Goal: Task Accomplishment & Management: Manage account settings

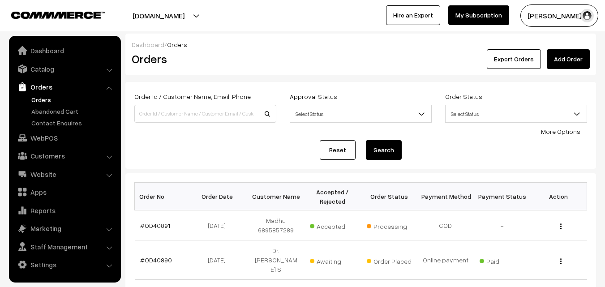
click at [39, 97] on link "Orders" at bounding box center [73, 99] width 89 height 9
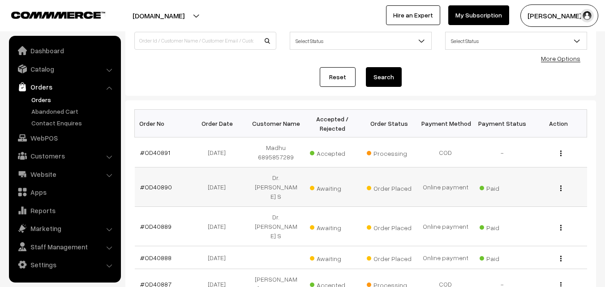
scroll to position [90, 0]
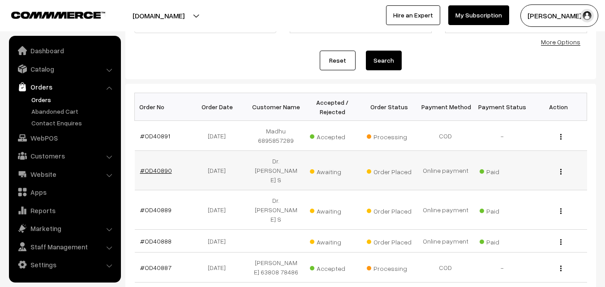
click at [161, 169] on link "#OD40890" at bounding box center [156, 171] width 32 height 8
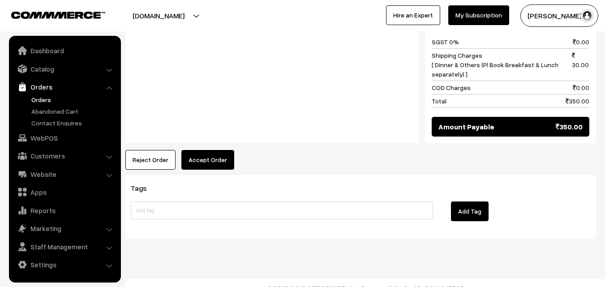
click at [220, 150] on button "Accept Order" at bounding box center [207, 160] width 53 height 20
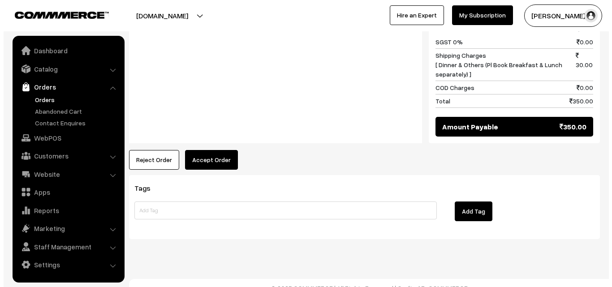
scroll to position [527, 0]
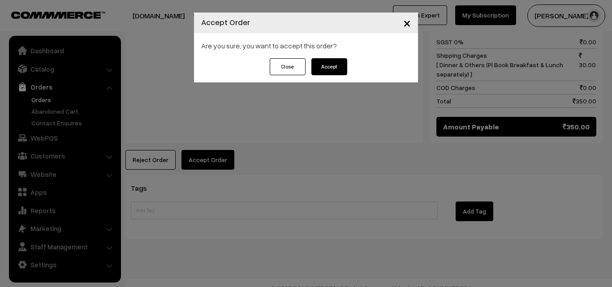
click at [337, 69] on button "Accept" at bounding box center [329, 66] width 36 height 17
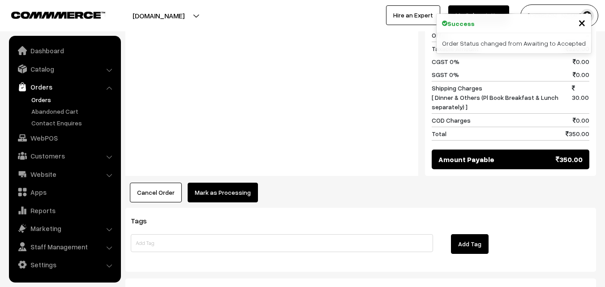
click at [201, 183] on button "Mark as Processing" at bounding box center [223, 193] width 70 height 20
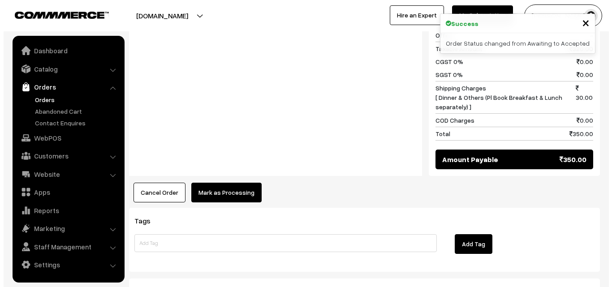
scroll to position [494, 0]
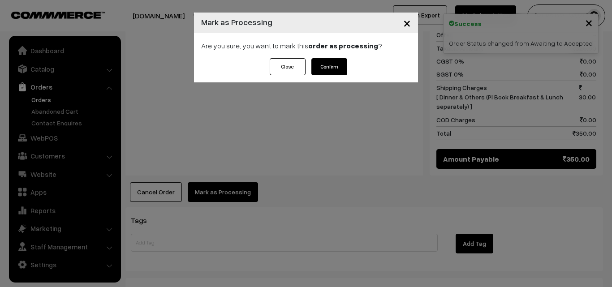
click at [344, 60] on button "Confirm" at bounding box center [329, 66] width 36 height 17
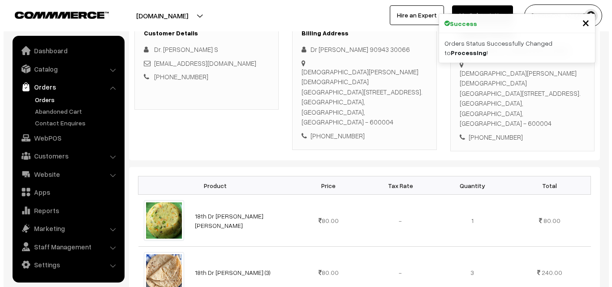
scroll to position [448, 0]
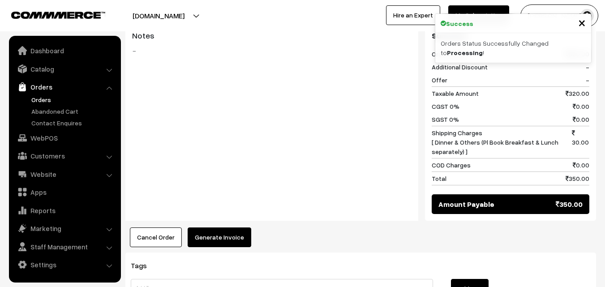
click at [227, 231] on button "Generate Invoice" at bounding box center [220, 238] width 64 height 20
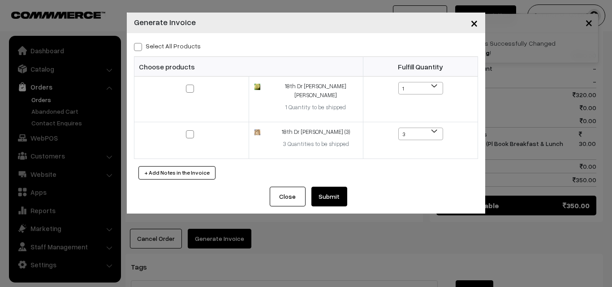
click at [182, 47] on label "Select All Products" at bounding box center [167, 45] width 67 height 9
click at [140, 47] on input "Select All Products" at bounding box center [137, 46] width 6 height 6
checkbox input "true"
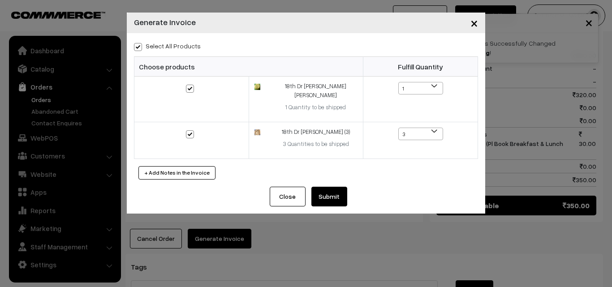
click at [325, 187] on button "Submit" at bounding box center [329, 197] width 36 height 20
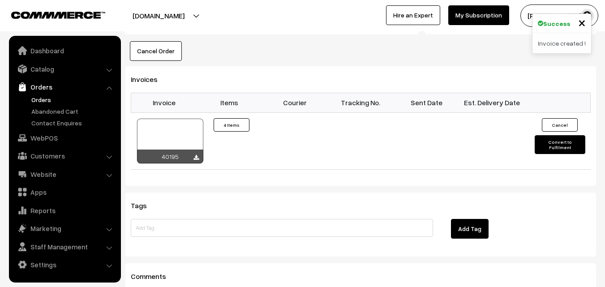
scroll to position [627, 0]
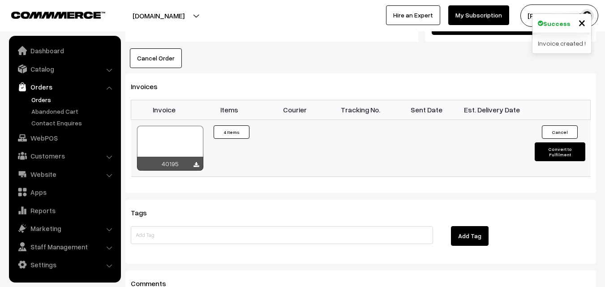
click at [154, 126] on div at bounding box center [170, 148] width 66 height 45
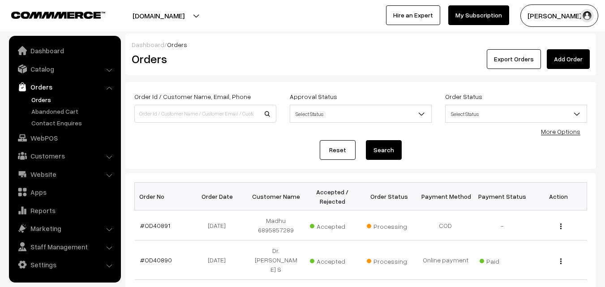
scroll to position [90, 0]
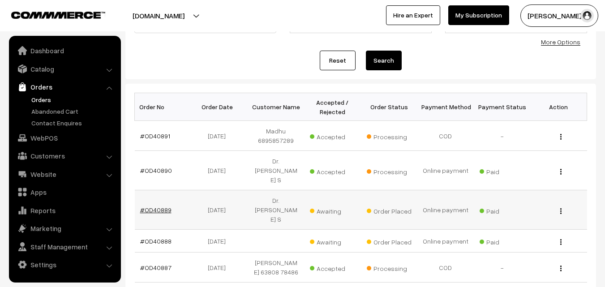
click at [148, 212] on link "#OD40889" at bounding box center [155, 210] width 31 height 8
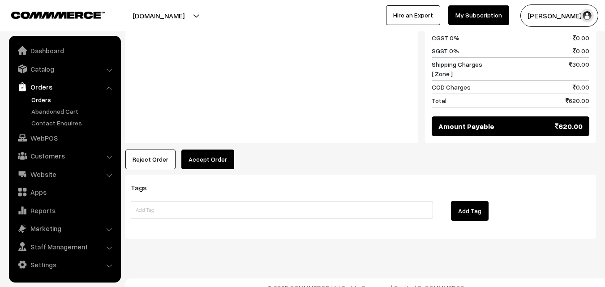
click at [203, 150] on button "Accept Order" at bounding box center [207, 160] width 53 height 20
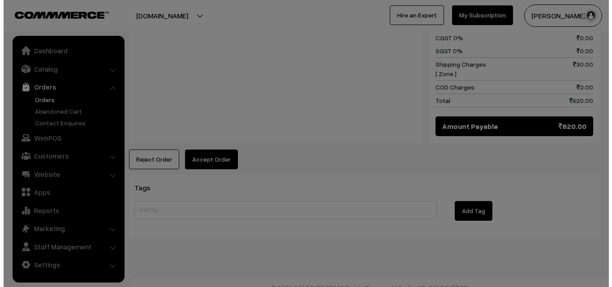
scroll to position [623, 0]
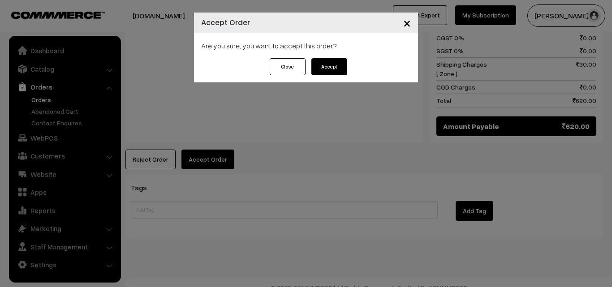
drag, startPoint x: 344, startPoint y: 57, endPoint x: 344, endPoint y: 65, distance: 7.6
click at [343, 58] on div "Are you sure, you want to accept this order?" at bounding box center [306, 45] width 224 height 25
click at [339, 63] on button "Accept" at bounding box center [329, 66] width 36 height 17
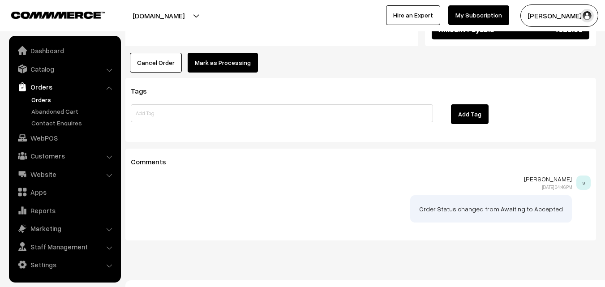
click at [219, 55] on button "Mark as Processing" at bounding box center [223, 63] width 70 height 20
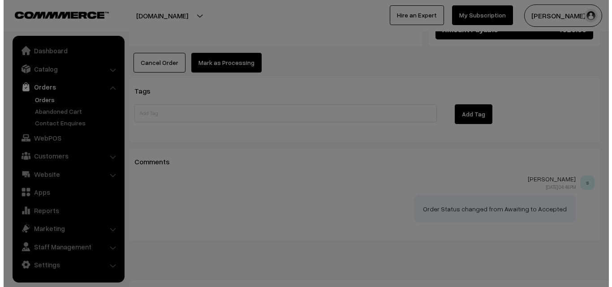
scroll to position [720, 0]
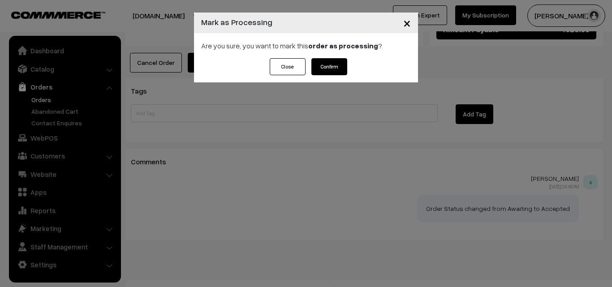
click at [317, 67] on button "Confirm" at bounding box center [329, 66] width 36 height 17
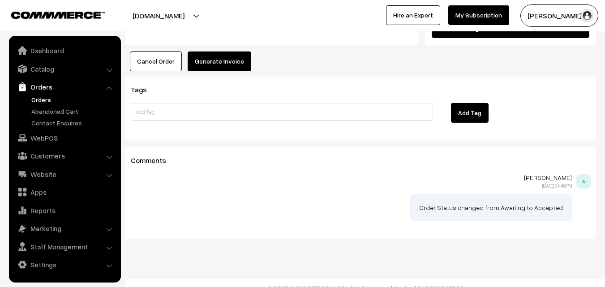
click at [221, 52] on button "Generate Invoice" at bounding box center [220, 62] width 64 height 20
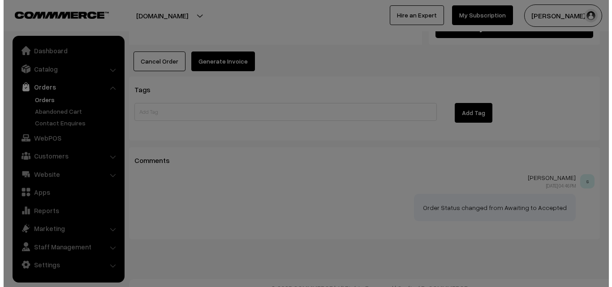
scroll to position [721, 0]
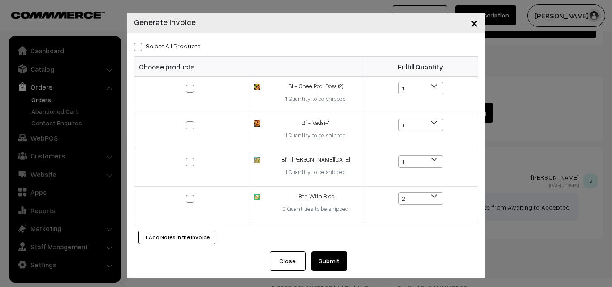
click at [183, 40] on div "Select All Products" at bounding box center [306, 45] width 344 height 11
click at [181, 40] on div "Select All Products" at bounding box center [306, 45] width 344 height 11
click at [182, 47] on label "Select All Products" at bounding box center [167, 45] width 67 height 9
click at [140, 47] on input "Select All Products" at bounding box center [137, 46] width 6 height 6
checkbox input "true"
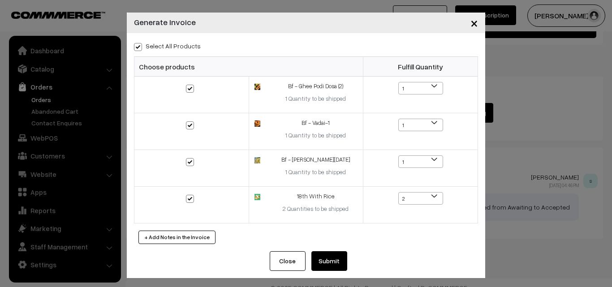
checkbox input "true"
click at [329, 270] on button "Submit" at bounding box center [329, 261] width 36 height 20
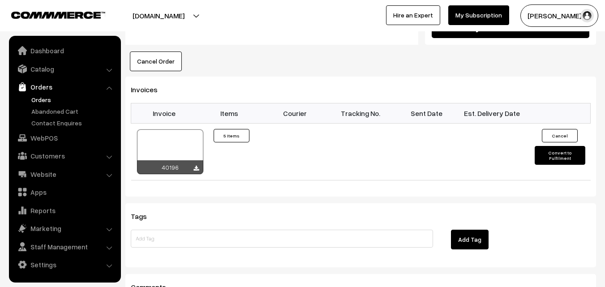
scroll to position [718, 0]
click at [167, 136] on div at bounding box center [170, 151] width 66 height 45
click at [47, 103] on link "Orders" at bounding box center [73, 99] width 89 height 9
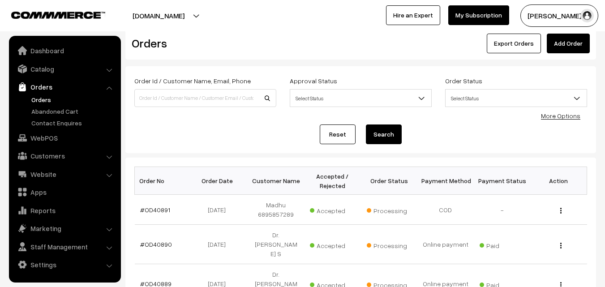
scroll to position [90, 0]
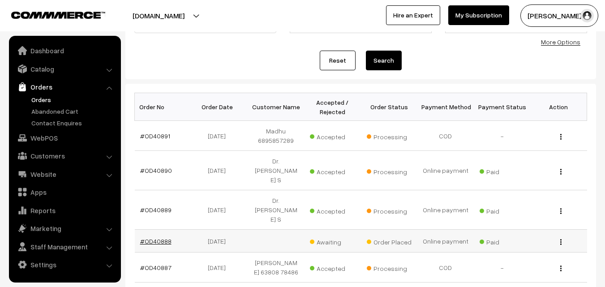
click at [149, 240] on link "#OD40888" at bounding box center [155, 241] width 31 height 8
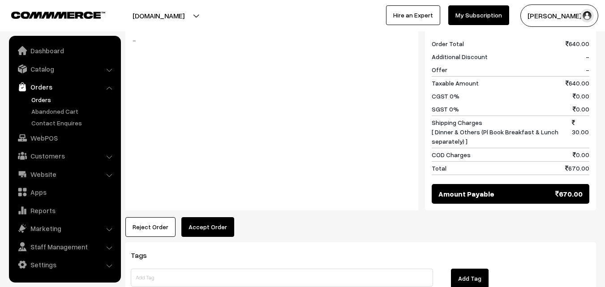
click at [197, 217] on button "Accept Order" at bounding box center [207, 227] width 53 height 20
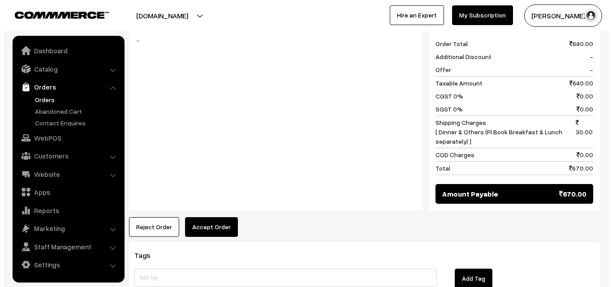
scroll to position [449, 0]
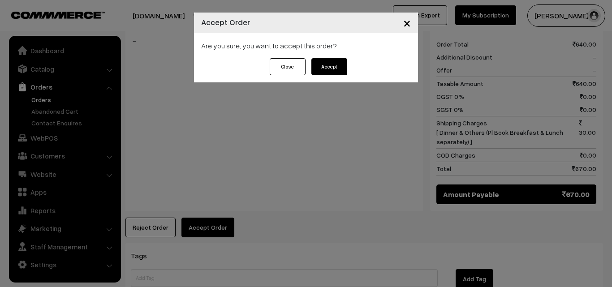
click at [325, 72] on button "Accept" at bounding box center [329, 66] width 36 height 17
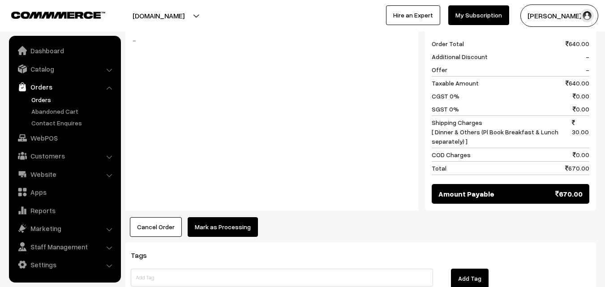
click at [230, 194] on div "Product Price Tax Rate Quantity Total 18th Dr Idly (4) 80.00 80.00" at bounding box center [360, 45] width 471 height 383
click at [226, 217] on button "Mark as Processing" at bounding box center [223, 227] width 70 height 20
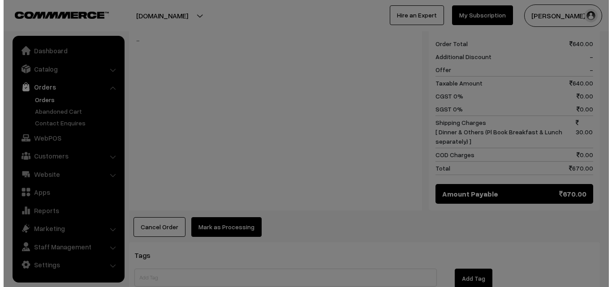
scroll to position [449, 0]
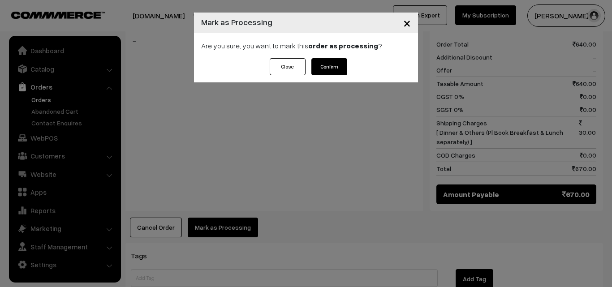
click at [329, 56] on div "Are you sure, you want to mark this order as processing ?" at bounding box center [306, 45] width 224 height 25
click at [322, 60] on button "Confirm" at bounding box center [329, 66] width 36 height 17
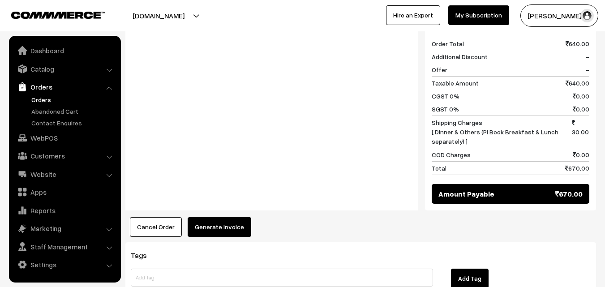
click at [217, 217] on button "Generate Invoice" at bounding box center [220, 227] width 64 height 20
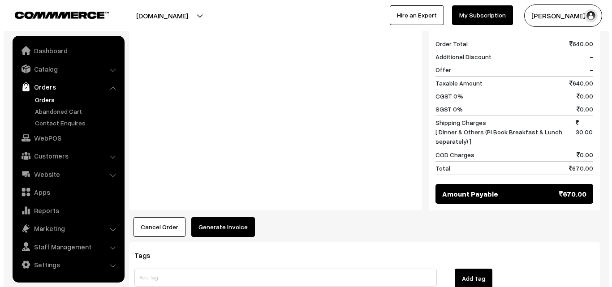
scroll to position [449, 0]
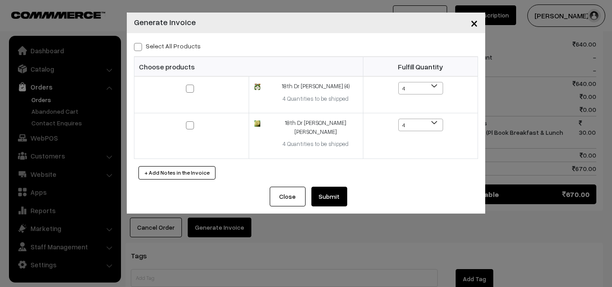
click at [181, 45] on label "Select All Products" at bounding box center [167, 45] width 67 height 9
click at [140, 45] on input "Select All Products" at bounding box center [137, 46] width 6 height 6
checkbox input "true"
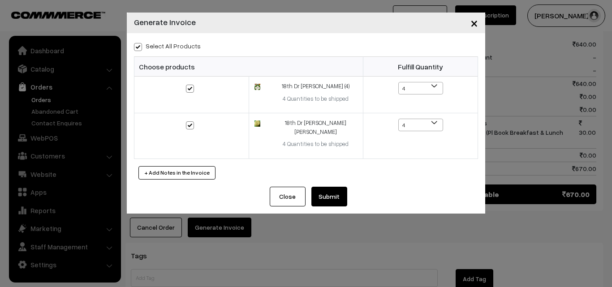
click at [318, 191] on button "Submit" at bounding box center [329, 197] width 36 height 20
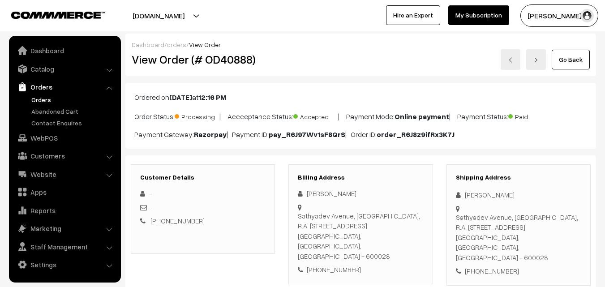
scroll to position [582, 0]
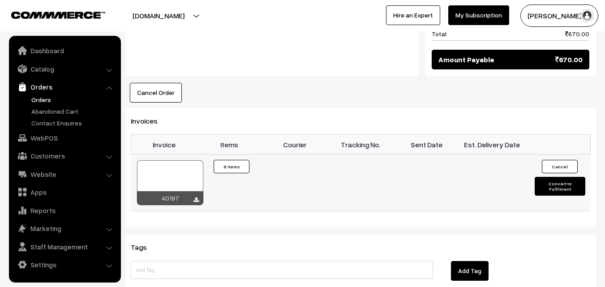
click at [176, 160] on div at bounding box center [170, 182] width 66 height 45
click at [37, 99] on link "Orders" at bounding box center [73, 99] width 89 height 9
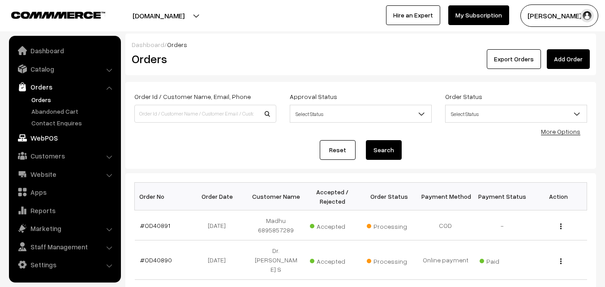
click at [56, 137] on link "WebPOS" at bounding box center [64, 138] width 107 height 16
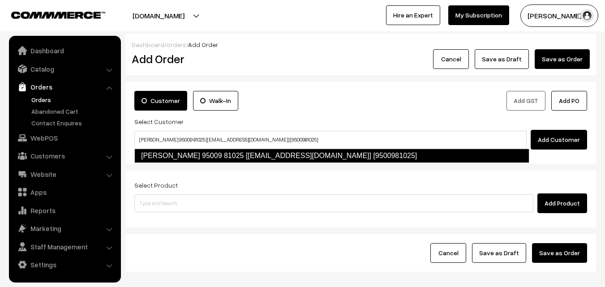
type input "[PERSON_NAME] 95009 81025‬ [[EMAIL_ADDRESS][DOMAIN_NAME]] [9500981025]"
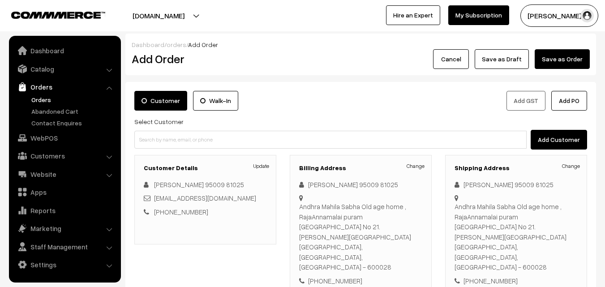
scroll to position [163, 0]
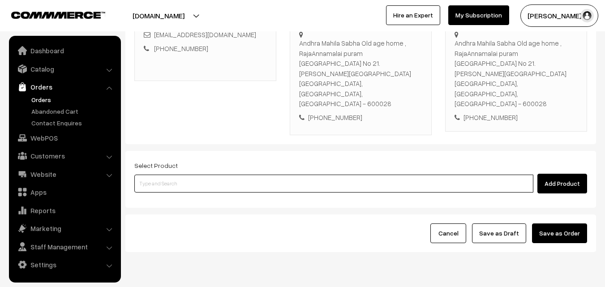
click at [210, 175] on input at bounding box center [333, 184] width 399 height 18
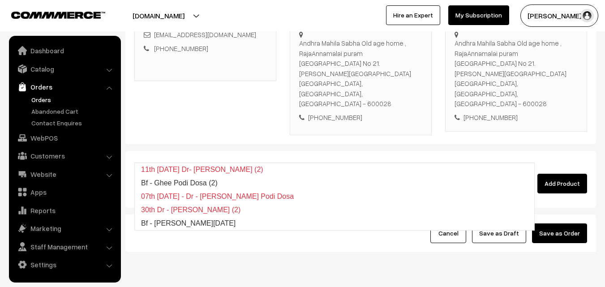
type input "Bf - [PERSON_NAME][DATE]"
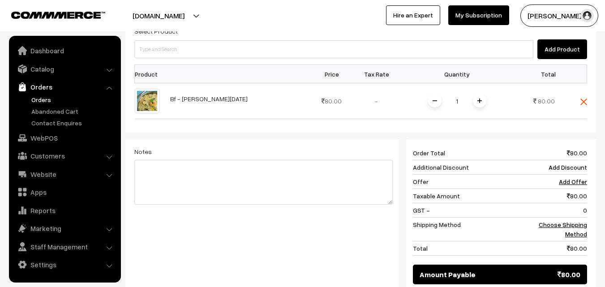
scroll to position [74, 0]
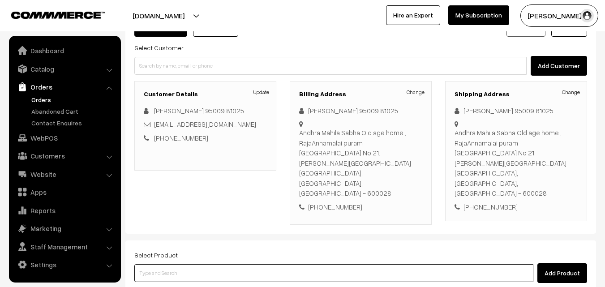
click at [254, 264] on input at bounding box center [333, 273] width 399 height 18
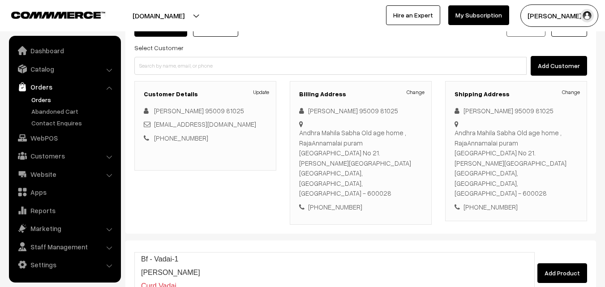
type input "Bf - Vadai-1"
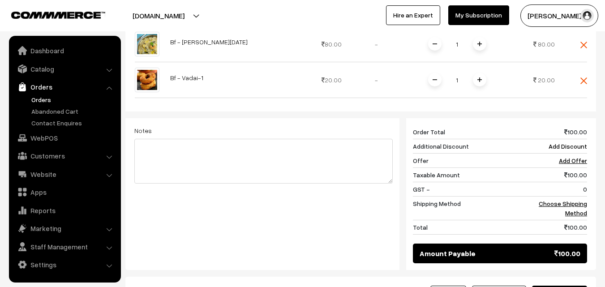
scroll to position [417, 0]
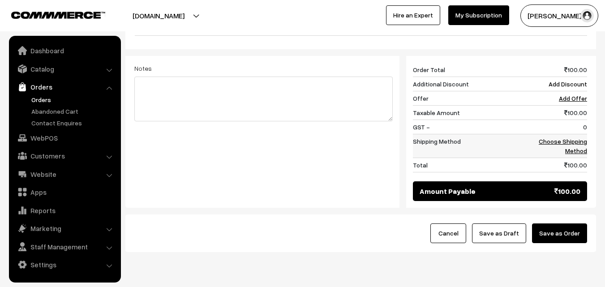
click at [576, 137] on link "Choose Shipping Method" at bounding box center [563, 145] width 48 height 17
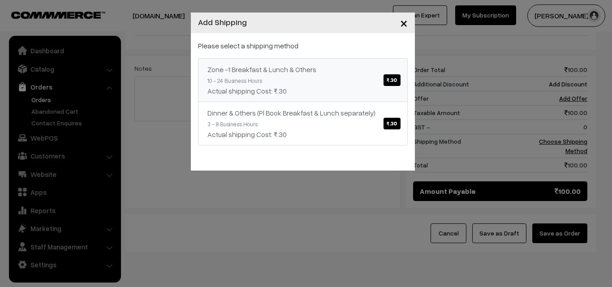
click at [357, 96] on div "Actual shipping Cost: ₹.30" at bounding box center [302, 91] width 191 height 11
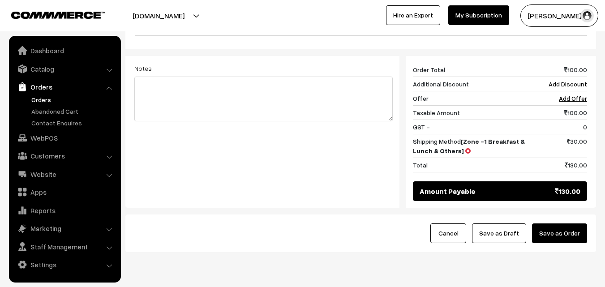
click at [509, 223] on button "Save as Draft" at bounding box center [499, 233] width 54 height 20
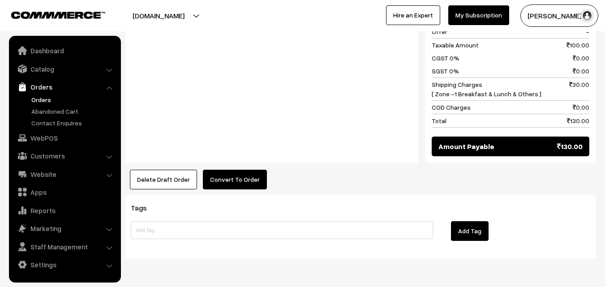
click at [232, 170] on button "Convert To Order" at bounding box center [235, 180] width 64 height 20
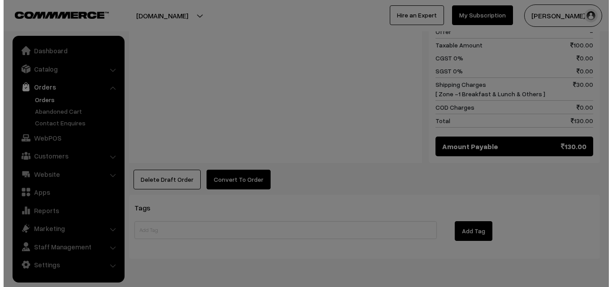
scroll to position [515, 0]
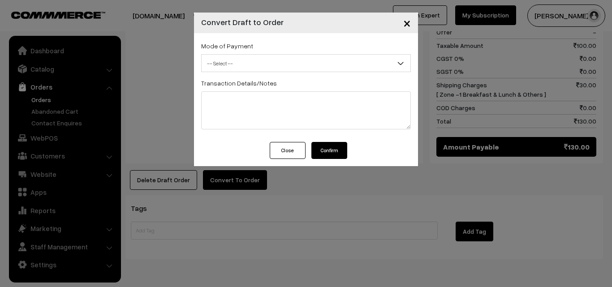
click at [258, 64] on span "-- Select --" at bounding box center [306, 64] width 209 height 16
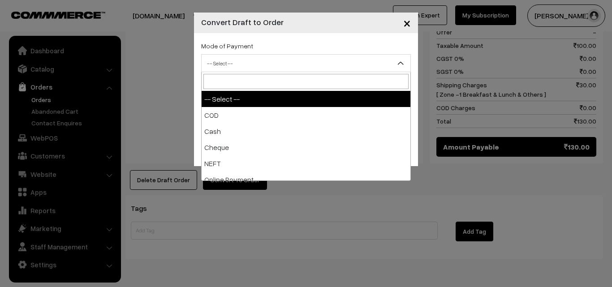
select select "2"
checkbox input "true"
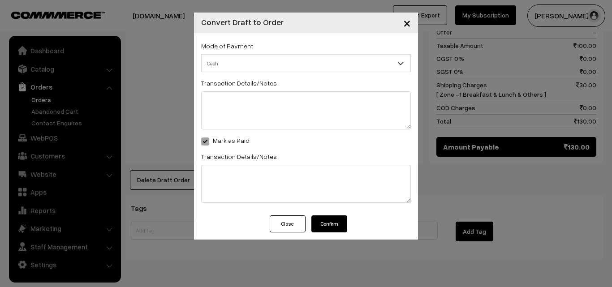
click at [330, 220] on button "Confirm" at bounding box center [329, 223] width 36 height 17
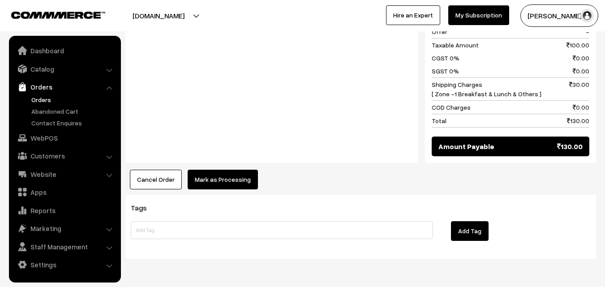
click at [204, 170] on button "Mark as Processing" at bounding box center [223, 180] width 70 height 20
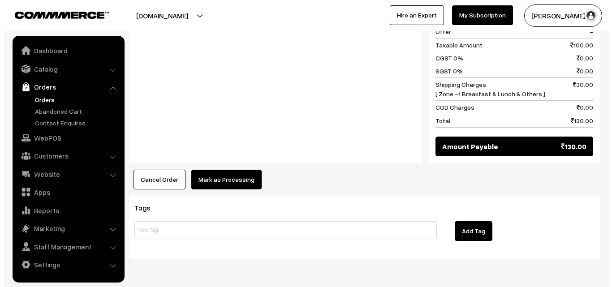
scroll to position [515, 0]
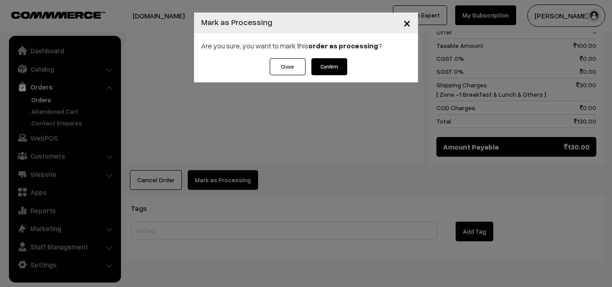
click at [340, 66] on button "Confirm" at bounding box center [329, 66] width 36 height 17
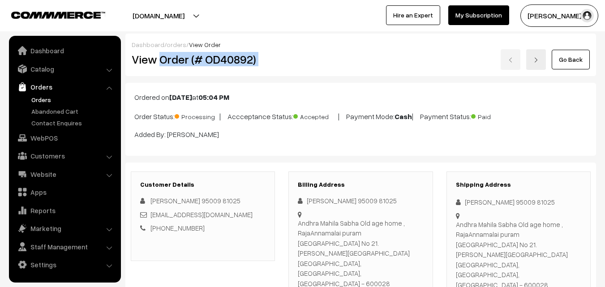
drag, startPoint x: 162, startPoint y: 61, endPoint x: 370, endPoint y: 59, distance: 208.3
click at [370, 59] on div "View Order (# OD40892) Go Back" at bounding box center [361, 59] width 472 height 21
copy div "Order (# OD40892)"
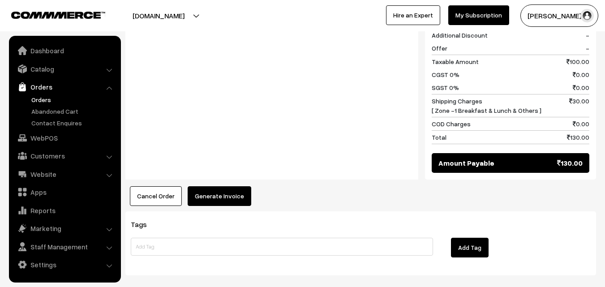
scroll to position [513, 0]
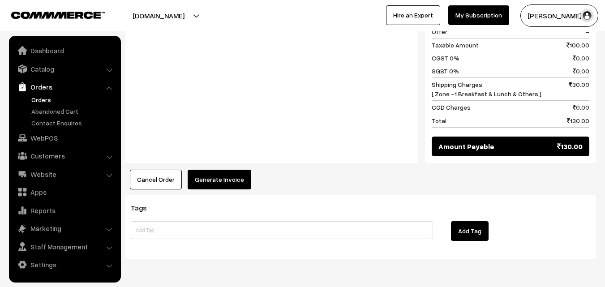
click at [210, 170] on button "Generate Invoice" at bounding box center [220, 180] width 64 height 20
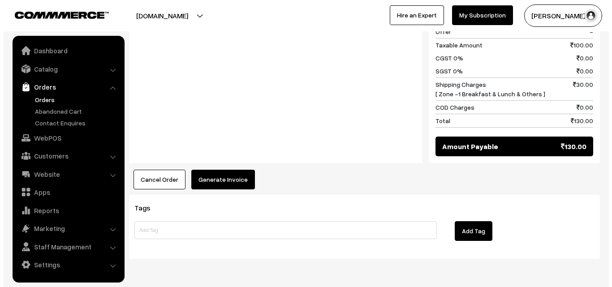
scroll to position [515, 0]
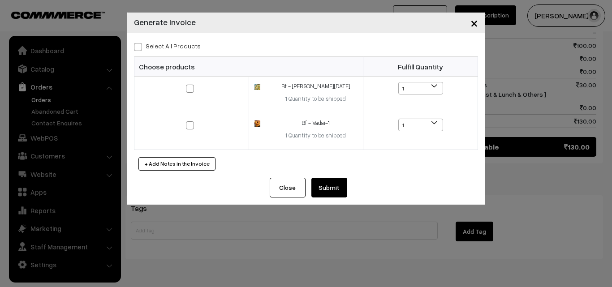
click at [186, 46] on label "Select All Products" at bounding box center [167, 45] width 67 height 9
click at [140, 46] on input "Select All Products" at bounding box center [137, 46] width 6 height 6
checkbox input "true"
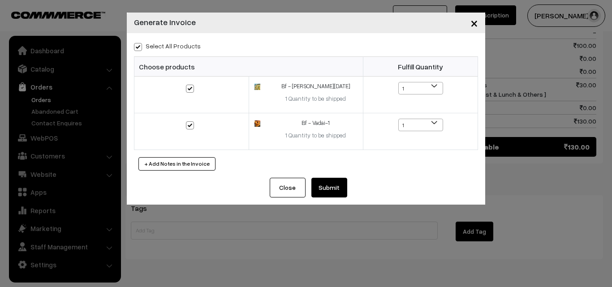
click at [334, 183] on button "Submit" at bounding box center [329, 188] width 36 height 20
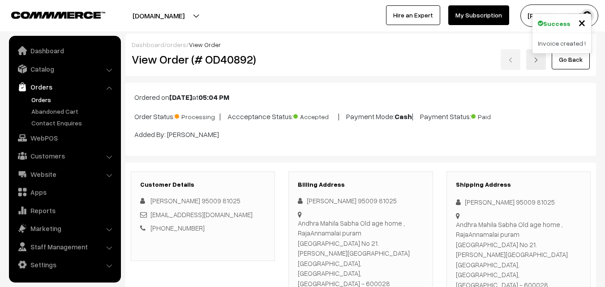
scroll to position [513, 0]
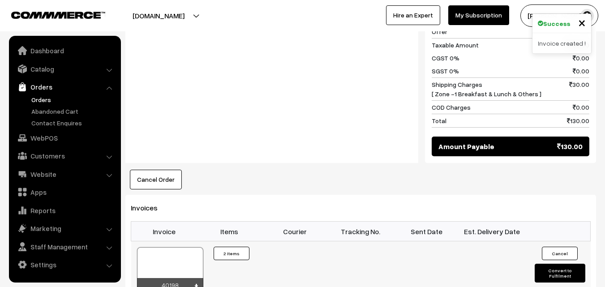
click at [167, 247] on div at bounding box center [170, 269] width 66 height 45
click at [39, 135] on link "WebPOS" at bounding box center [64, 138] width 107 height 16
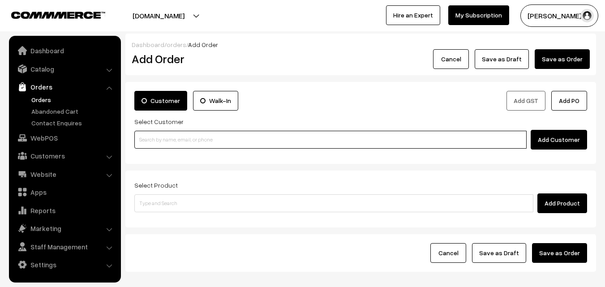
click at [196, 146] on input at bounding box center [330, 140] width 392 height 18
paste input "86809 60025"
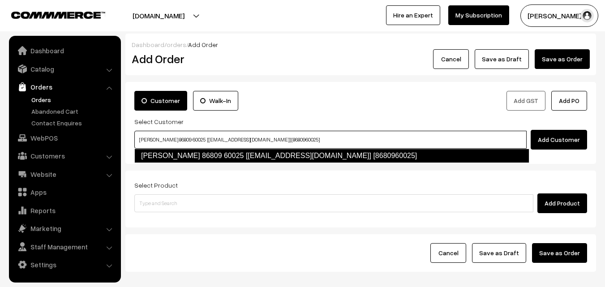
type input "Rengaswamy 86809 60025 [test434@gmail.com] [8680960025]"
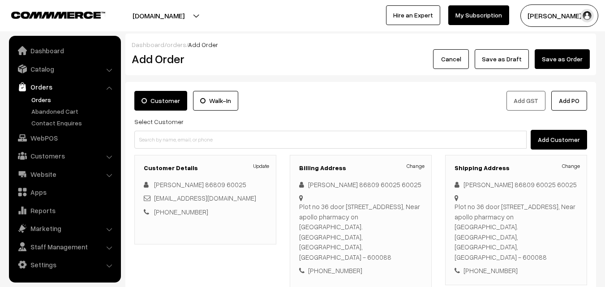
scroll to position [163, 0]
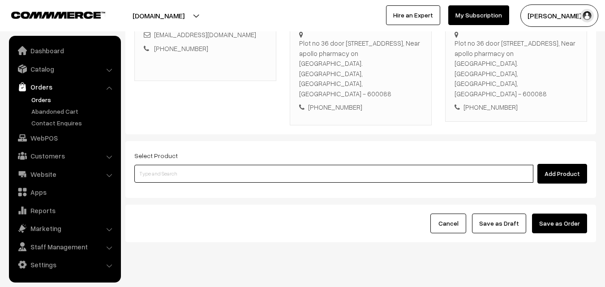
click at [266, 165] on input at bounding box center [333, 174] width 399 height 18
paste input "18th Without Rice..."
type input "18th Without Rice..."
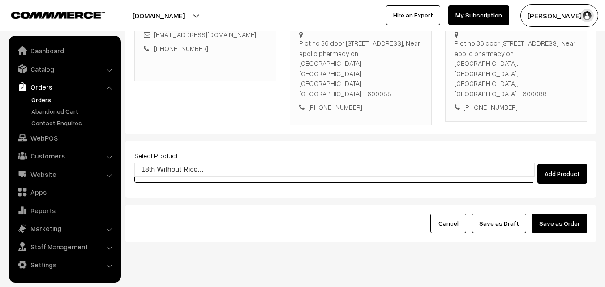
click at [147, 165] on input "18th Without Rice..." at bounding box center [333, 174] width 399 height 18
click at [156, 165] on link "18th Without Rice..." at bounding box center [334, 169] width 399 height 13
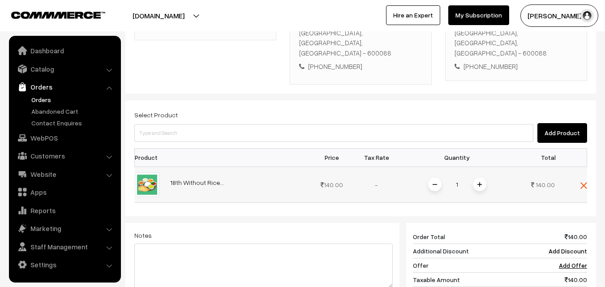
scroll to position [208, 0]
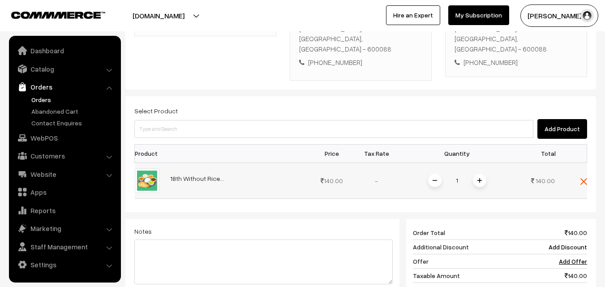
click at [483, 174] on span at bounding box center [479, 180] width 13 height 13
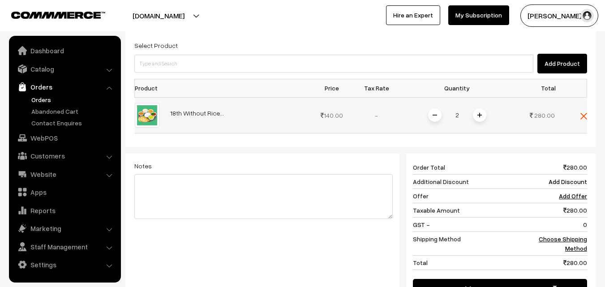
scroll to position [381, 0]
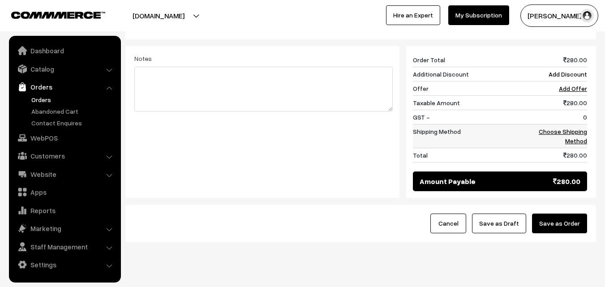
click at [585, 128] on link "Choose Shipping Method" at bounding box center [563, 136] width 48 height 17
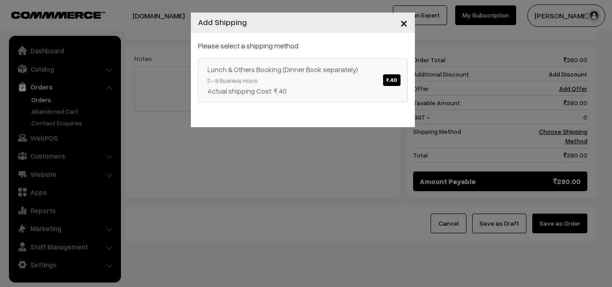
click at [327, 69] on div "Lunch & Others Booking (Dinner Book separately) ₹.40" at bounding box center [302, 69] width 191 height 11
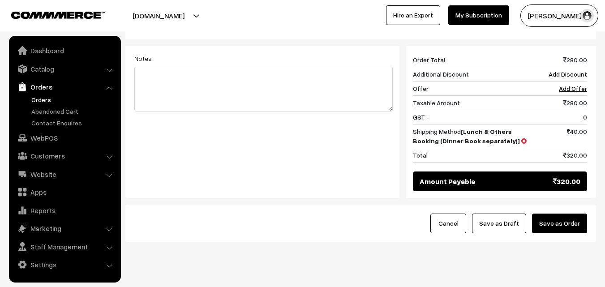
click at [494, 214] on button "Save as Draft" at bounding box center [499, 224] width 54 height 20
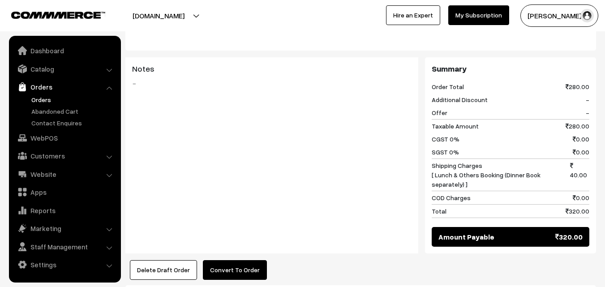
scroll to position [448, 0]
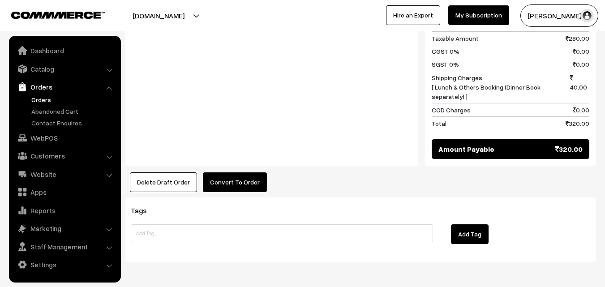
click at [230, 146] on div "Notes -" at bounding box center [271, 68] width 293 height 197
click at [235, 172] on button "Convert To Order" at bounding box center [235, 182] width 64 height 20
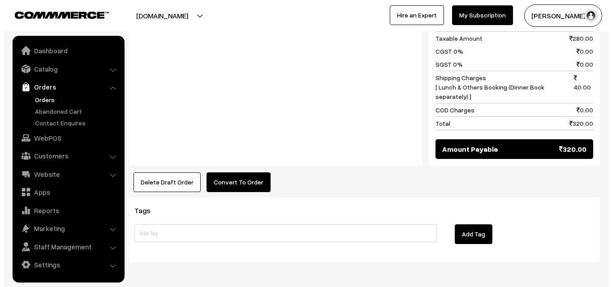
scroll to position [449, 0]
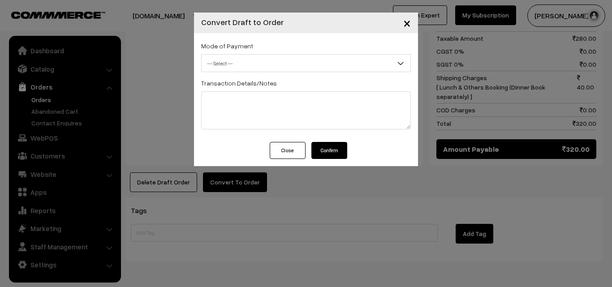
click at [321, 60] on span "-- Select --" at bounding box center [306, 64] width 209 height 16
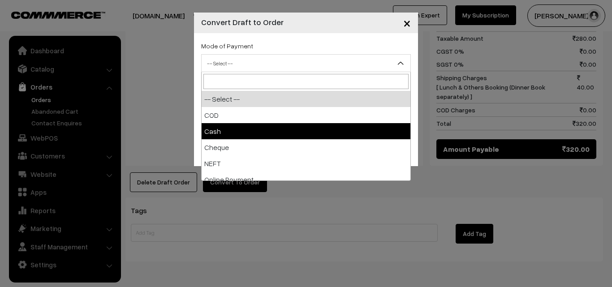
select select "2"
checkbox input "true"
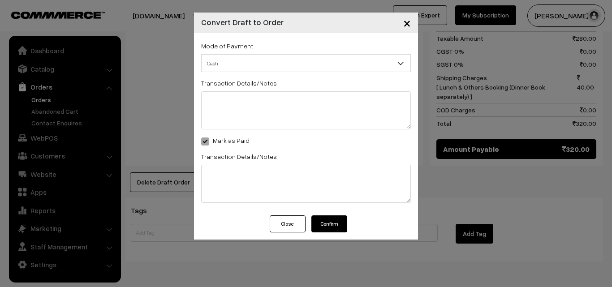
click at [339, 222] on button "Confirm" at bounding box center [329, 223] width 36 height 17
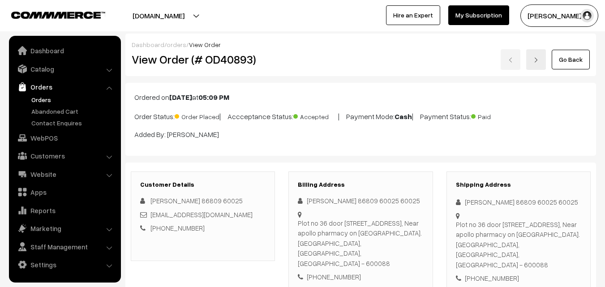
scroll to position [448, 0]
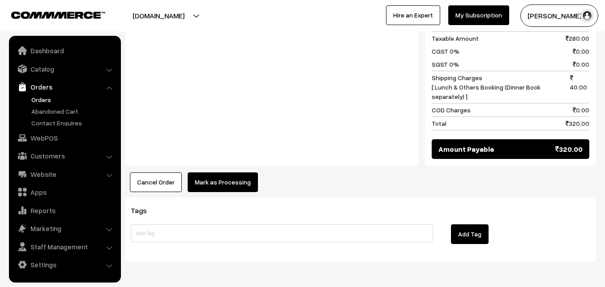
click at [210, 179] on button "Mark as Processing" at bounding box center [223, 182] width 70 height 20
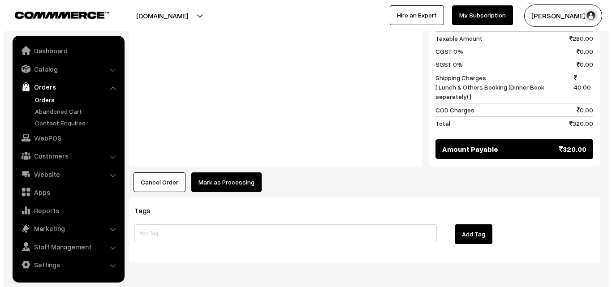
scroll to position [449, 0]
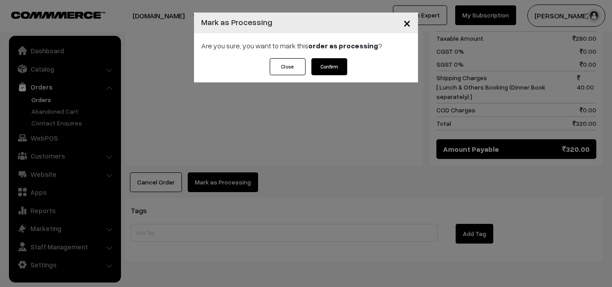
click at [333, 61] on button "Confirm" at bounding box center [329, 66] width 36 height 17
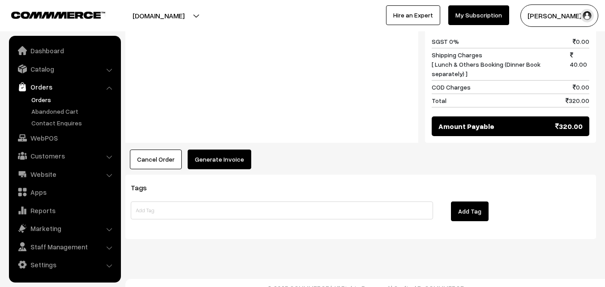
click at [221, 153] on button "Generate Invoice" at bounding box center [220, 160] width 64 height 20
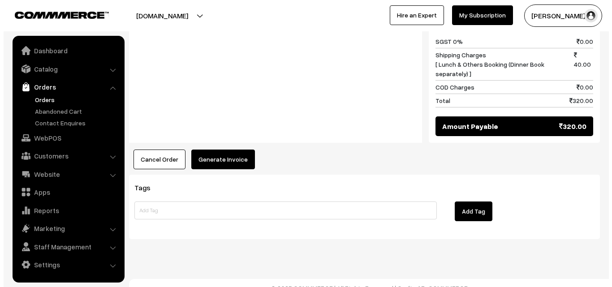
scroll to position [462, 0]
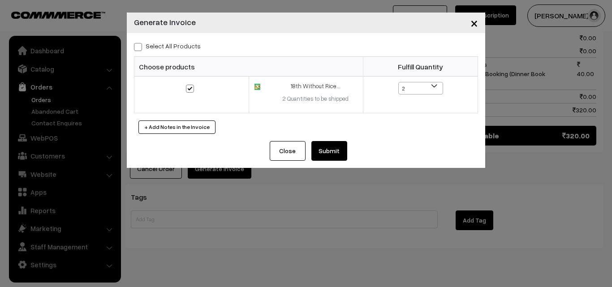
click at [179, 47] on label "Select All Products" at bounding box center [167, 45] width 67 height 9
click at [140, 47] on input "Select All Products" at bounding box center [137, 46] width 6 height 6
checkbox input "true"
click at [324, 150] on button "Submit" at bounding box center [329, 151] width 36 height 20
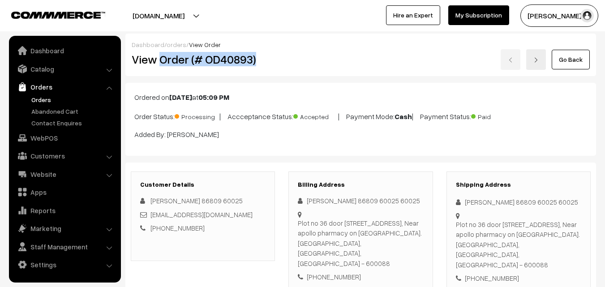
drag, startPoint x: 160, startPoint y: 58, endPoint x: 255, endPoint y: 62, distance: 95.5
click at [255, 62] on h2 "View Order (# OD40893)" at bounding box center [204, 59] width 144 height 14
copy h2 "Order (# OD40893)"
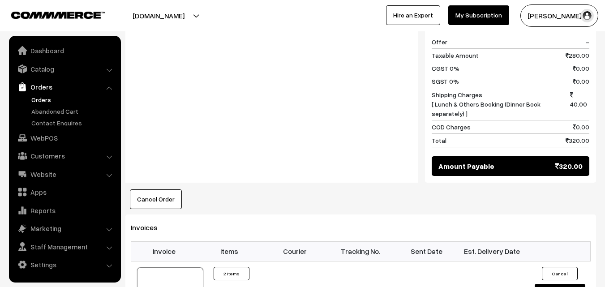
scroll to position [448, 0]
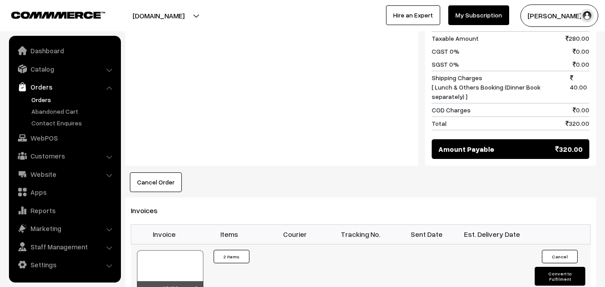
drag, startPoint x: 185, startPoint y: 266, endPoint x: 192, endPoint y: 253, distance: 14.2
click at [185, 266] on div at bounding box center [170, 272] width 66 height 45
click at [181, 254] on div at bounding box center [170, 272] width 66 height 45
click at [52, 133] on link "WebPOS" at bounding box center [64, 138] width 107 height 16
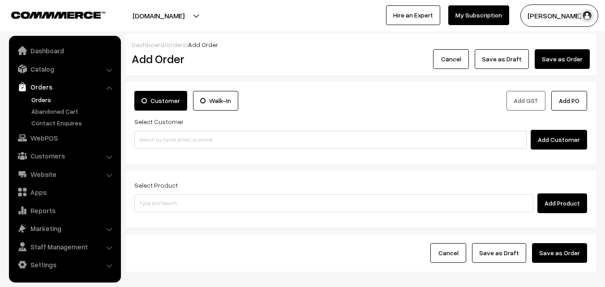
click at [154, 127] on div "Select Customer Add Customer" at bounding box center [360, 133] width 453 height 34
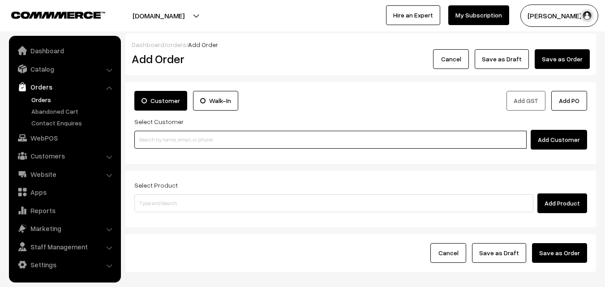
paste input "87545 77459"
click at [145, 137] on input at bounding box center [330, 140] width 392 height 18
paste input "87545 77459"
type input "Ashok 87545 77459 [8754577459]"
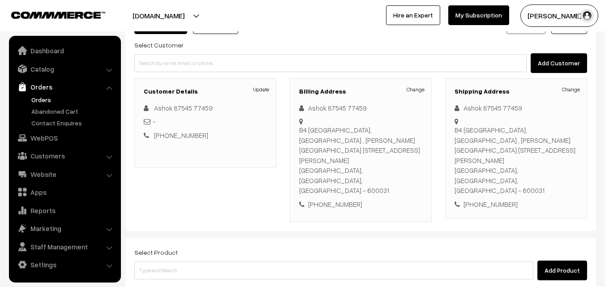
scroll to position [90, 0]
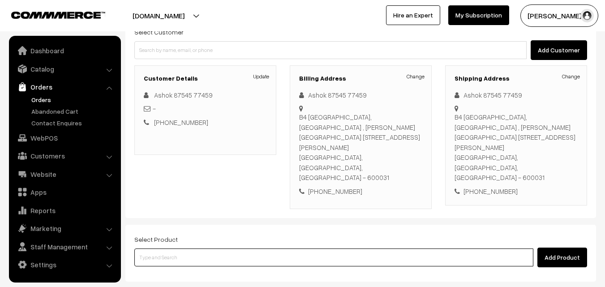
click at [227, 249] on input at bounding box center [333, 258] width 399 height 18
click at [215, 249] on input at bounding box center [333, 258] width 399 height 18
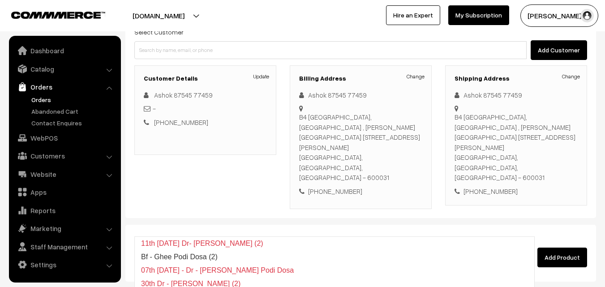
type input "Bf - [PERSON_NAME][DATE]"
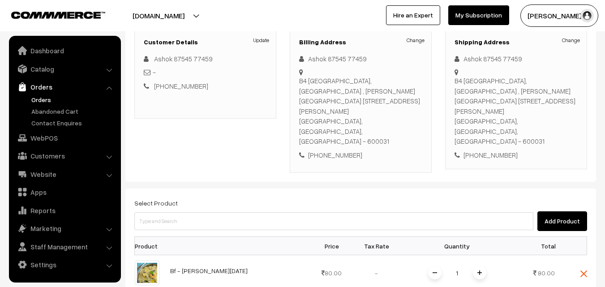
scroll to position [134, 0]
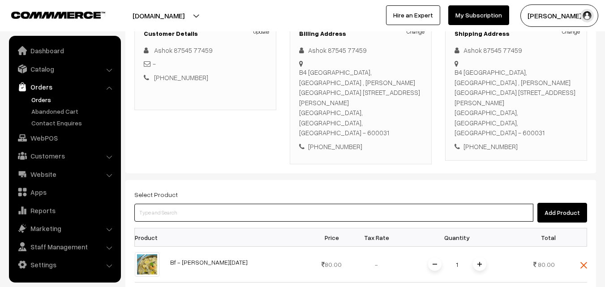
click at [391, 204] on input at bounding box center [333, 213] width 399 height 18
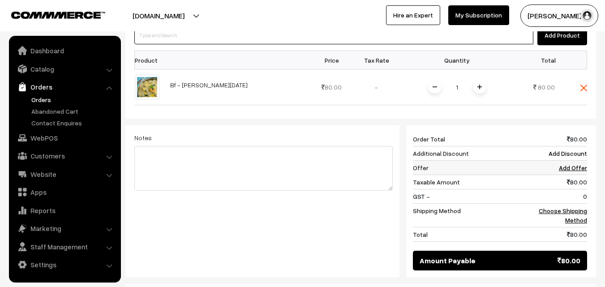
scroll to position [313, 0]
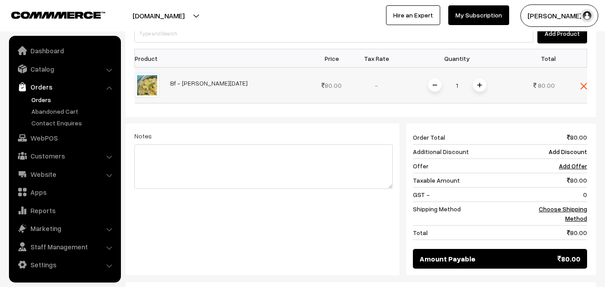
click at [477, 83] on img at bounding box center [479, 85] width 4 height 4
click at [481, 83] on img at bounding box center [479, 85] width 4 height 4
click at [572, 205] on link "Choose Shipping Method" at bounding box center [563, 213] width 48 height 17
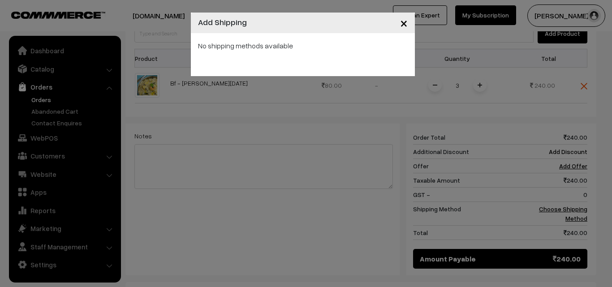
click at [348, 98] on div "× Add Shipping No shipping methods available" at bounding box center [306, 143] width 612 height 287
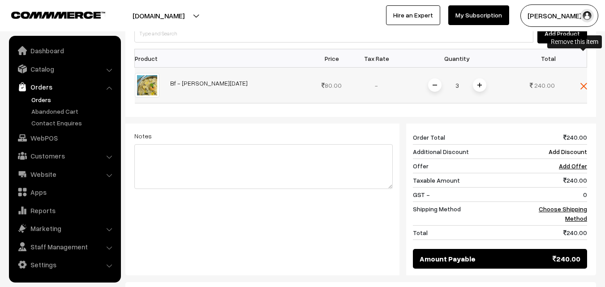
click at [583, 83] on img at bounding box center [583, 86] width 7 height 7
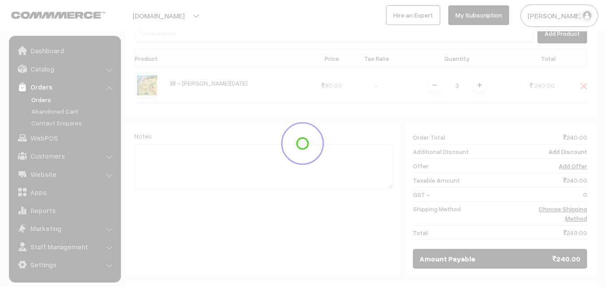
scroll to position [163, 0]
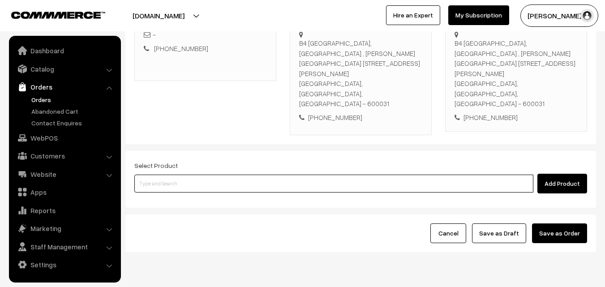
click at [253, 175] on input at bounding box center [333, 184] width 399 height 18
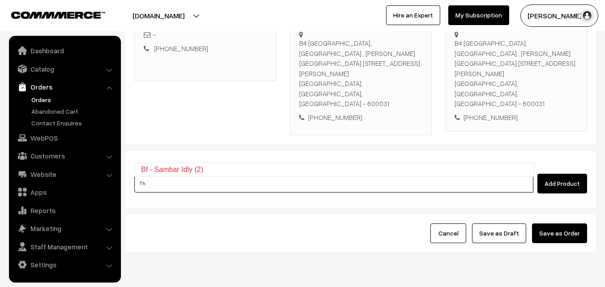
type input "T"
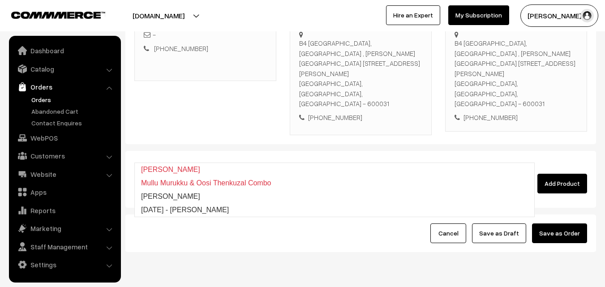
type input "[PERSON_NAME]"
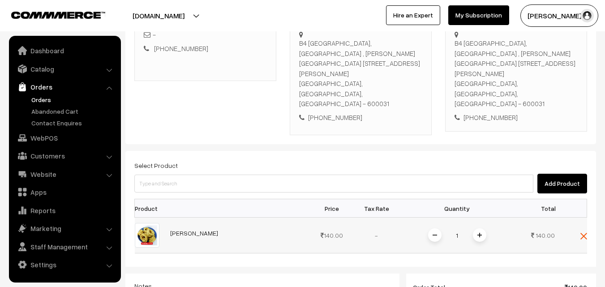
click at [479, 233] on img at bounding box center [479, 235] width 4 height 4
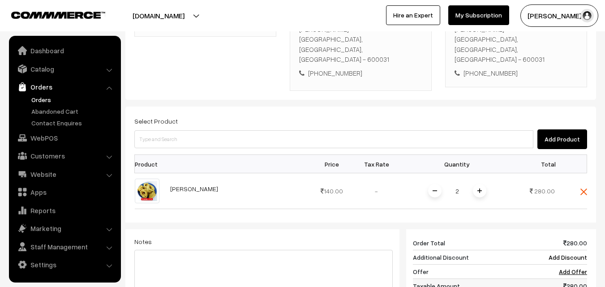
scroll to position [208, 0]
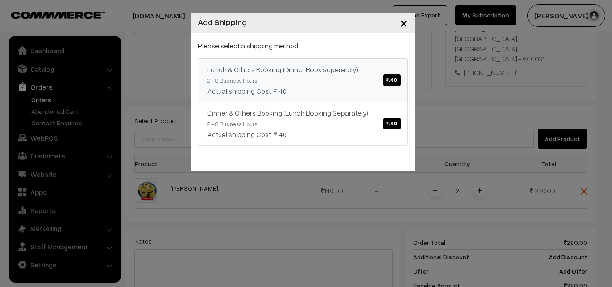
click at [356, 75] on link "Lunch & Others Booking (Dinner Book separately) ₹.40 2 - 8 Business Hours Actua…" at bounding box center [303, 80] width 210 height 44
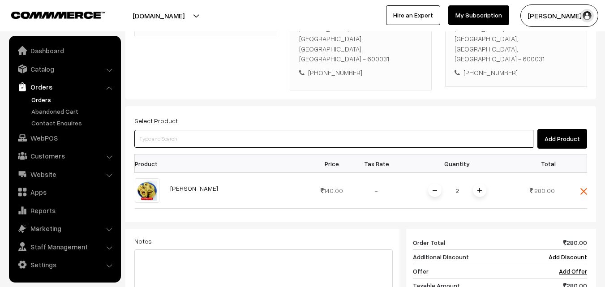
click at [258, 130] on input at bounding box center [333, 139] width 399 height 18
click at [203, 130] on input at bounding box center [333, 139] width 399 height 18
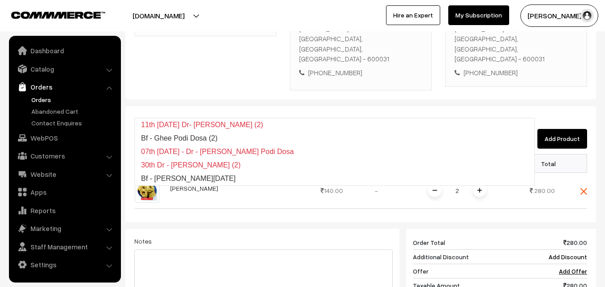
type input "Bf - [PERSON_NAME][DATE]"
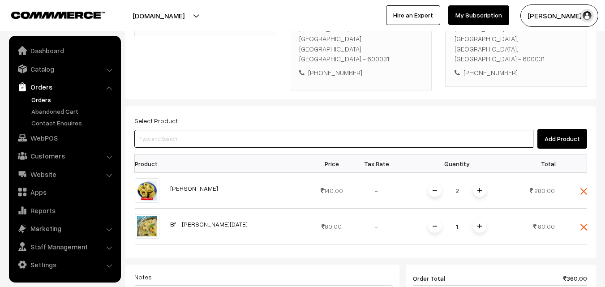
click at [203, 130] on input at bounding box center [333, 139] width 399 height 18
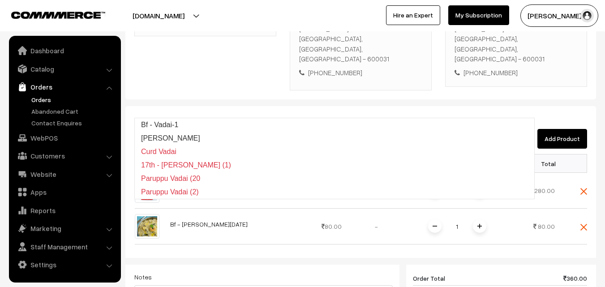
type input "Bf - Vadai-1"
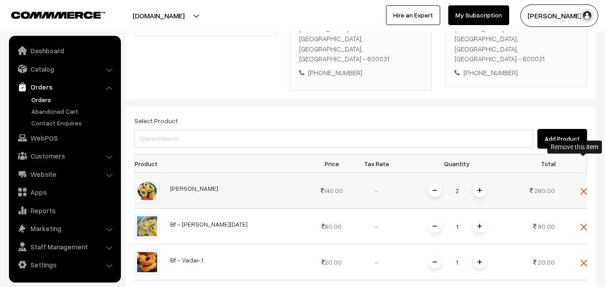
click at [584, 188] on img at bounding box center [583, 191] width 7 height 7
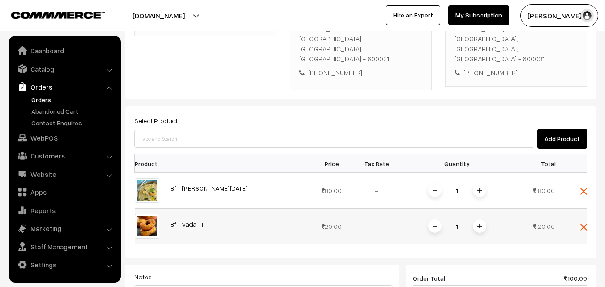
click at [475, 219] on span at bounding box center [479, 225] width 13 height 13
click at [382, 129] on div "Add Product" at bounding box center [360, 139] width 453 height 20
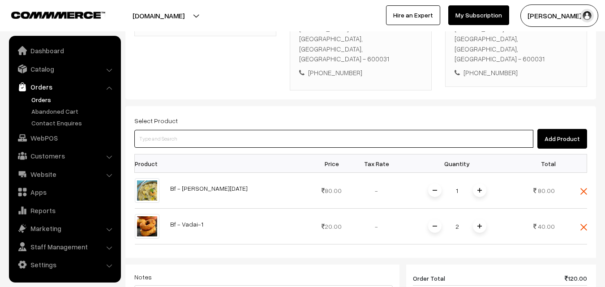
click at [332, 130] on input at bounding box center [333, 139] width 399 height 18
click at [333, 130] on input at bounding box center [333, 139] width 399 height 18
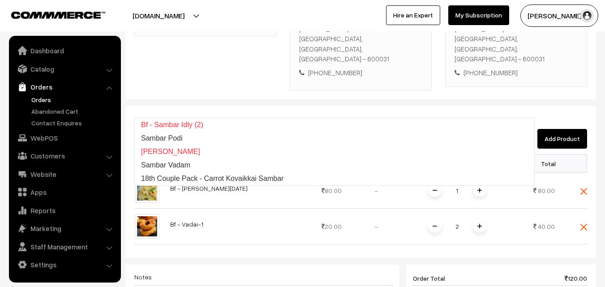
type input "18th Couple Pack - Carrot Kovaikkai Sambar"
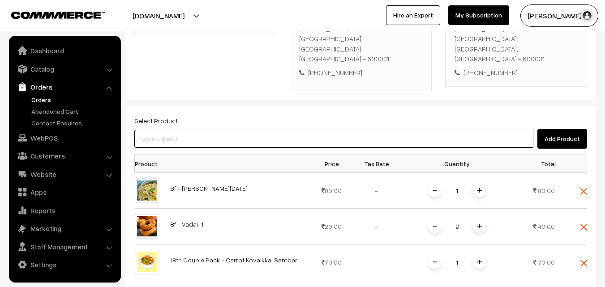
click at [232, 130] on input at bounding box center [333, 139] width 399 height 18
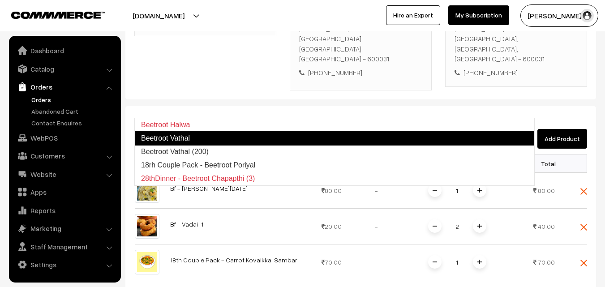
type input "18rh Couple Pack - Beetroot Poriyal"
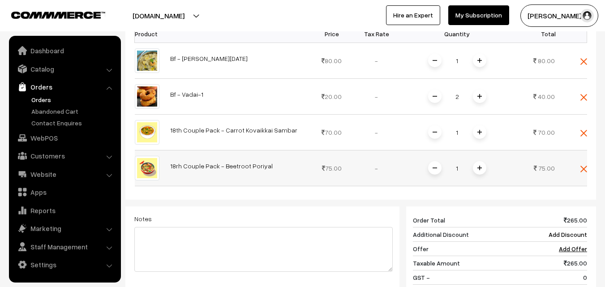
scroll to position [432, 0]
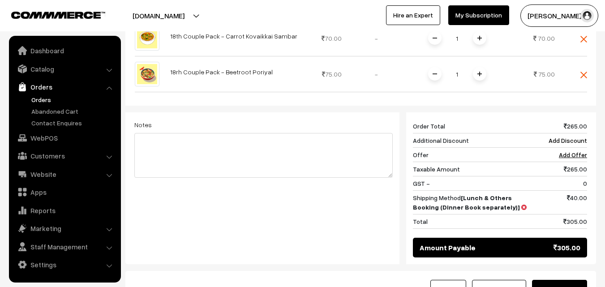
click at [502, 280] on button "Save as Draft" at bounding box center [499, 290] width 54 height 20
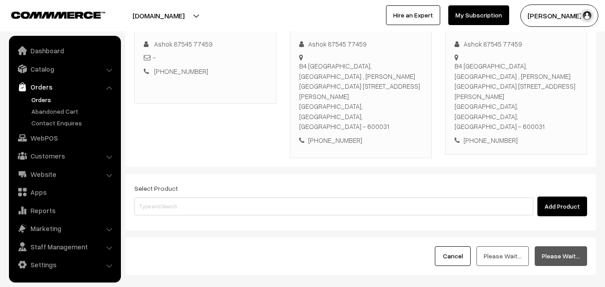
scroll to position [119, 0]
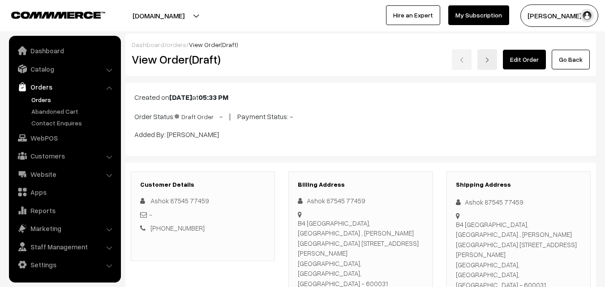
click at [338, 132] on p "Added By: [PERSON_NAME]" at bounding box center [360, 134] width 453 height 11
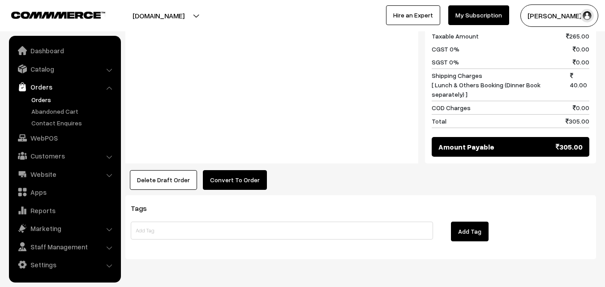
click at [241, 170] on button "Convert To Order" at bounding box center [235, 180] width 64 height 20
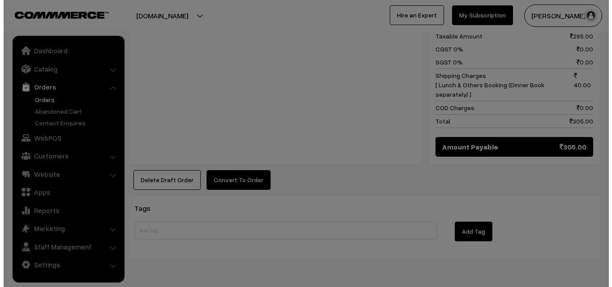
scroll to position [620, 0]
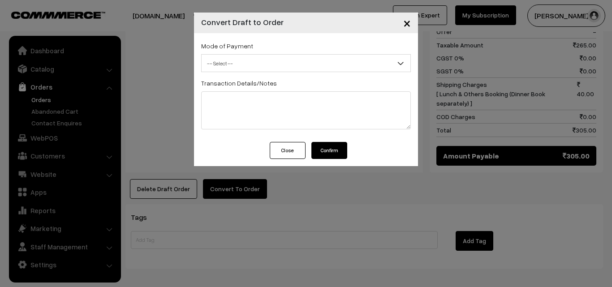
click at [278, 60] on span "-- Select --" at bounding box center [306, 64] width 209 height 16
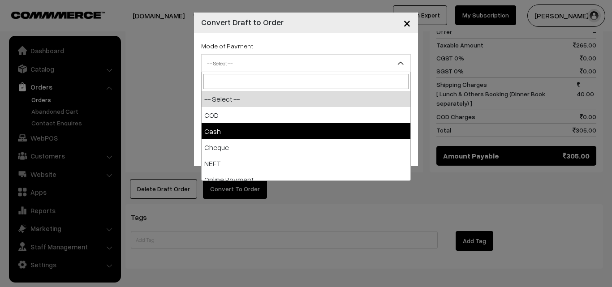
select select "2"
checkbox input "true"
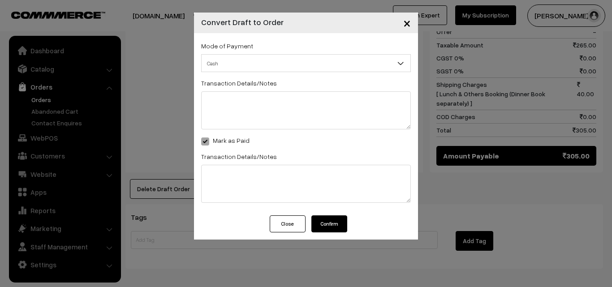
click at [326, 223] on button "Confirm" at bounding box center [329, 223] width 36 height 17
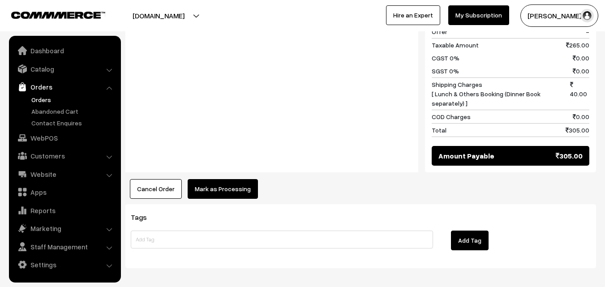
click at [209, 179] on button "Mark as Processing" at bounding box center [223, 189] width 70 height 20
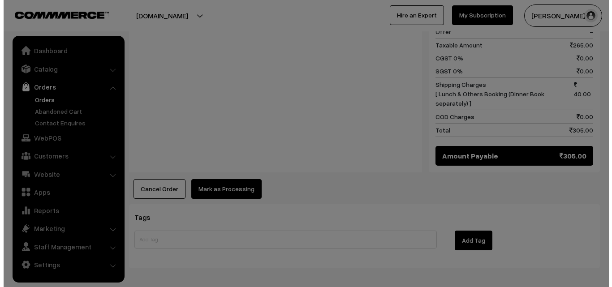
scroll to position [620, 0]
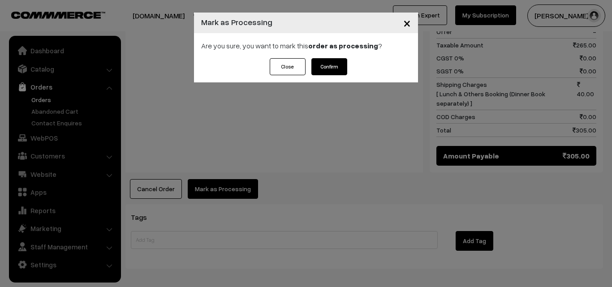
click at [328, 70] on button "Confirm" at bounding box center [329, 66] width 36 height 17
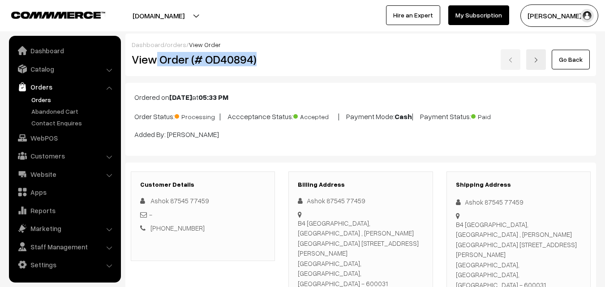
drag, startPoint x: 161, startPoint y: 61, endPoint x: 281, endPoint y: 59, distance: 119.6
click at [281, 59] on div "View Order (# OD40894)" at bounding box center [203, 59] width 157 height 21
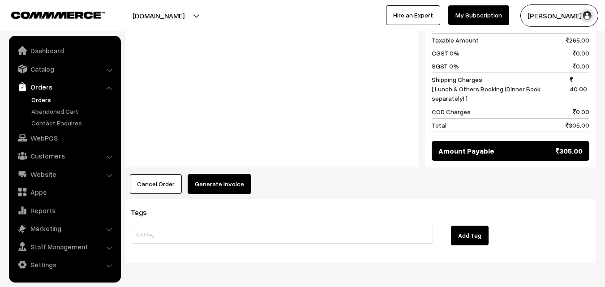
scroll to position [626, 0]
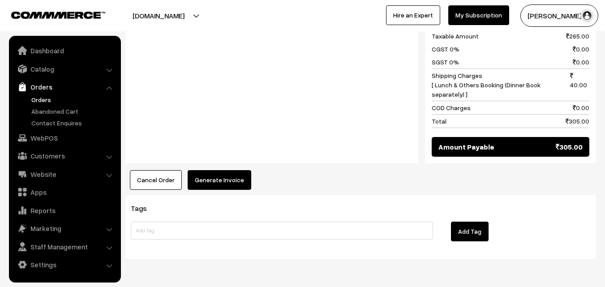
click at [210, 170] on button "Generate Invoice" at bounding box center [220, 180] width 64 height 20
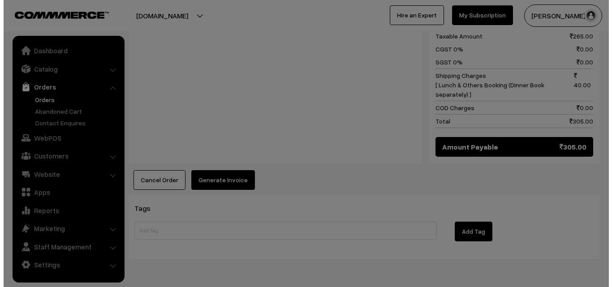
scroll to position [620, 0]
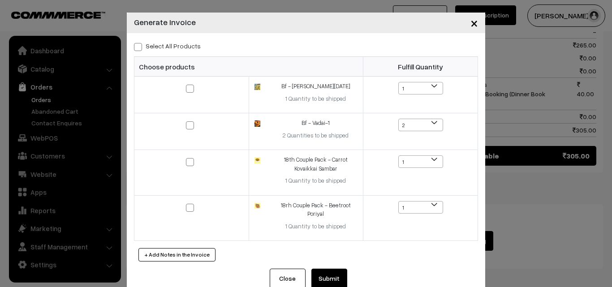
click at [172, 45] on label "Select All Products" at bounding box center [167, 45] width 67 height 9
click at [140, 45] on input "Select All Products" at bounding box center [137, 46] width 6 height 6
checkbox input "true"
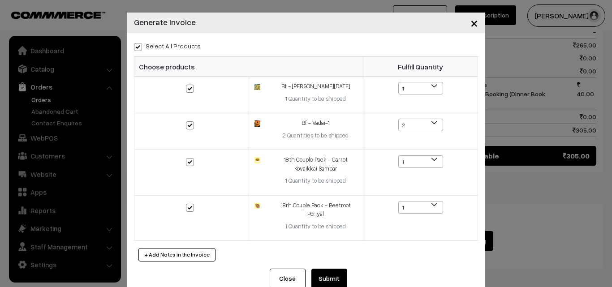
checkbox input "true"
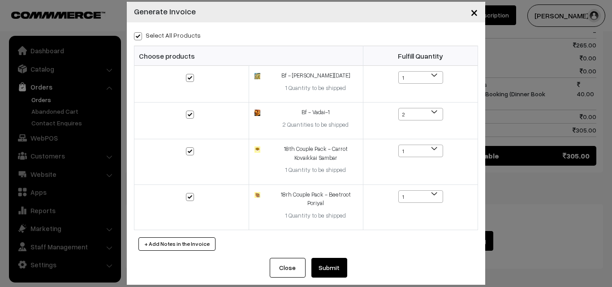
scroll to position [21, 0]
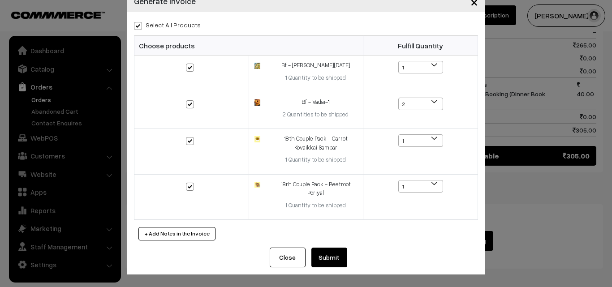
drag, startPoint x: 327, startPoint y: 258, endPoint x: 325, endPoint y: 251, distance: 6.7
click at [327, 258] on button "Submit" at bounding box center [329, 258] width 36 height 20
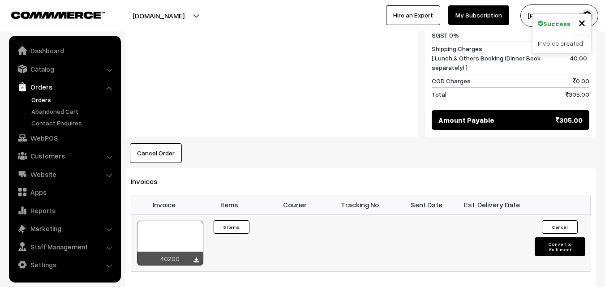
scroll to position [662, 0]
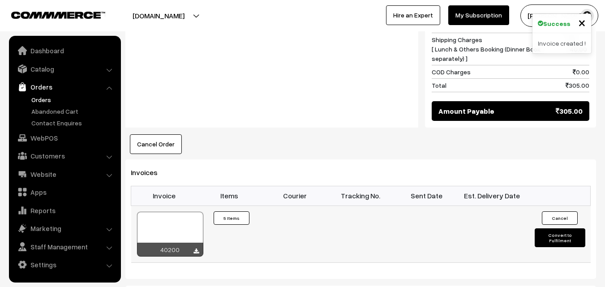
click at [165, 212] on div at bounding box center [170, 234] width 66 height 45
click at [46, 139] on link "WebPOS" at bounding box center [64, 138] width 107 height 16
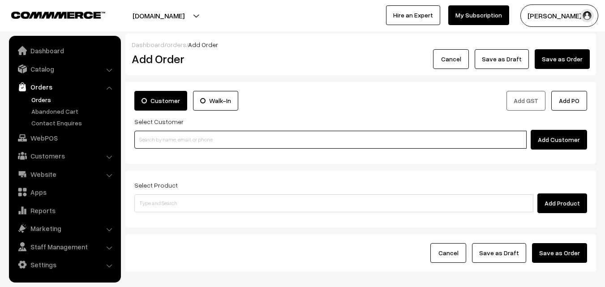
click at [197, 144] on input at bounding box center [330, 140] width 392 height 18
paste input "70101 72103"
click at [155, 137] on input "70101 72103" at bounding box center [330, 140] width 392 height 18
click at [166, 161] on link "M. Vaithiyanathan, 70101 72103 [7010172103]" at bounding box center [332, 155] width 394 height 13
type input "70101 72103"
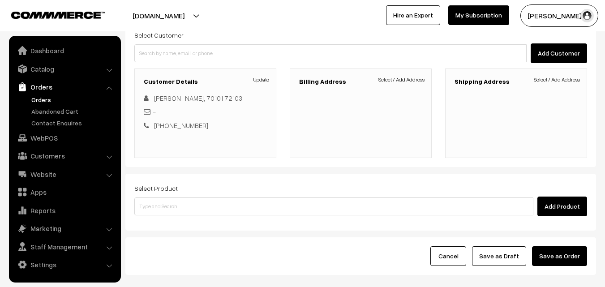
scroll to position [90, 0]
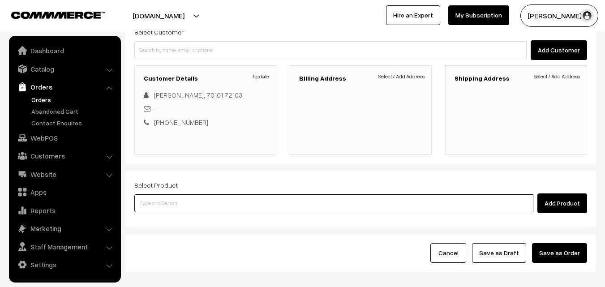
click at [234, 205] on input at bounding box center [333, 203] width 399 height 18
type input "k"
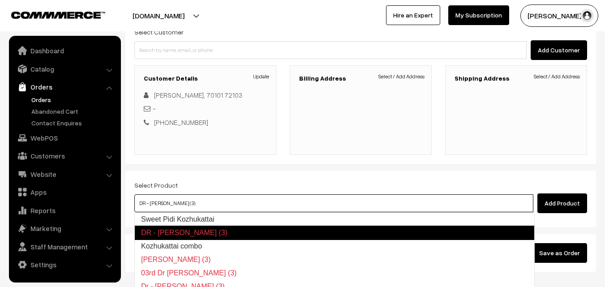
type input "Kozhukattai combo"
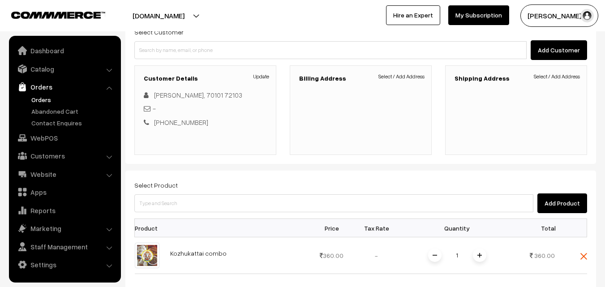
click at [493, 80] on h3 "Shipping Address" at bounding box center [516, 79] width 123 height 8
click at [404, 84] on div "Billing Address Select / Add Address" at bounding box center [361, 110] width 142 height 90
click at [404, 77] on link "Select / Add Address" at bounding box center [401, 77] width 46 height 8
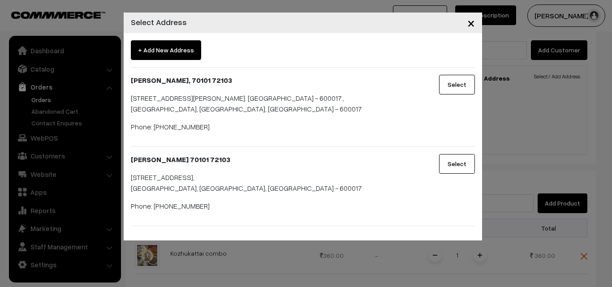
click at [465, 83] on button "Select" at bounding box center [457, 85] width 36 height 20
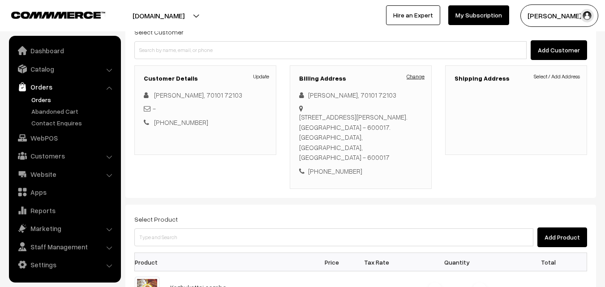
click at [418, 73] on link "Change" at bounding box center [416, 77] width 18 height 8
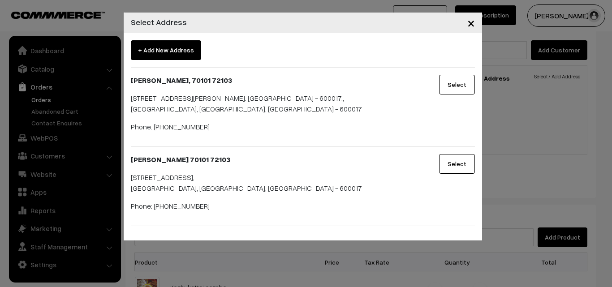
click at [416, 73] on div "+ Add New Address M. Vaithiyanathan, 70101 72103 13A/10, Anandam Apartments, , …" at bounding box center [303, 133] width 344 height 186
drag, startPoint x: 463, startPoint y: 164, endPoint x: 500, endPoint y: 147, distance: 40.9
click at [463, 163] on button "Select" at bounding box center [457, 164] width 36 height 20
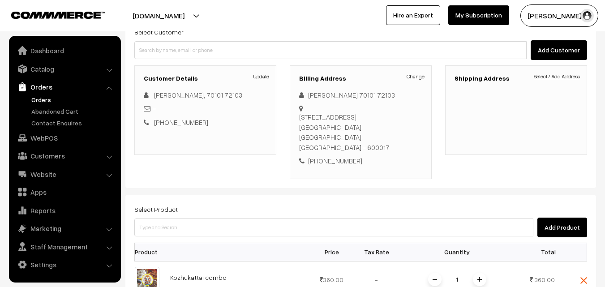
click at [554, 76] on link "Select / Add Address" at bounding box center [557, 77] width 46 height 8
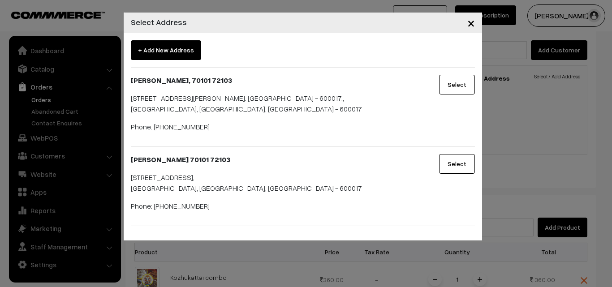
click at [462, 167] on button "Select" at bounding box center [457, 164] width 36 height 20
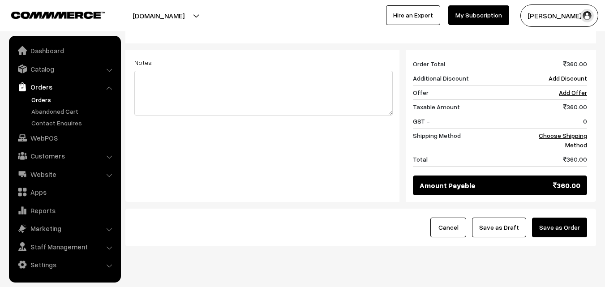
scroll to position [358, 0]
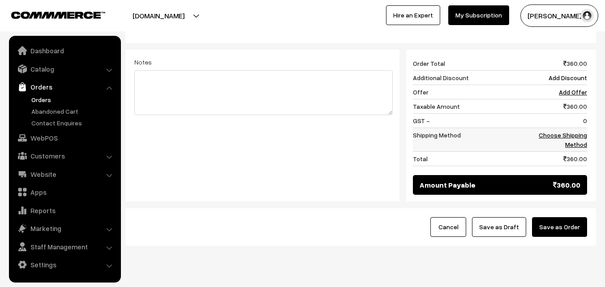
click at [572, 131] on link "Choose Shipping Method" at bounding box center [563, 139] width 48 height 17
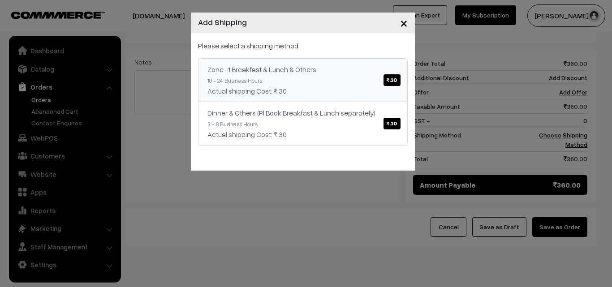
click at [376, 79] on link "Zone -1 Breakfast & Lunch & Others ₹.30 10 - 24 Business Hours Actual shipping …" at bounding box center [303, 80] width 210 height 44
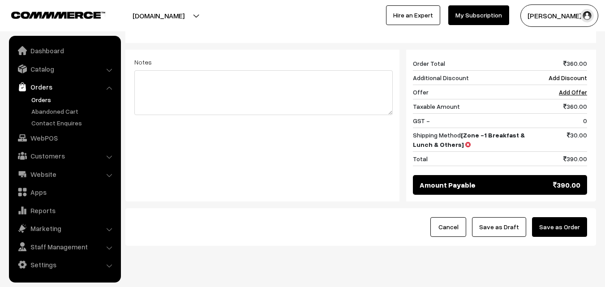
click at [502, 217] on button "Save as Draft" at bounding box center [499, 227] width 54 height 20
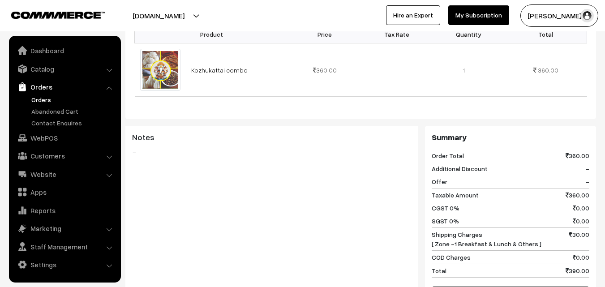
scroll to position [313, 0]
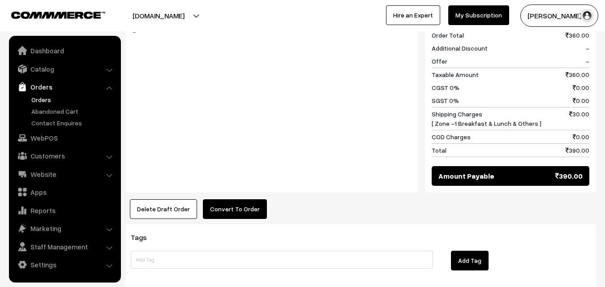
click at [238, 172] on div "Product Price Tax Rate Quantity Total Kozhukattai combo 360.00 -" at bounding box center [360, 56] width 471 height 323
click at [239, 199] on button "Convert To Order" at bounding box center [235, 209] width 64 height 20
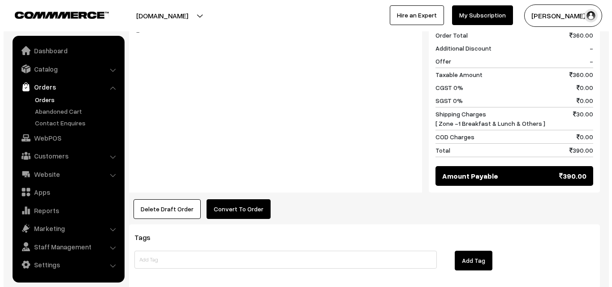
scroll to position [404, 0]
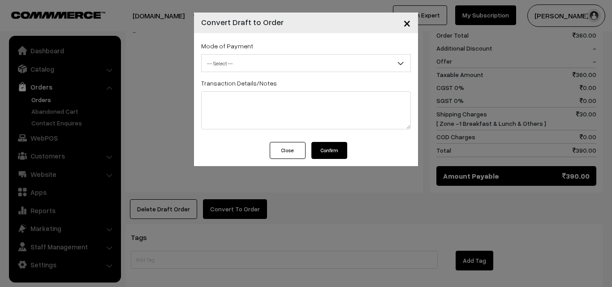
click at [330, 151] on button "Confirm" at bounding box center [329, 150] width 36 height 17
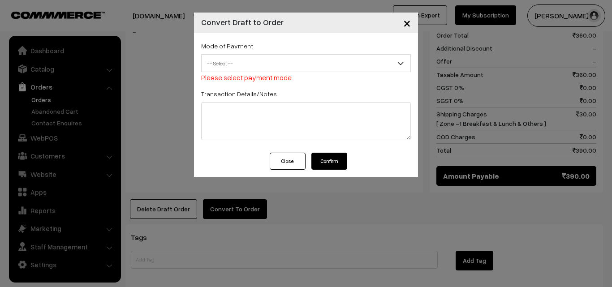
click at [278, 74] on span "Please select payment mode." at bounding box center [247, 77] width 92 height 9
click at [275, 122] on textarea at bounding box center [306, 121] width 210 height 38
click at [271, 72] on div "Mode of Payment -- Select -- COD Cash Cheque -- Select --" at bounding box center [306, 61] width 210 height 43
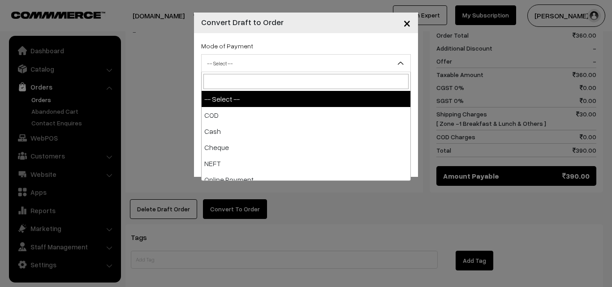
click at [269, 59] on span "-- Select --" at bounding box center [306, 64] width 209 height 16
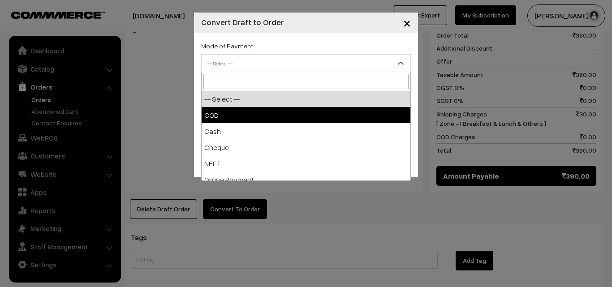
select select "1"
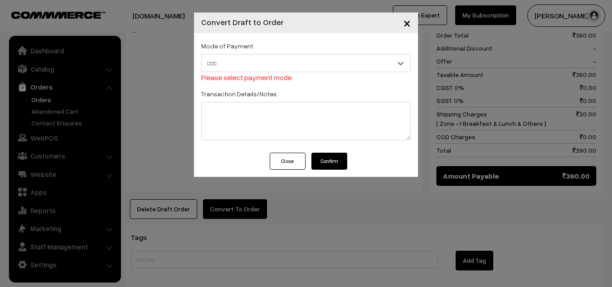
click at [317, 156] on button "Confirm" at bounding box center [329, 161] width 36 height 17
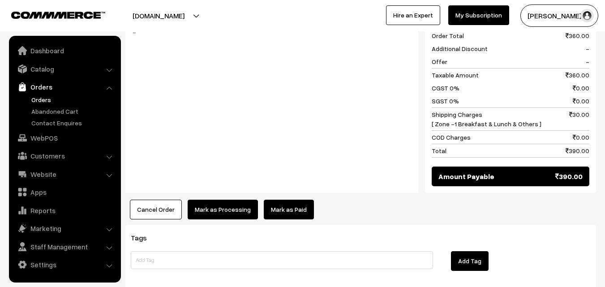
click at [226, 200] on button "Mark as Processing" at bounding box center [223, 210] width 70 height 20
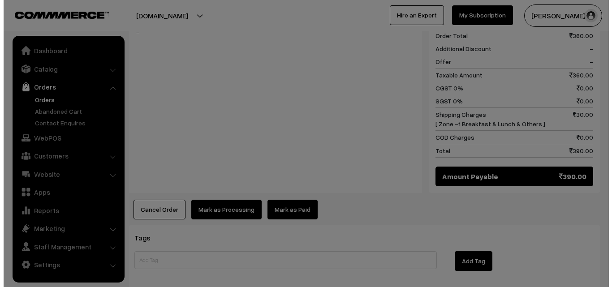
scroll to position [404, 0]
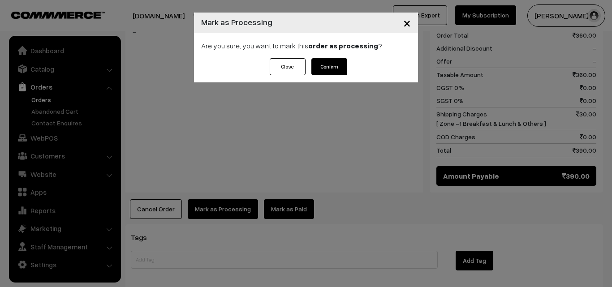
click at [333, 74] on button "Confirm" at bounding box center [329, 66] width 36 height 17
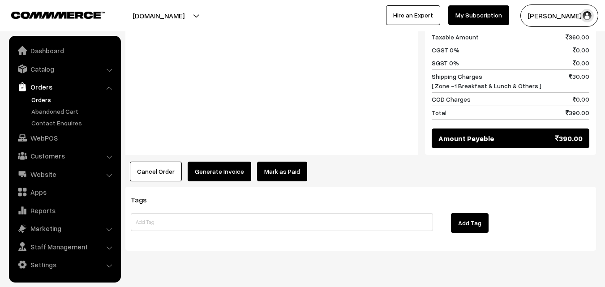
click at [209, 162] on button "Generate Invoice" at bounding box center [220, 172] width 64 height 20
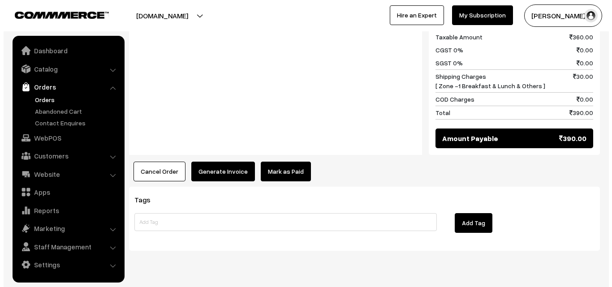
scroll to position [442, 0]
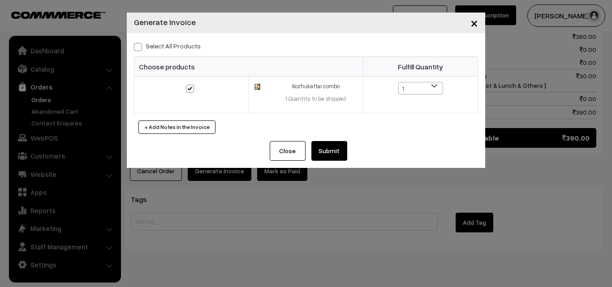
click at [335, 135] on div "Select All Products Choose products Fulfill Quantity 1 1" at bounding box center [306, 87] width 358 height 108
click at [333, 151] on button "Submit" at bounding box center [329, 151] width 36 height 20
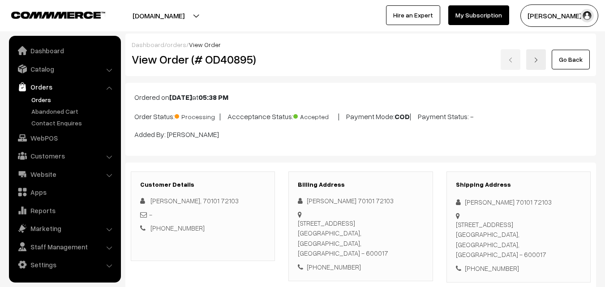
scroll to position [441, 0]
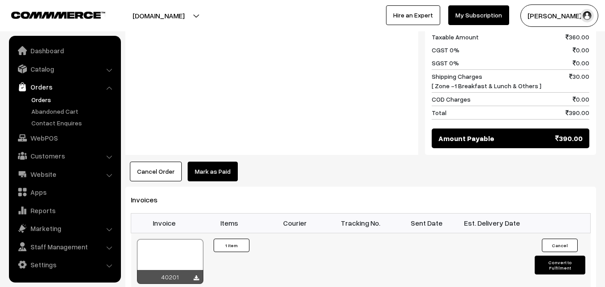
click at [189, 239] on div at bounding box center [170, 261] width 66 height 45
click at [54, 139] on link "WebPOS" at bounding box center [64, 138] width 107 height 16
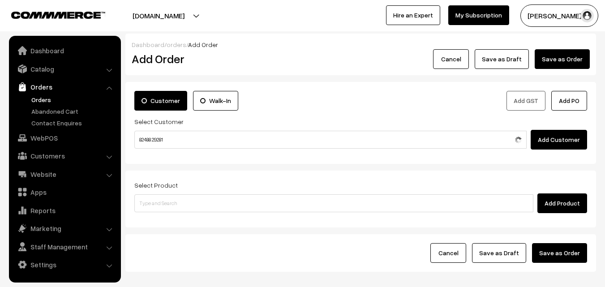
click at [158, 137] on input "82488 29281" at bounding box center [330, 140] width 392 height 18
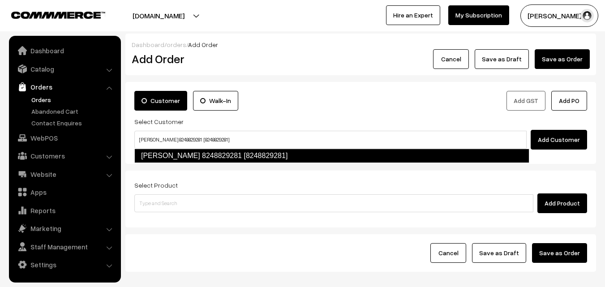
type input "S. KANNAN 8248829281 [8248829281]"
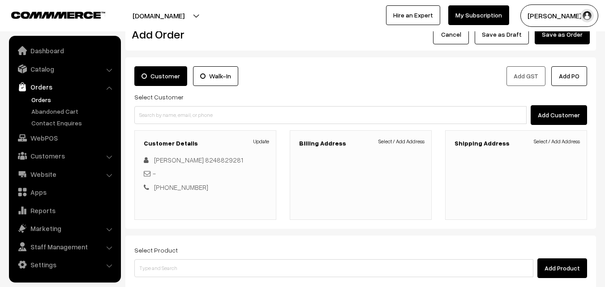
scroll to position [45, 0]
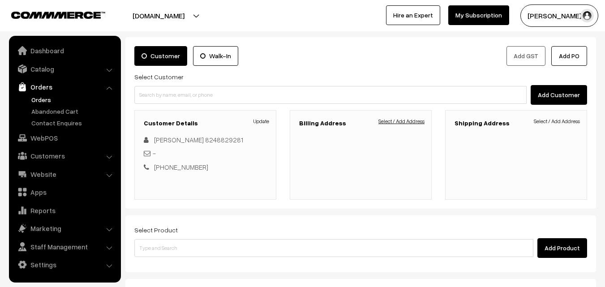
click at [408, 119] on link "Select / Add Address" at bounding box center [401, 121] width 46 height 8
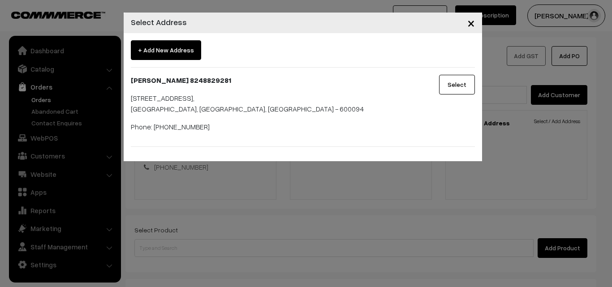
click at [456, 86] on button "Select" at bounding box center [457, 85] width 36 height 20
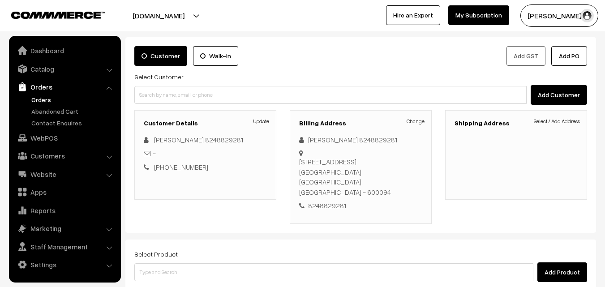
click at [571, 128] on div "Shipping Address Select / Add Address" at bounding box center [516, 155] width 142 height 90
click at [570, 119] on link "Select / Add Address" at bounding box center [557, 121] width 46 height 8
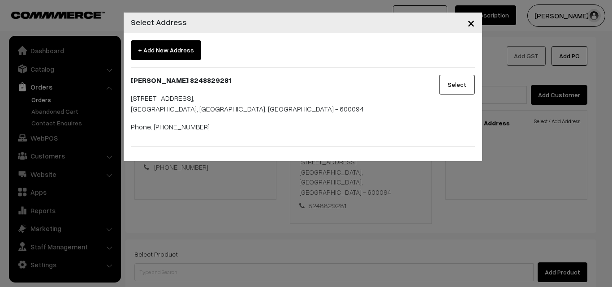
click at [458, 87] on button "Select" at bounding box center [457, 85] width 36 height 20
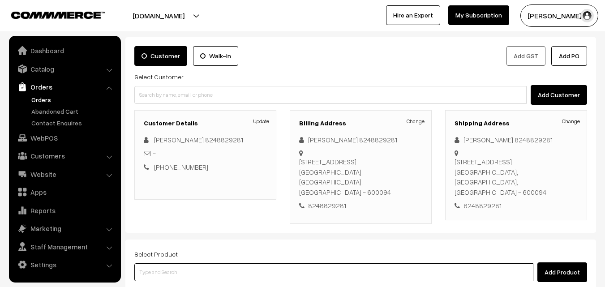
drag, startPoint x: 220, startPoint y: 265, endPoint x: 212, endPoint y: 256, distance: 12.4
click at [219, 265] on input at bounding box center [333, 272] width 399 height 18
paste input "18th Without Rice..."
type input "18th Without Rice..."
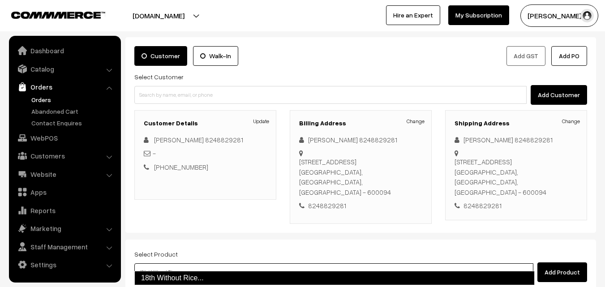
click at [198, 279] on link "18th Without Rice..." at bounding box center [334, 278] width 400 height 14
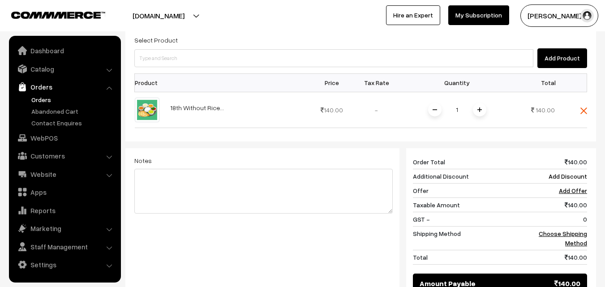
scroll to position [269, 0]
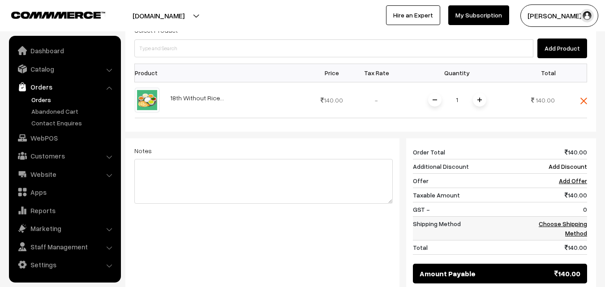
click at [568, 220] on link "Choose Shipping Method" at bounding box center [563, 228] width 48 height 17
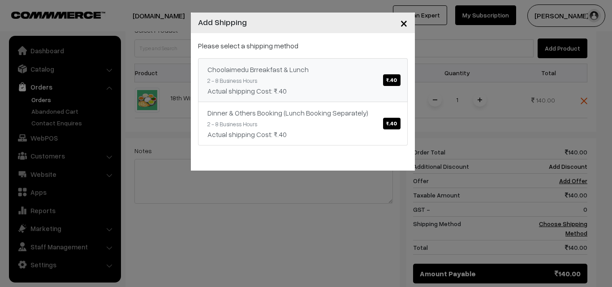
click at [335, 69] on div "Choolaimedu Brreakfast & Lunch ₹.40" at bounding box center [302, 69] width 191 height 11
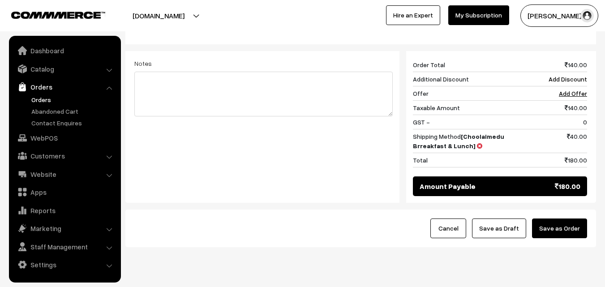
scroll to position [358, 0]
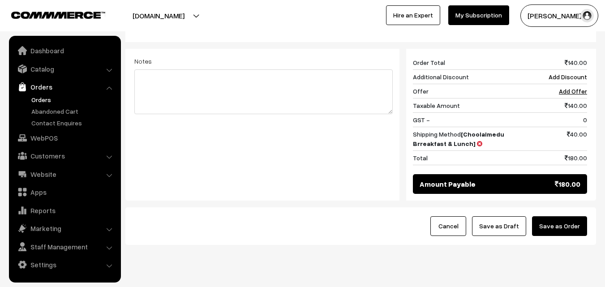
click at [503, 216] on button "Save as Draft" at bounding box center [499, 226] width 54 height 20
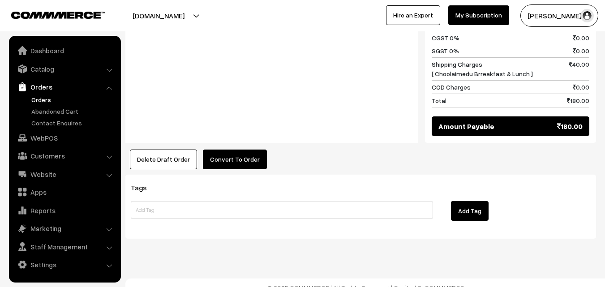
click at [239, 150] on button "Convert To Order" at bounding box center [235, 160] width 64 height 20
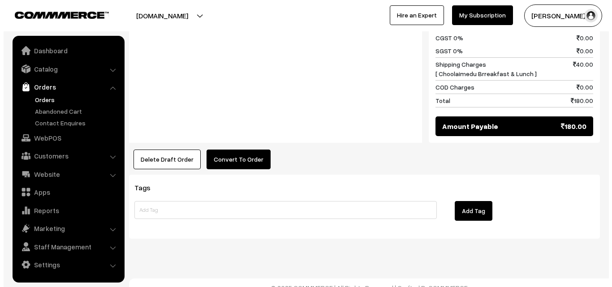
scroll to position [452, 0]
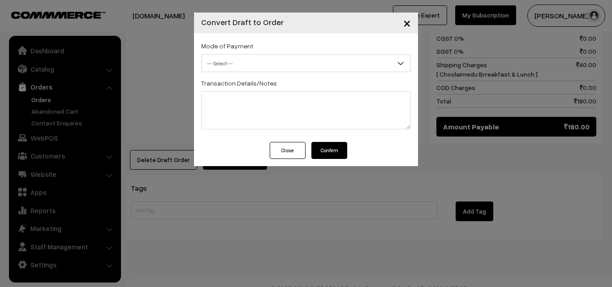
drag, startPoint x: 332, startPoint y: 142, endPoint x: 329, endPoint y: 134, distance: 8.6
click at [331, 141] on div "× Convert Draft to Order Mode of Payment -- Select -- COD -- Select --" at bounding box center [306, 90] width 224 height 154
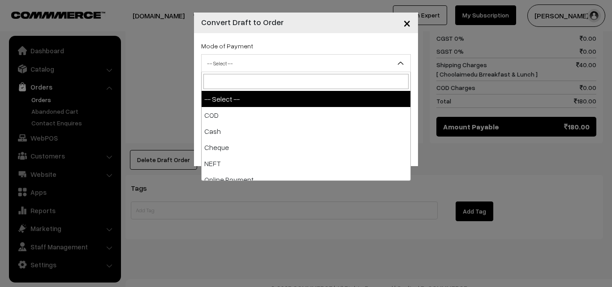
click at [286, 58] on span "-- Select --" at bounding box center [306, 64] width 209 height 16
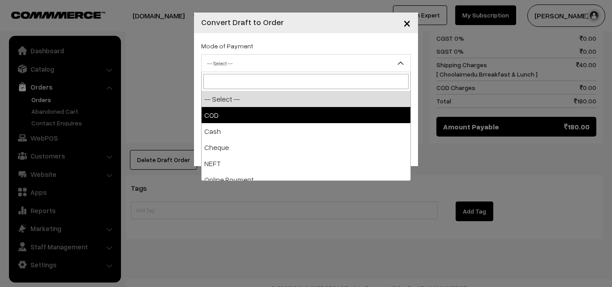
select select "1"
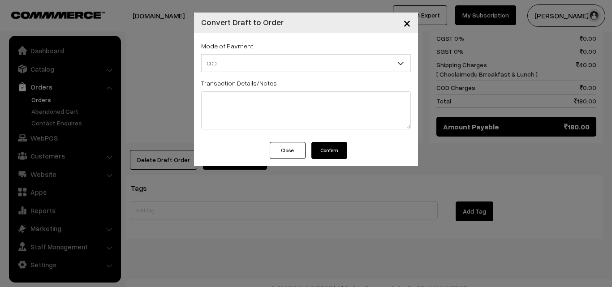
click at [329, 156] on button "Confirm" at bounding box center [329, 150] width 36 height 17
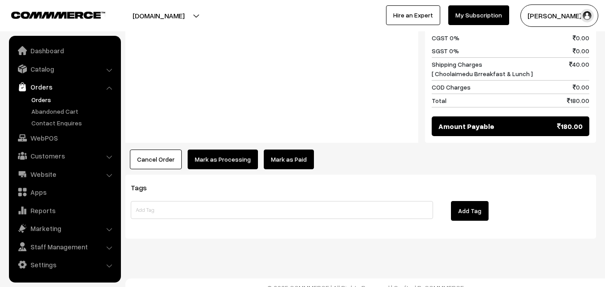
click at [209, 134] on div "Product Price Tax Rate Quantity Total 18th Without Rice... 140.00" at bounding box center [360, 8] width 471 height 322
click at [210, 150] on button "Mark as Processing" at bounding box center [223, 160] width 70 height 20
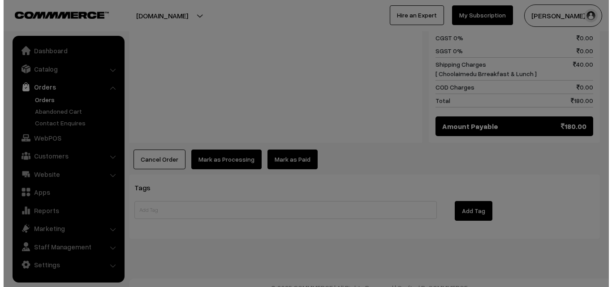
scroll to position [452, 0]
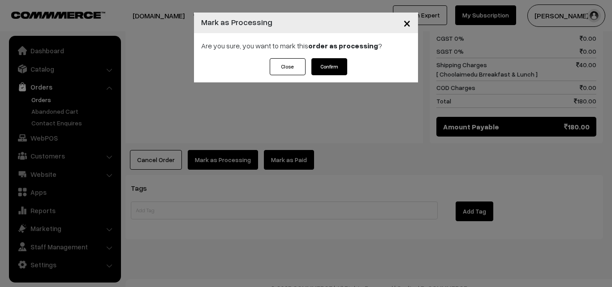
click at [331, 72] on button "Confirm" at bounding box center [329, 66] width 36 height 17
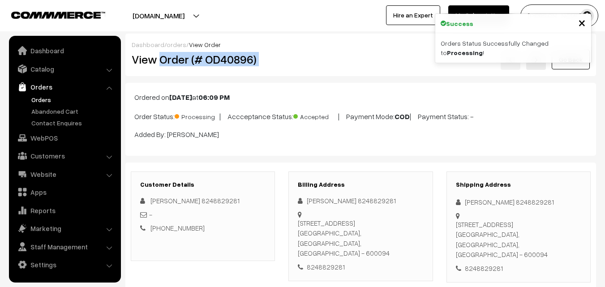
drag, startPoint x: 160, startPoint y: 58, endPoint x: 315, endPoint y: 62, distance: 155.0
click at [315, 62] on div "View Order (# OD40896) Go Back" at bounding box center [361, 59] width 472 height 21
copy div "Order (# OD40896)"
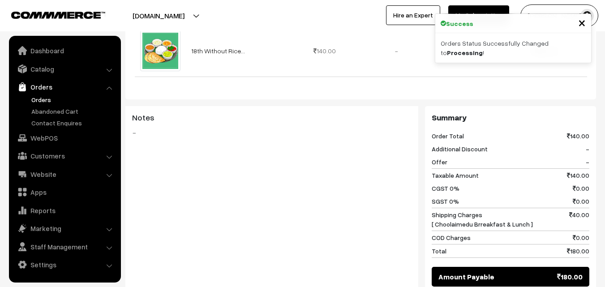
scroll to position [313, 0]
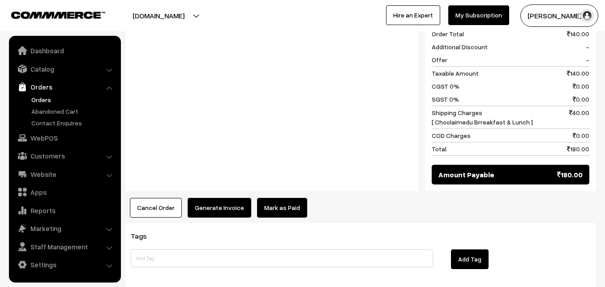
click at [222, 199] on button "Generate Invoice" at bounding box center [220, 208] width 64 height 20
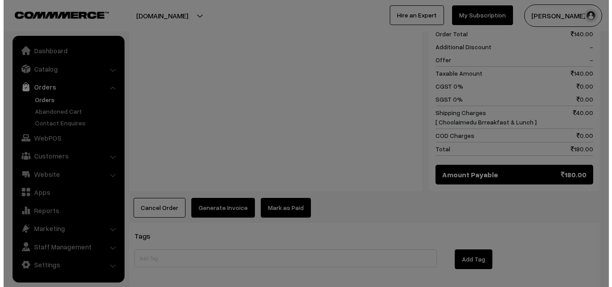
scroll to position [404, 0]
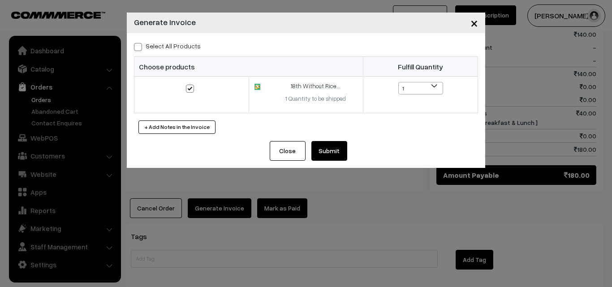
click at [314, 157] on button "Submit" at bounding box center [329, 151] width 36 height 20
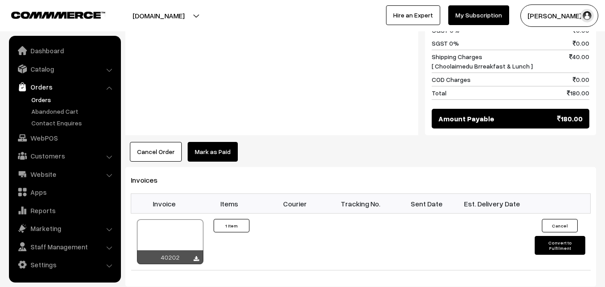
scroll to position [493, 0]
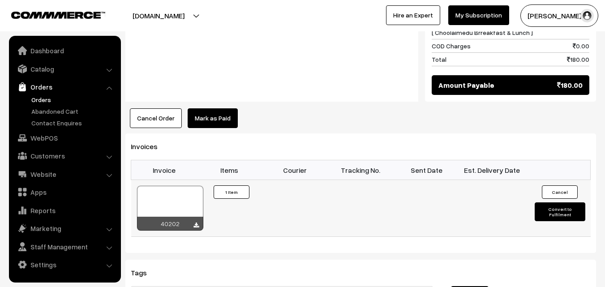
click at [163, 189] on div at bounding box center [170, 208] width 66 height 45
click at [52, 129] on ul "Dashboard Catalog" at bounding box center [65, 159] width 112 height 247
click at [49, 137] on link "WebPOS" at bounding box center [64, 138] width 107 height 16
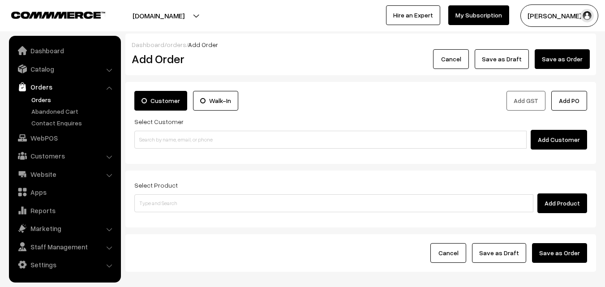
click at [175, 149] on div "Add Customer" at bounding box center [360, 140] width 453 height 20
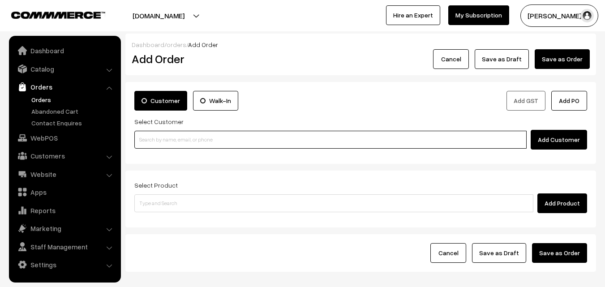
paste input "82488 29281"
click at [159, 137] on input "82488 29281" at bounding box center [330, 140] width 392 height 18
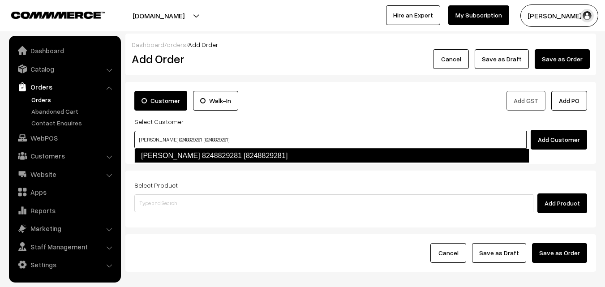
type input "[PERSON_NAME] 8248829281 [8248829281]"
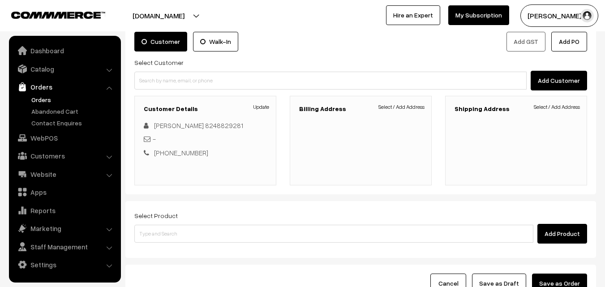
scroll to position [94, 0]
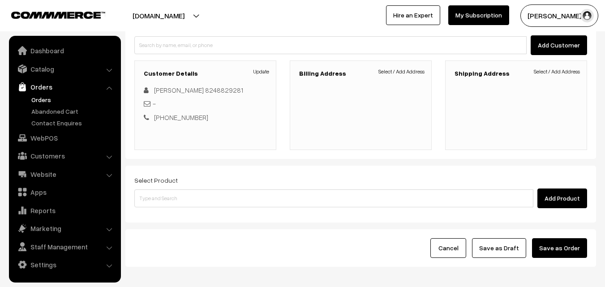
click at [415, 69] on link "Select / Add Address" at bounding box center [401, 72] width 46 height 8
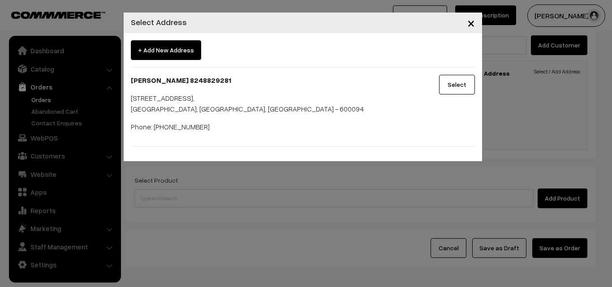
drag, startPoint x: 451, startPoint y: 88, endPoint x: 516, endPoint y: 94, distance: 65.2
click at [451, 87] on button "Select" at bounding box center [457, 85] width 36 height 20
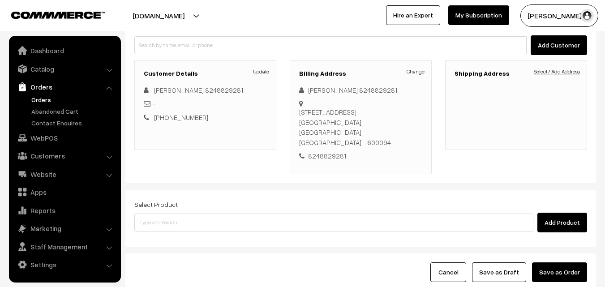
click at [563, 72] on link "Select / Add Address" at bounding box center [557, 72] width 46 height 8
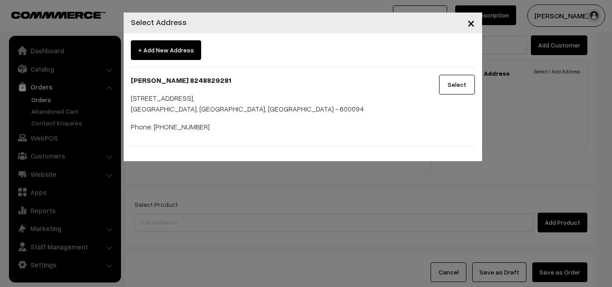
click at [459, 77] on button "Select" at bounding box center [457, 85] width 36 height 20
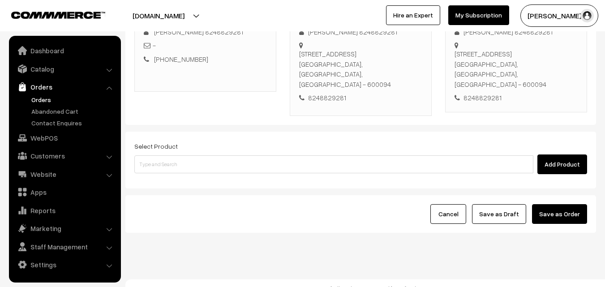
scroll to position [153, 0]
click at [255, 163] on div "Add Product" at bounding box center [360, 164] width 453 height 20
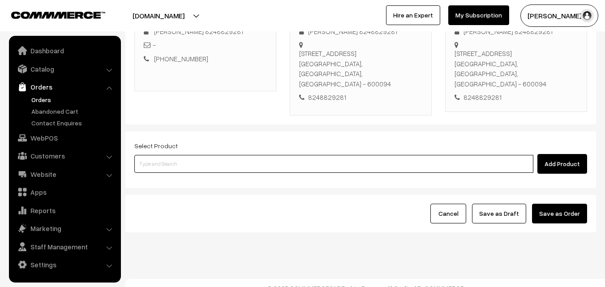
click at [250, 155] on input at bounding box center [333, 164] width 399 height 18
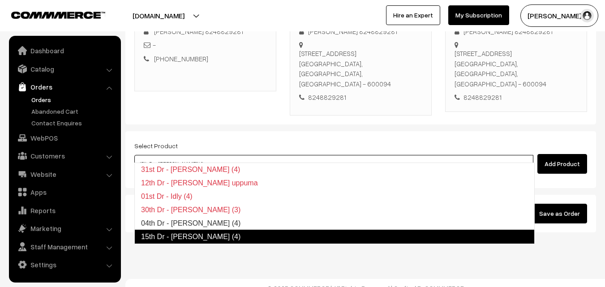
type input "04th Dr - Idly (4)"
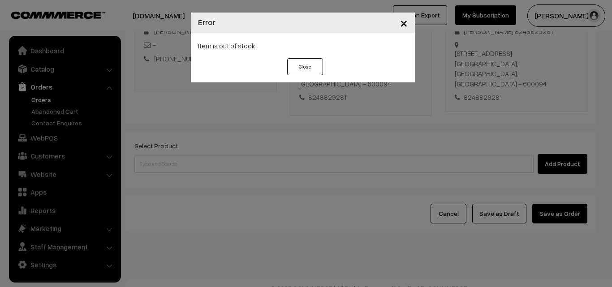
click at [250, 154] on div "× Error Item is out of stock. Close" at bounding box center [306, 143] width 612 height 287
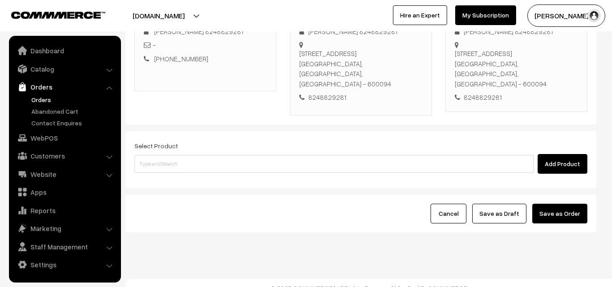
click at [250, 154] on div at bounding box center [306, 143] width 612 height 287
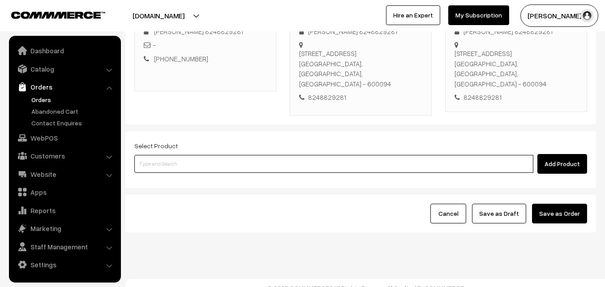
click at [250, 155] on input at bounding box center [333, 164] width 399 height 18
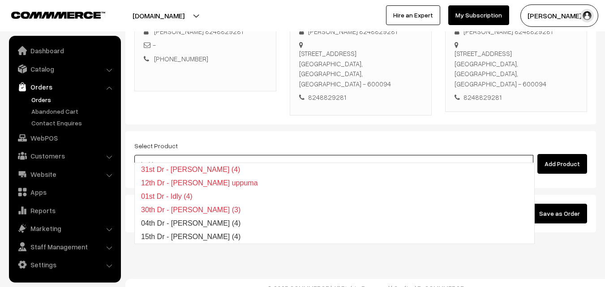
type input "15th Dr - Idiyappam (4)"
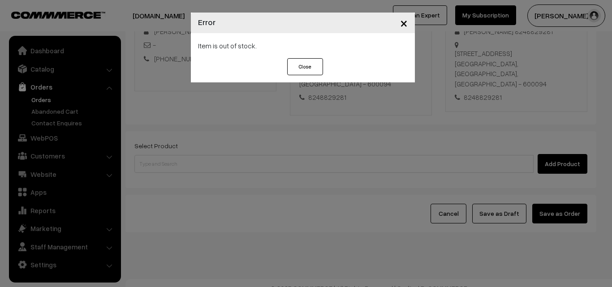
drag, startPoint x: 250, startPoint y: 158, endPoint x: 236, endPoint y: 156, distance: 14.4
click at [250, 158] on div "× Error Item is out of stock. Close" at bounding box center [306, 143] width 612 height 287
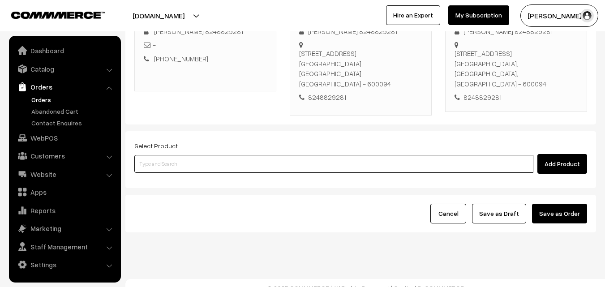
click at [155, 155] on input at bounding box center [333, 164] width 399 height 18
paste input "18th Dr [PERSON_NAME] (4)"
type input "18th Dr [PERSON_NAME] (4)"
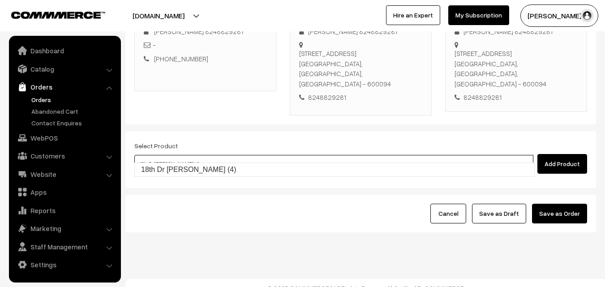
click at [166, 166] on link "18th Dr [PERSON_NAME] (4)" at bounding box center [334, 169] width 399 height 13
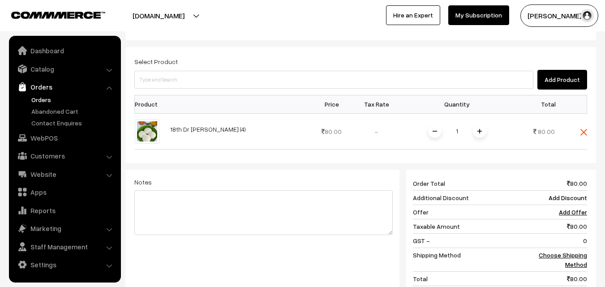
scroll to position [371, 0]
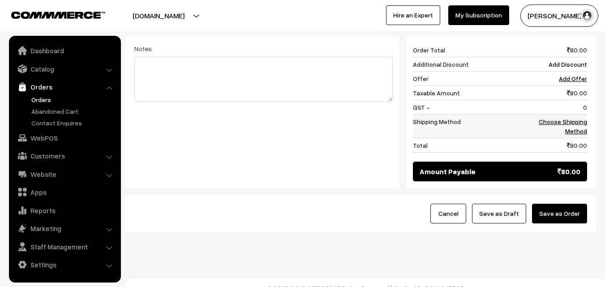
click at [575, 118] on link "Choose Shipping Method" at bounding box center [563, 126] width 48 height 17
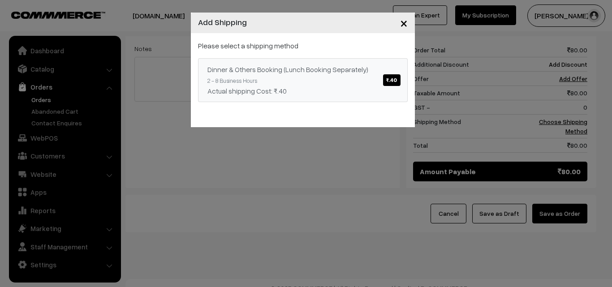
click at [315, 77] on link "Dinner & Others Booking (Lunch Booking Separately) ₹.40 2 - 8 Business Hours Ac…" at bounding box center [303, 80] width 210 height 44
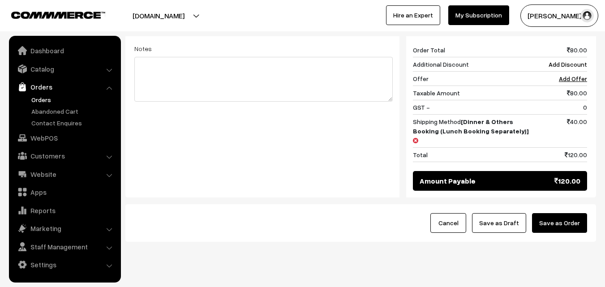
drag, startPoint x: 515, startPoint y: 203, endPoint x: 406, endPoint y: 202, distance: 108.8
click at [515, 213] on button "Save as Draft" at bounding box center [499, 223] width 54 height 20
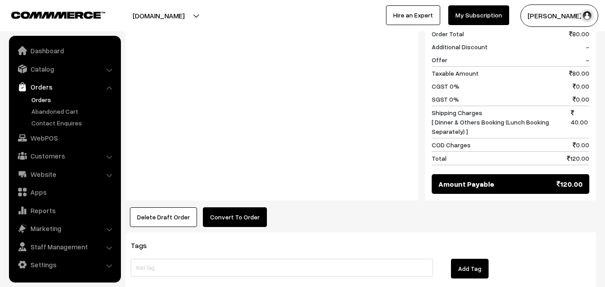
click at [240, 207] on button "Convert To Order" at bounding box center [235, 217] width 64 height 20
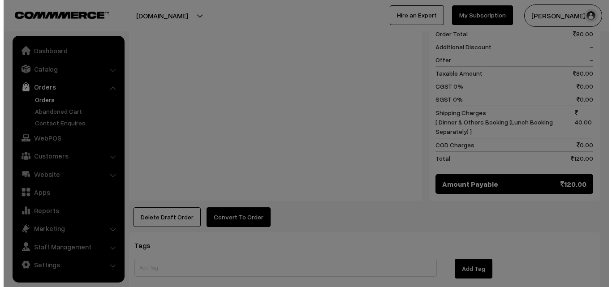
scroll to position [404, 0]
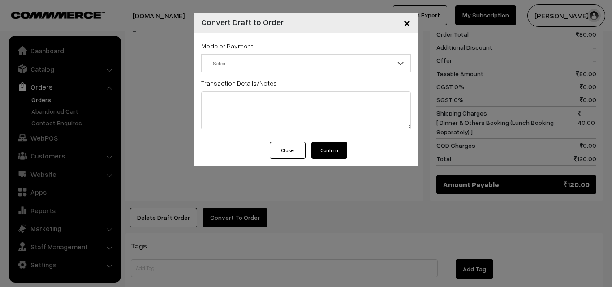
click at [230, 55] on span "-- Select --" at bounding box center [306, 63] width 210 height 18
select select "1"
click at [321, 152] on button "Confirm" at bounding box center [329, 150] width 36 height 17
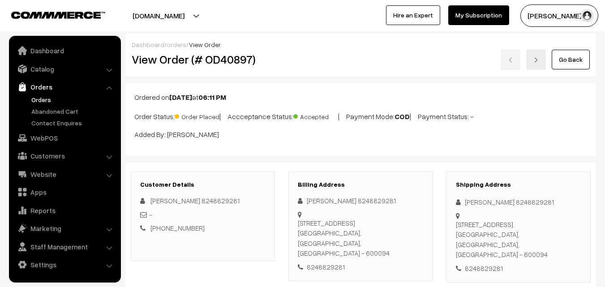
scroll to position [403, 0]
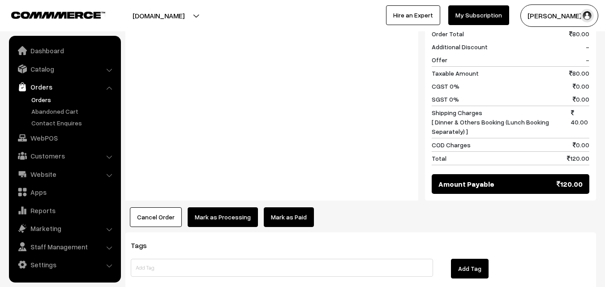
click at [231, 211] on button "Mark as Processing" at bounding box center [223, 217] width 70 height 20
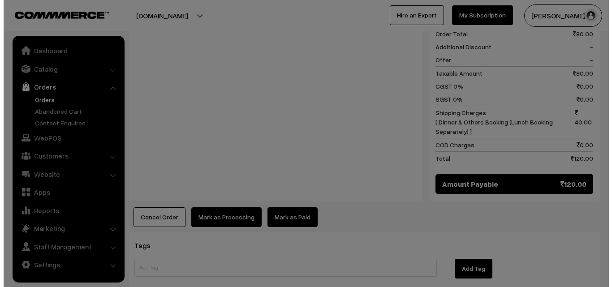
scroll to position [404, 0]
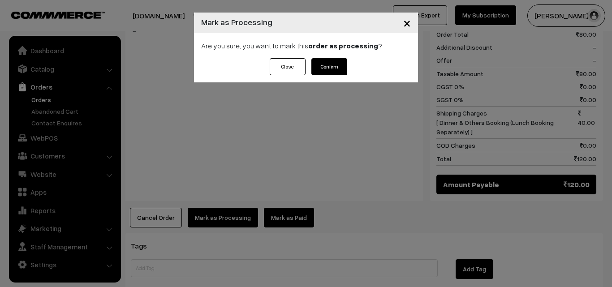
click at [340, 65] on button "Confirm" at bounding box center [329, 66] width 36 height 17
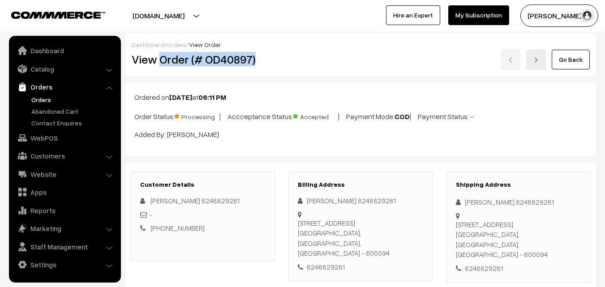
drag, startPoint x: 168, startPoint y: 61, endPoint x: 257, endPoint y: 60, distance: 88.2
click at [257, 61] on h2 "View Order (# OD40897)" at bounding box center [204, 59] width 144 height 14
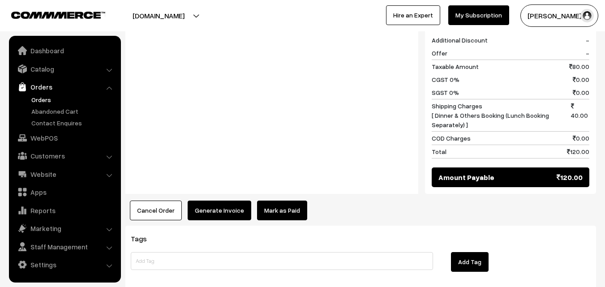
scroll to position [461, 0]
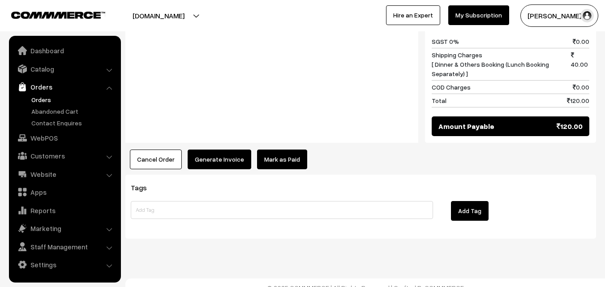
click at [220, 152] on button "Generate Invoice" at bounding box center [220, 160] width 64 height 20
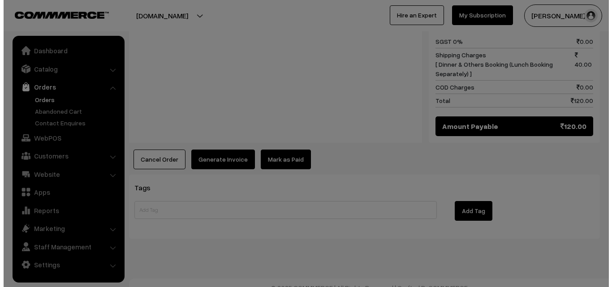
scroll to position [461, 0]
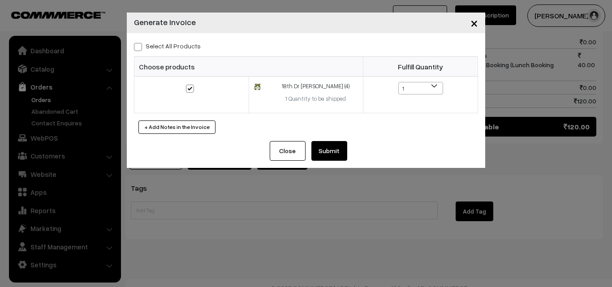
click at [325, 144] on button "Submit" at bounding box center [329, 151] width 36 height 20
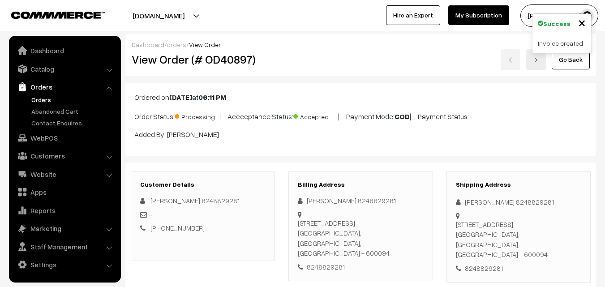
scroll to position [461, 0]
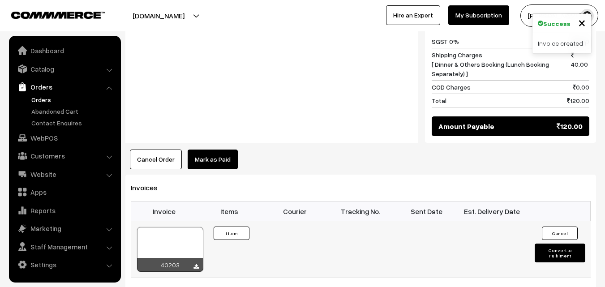
click at [192, 227] on div at bounding box center [170, 249] width 66 height 45
click at [55, 130] on link "WebPOS" at bounding box center [64, 138] width 107 height 16
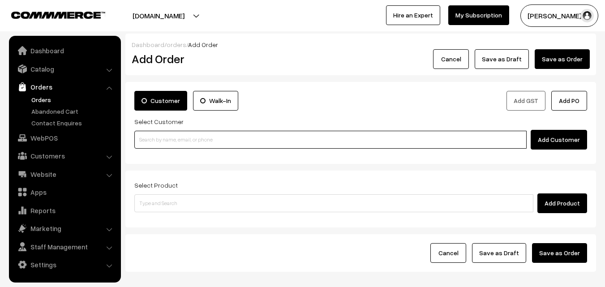
click at [144, 144] on input at bounding box center [330, 140] width 392 height 18
paste input "89390 22769"
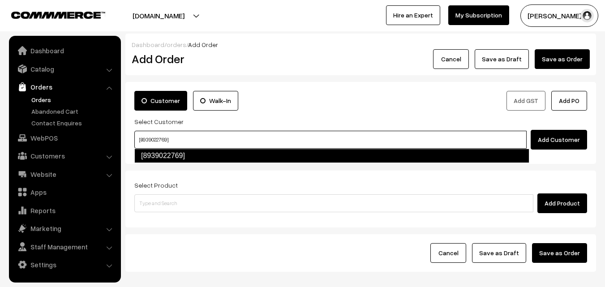
type input "[8939022769]"
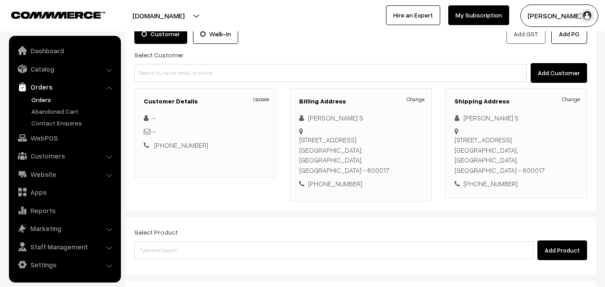
scroll to position [139, 0]
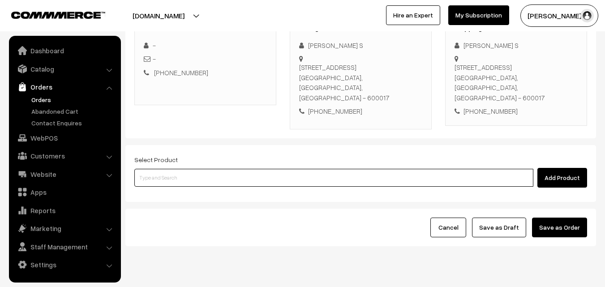
click at [286, 169] on input at bounding box center [333, 178] width 399 height 18
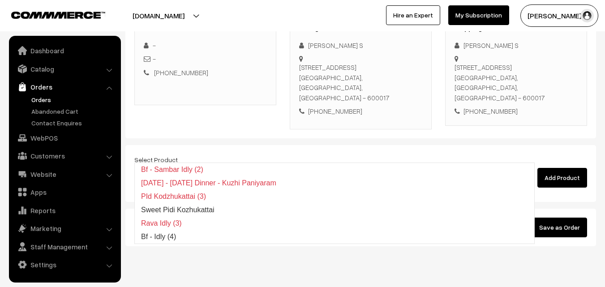
type input "Bf - Idly (4)"
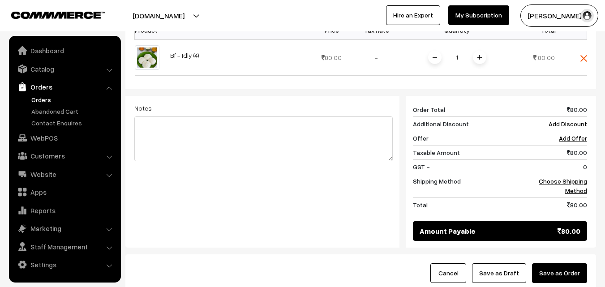
scroll to position [357, 0]
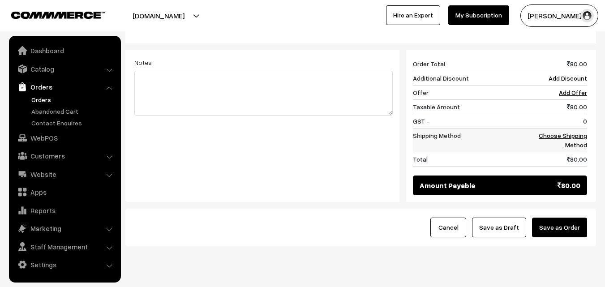
click at [575, 132] on link "Choose Shipping Method" at bounding box center [563, 140] width 48 height 17
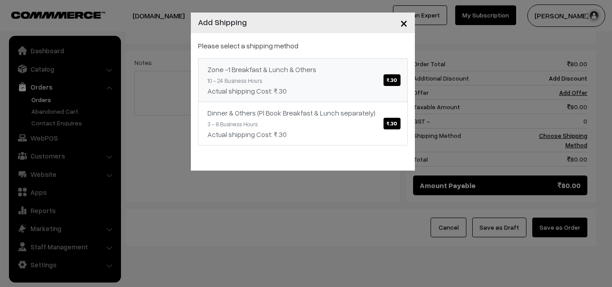
click at [282, 87] on div "Actual shipping Cost: ₹.30" at bounding box center [302, 91] width 191 height 11
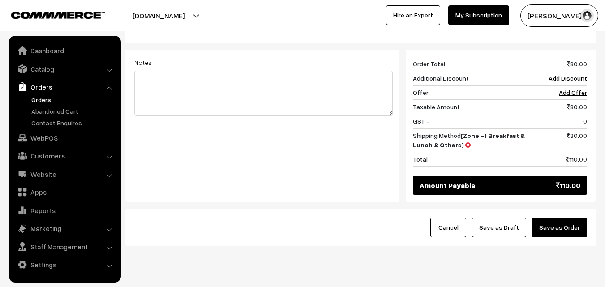
click at [509, 218] on button "Save as Draft" at bounding box center [499, 228] width 54 height 20
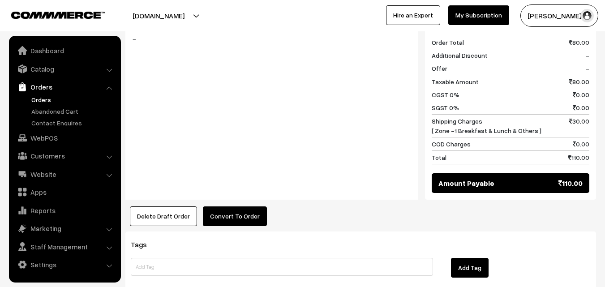
click at [229, 151] on div "Notes -" at bounding box center [271, 106] width 293 height 187
click at [230, 206] on button "Convert To Order" at bounding box center [235, 216] width 64 height 20
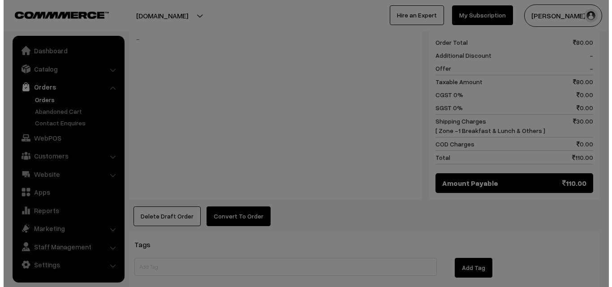
scroll to position [395, 0]
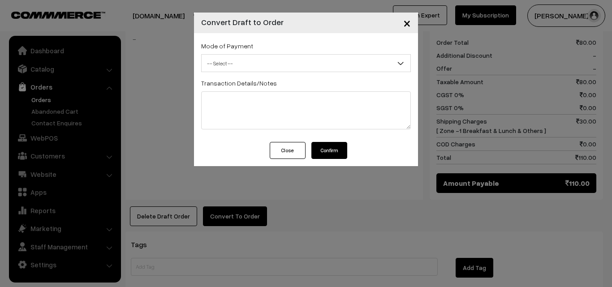
click at [313, 75] on div "Mode of Payment -- Select -- COD Cash -- Select -- Transaction Details/Notes" at bounding box center [306, 87] width 224 height 109
click at [304, 56] on span "-- Select --" at bounding box center [306, 64] width 209 height 16
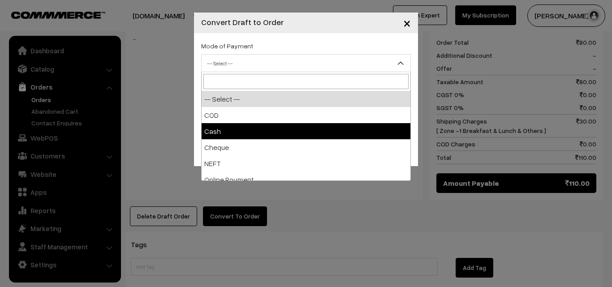
select select "2"
checkbox input "true"
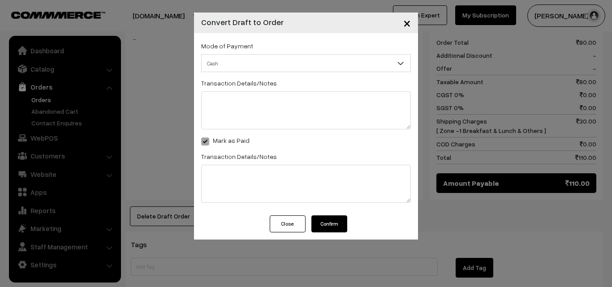
click at [335, 210] on div "Mode of Payment -- Select -- COD Cash" at bounding box center [306, 124] width 224 height 182
click at [328, 218] on button "Confirm" at bounding box center [329, 223] width 36 height 17
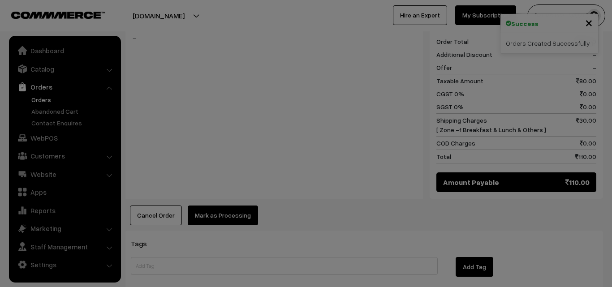
scroll to position [396, 0]
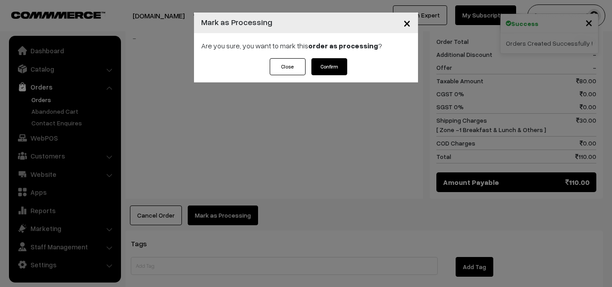
click at [338, 64] on button "Confirm" at bounding box center [329, 66] width 36 height 17
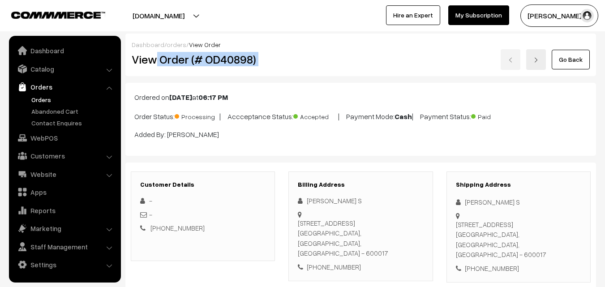
drag, startPoint x: 157, startPoint y: 64, endPoint x: 306, endPoint y: 64, distance: 148.7
click at [306, 64] on div "View Order (# OD40898) Go Back" at bounding box center [361, 59] width 472 height 21
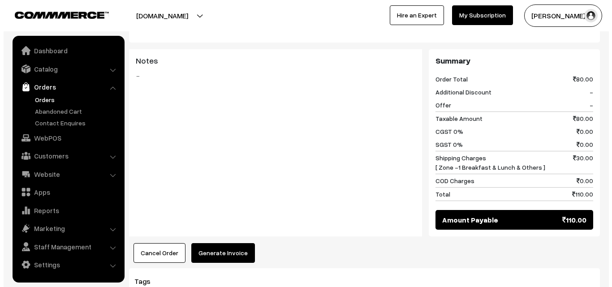
scroll to position [358, 0]
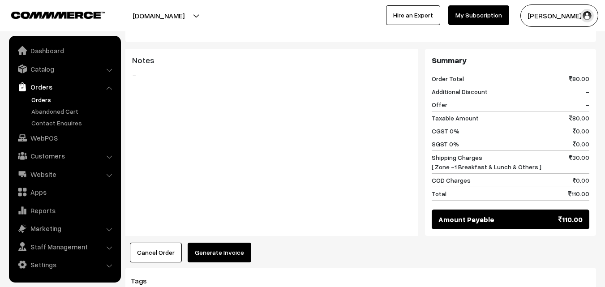
click at [218, 243] on button "Generate Invoice" at bounding box center [220, 253] width 64 height 20
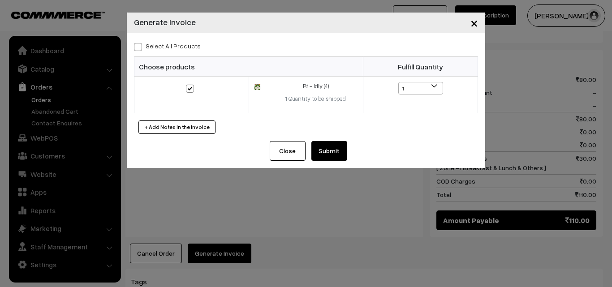
click at [326, 150] on button "Submit" at bounding box center [329, 151] width 36 height 20
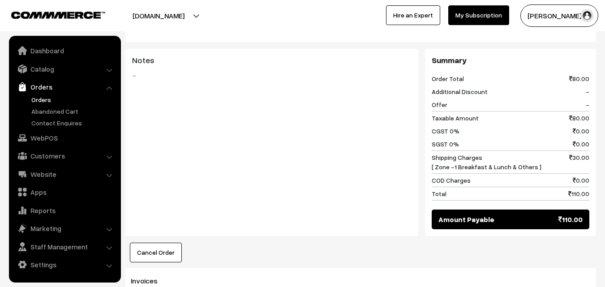
scroll to position [537, 0]
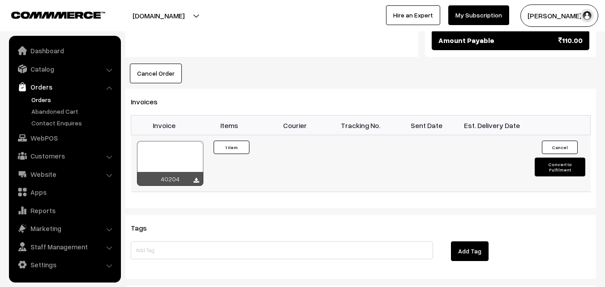
click at [167, 141] on div at bounding box center [170, 163] width 66 height 45
click at [156, 141] on div at bounding box center [170, 163] width 66 height 45
click at [53, 137] on link "WebPOS" at bounding box center [64, 138] width 107 height 16
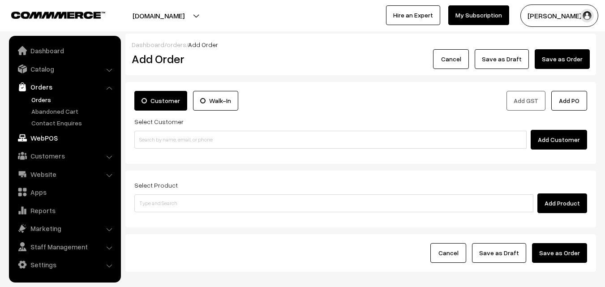
click at [62, 142] on link "WebPOS" at bounding box center [64, 138] width 107 height 16
click at [147, 137] on input "98401 40417" at bounding box center [330, 140] width 392 height 18
drag, startPoint x: 163, startPoint y: 140, endPoint x: 162, endPoint y: 155, distance: 14.8
click at [163, 140] on input "98401 40417" at bounding box center [330, 140] width 392 height 18
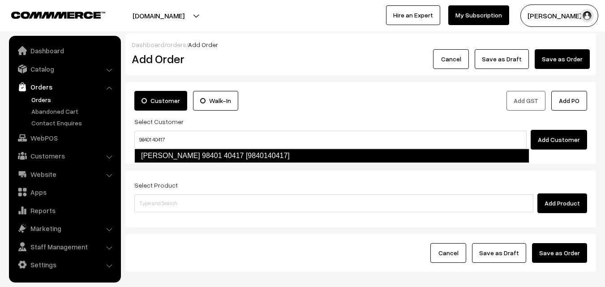
click at [162, 155] on link "Sugantha 98401 40417 [9840140417]" at bounding box center [331, 156] width 395 height 14
type input "98401 40417"
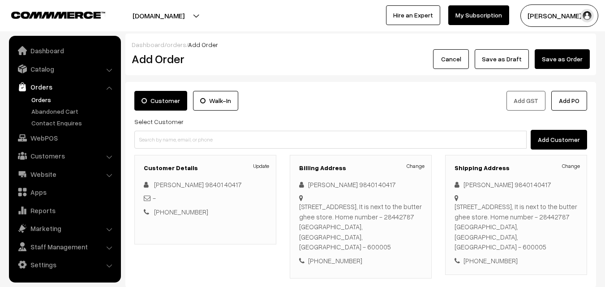
scroll to position [163, 0]
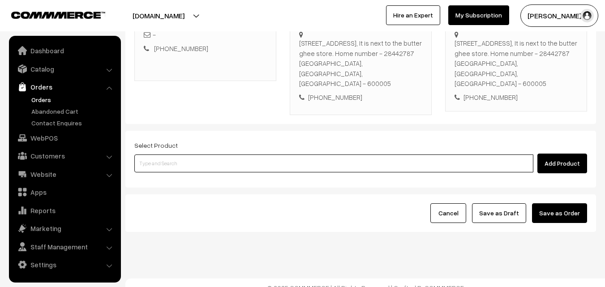
click at [232, 155] on input at bounding box center [333, 164] width 399 height 18
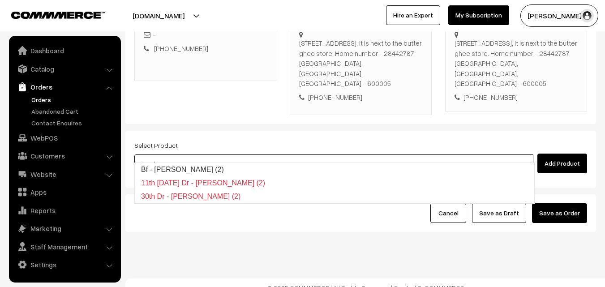
type input "Bf - [PERSON_NAME] (2)"
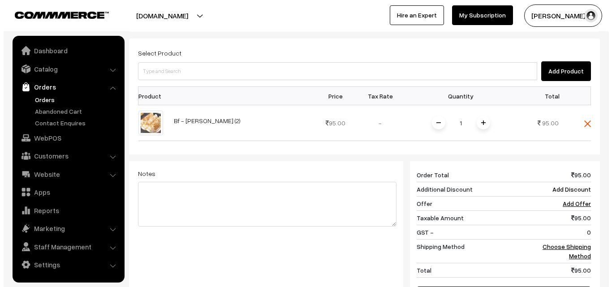
scroll to position [381, 0]
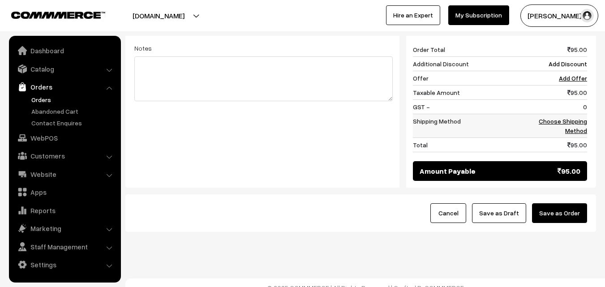
click at [571, 123] on link "Choose Shipping Method" at bounding box center [563, 125] width 48 height 17
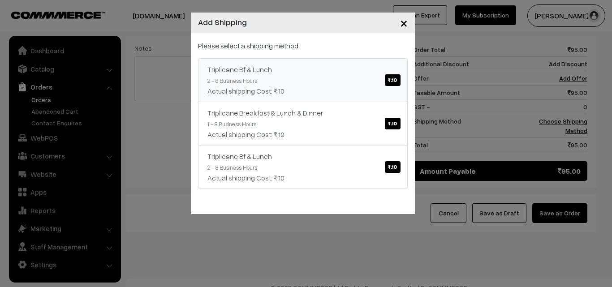
click at [344, 93] on div "Actual shipping Cost: ₹.10" at bounding box center [302, 91] width 191 height 11
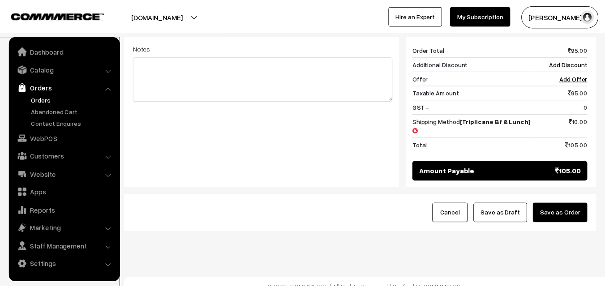
scroll to position [372, 0]
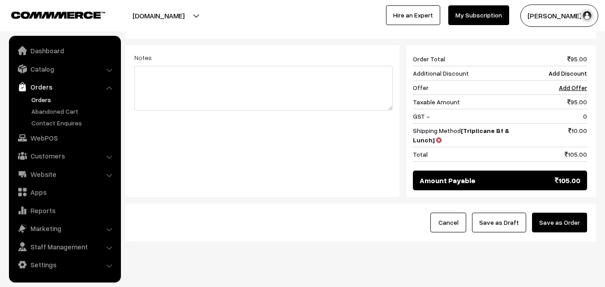
click at [476, 213] on div "Cancel Save as Draft Save as Order" at bounding box center [360, 223] width 453 height 20
click at [494, 213] on button "Save as Draft" at bounding box center [499, 223] width 54 height 20
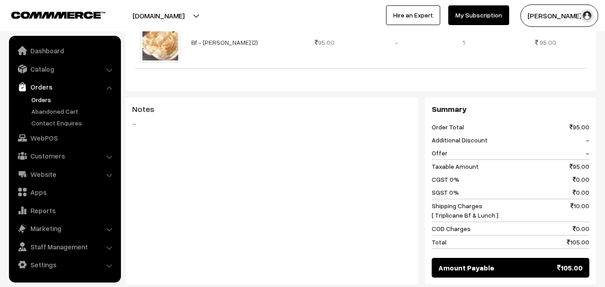
scroll to position [403, 0]
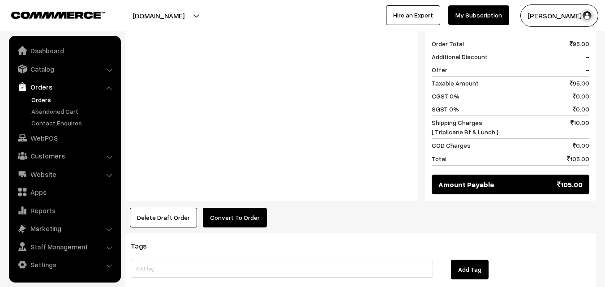
click at [240, 208] on button "Convert To Order" at bounding box center [235, 218] width 64 height 20
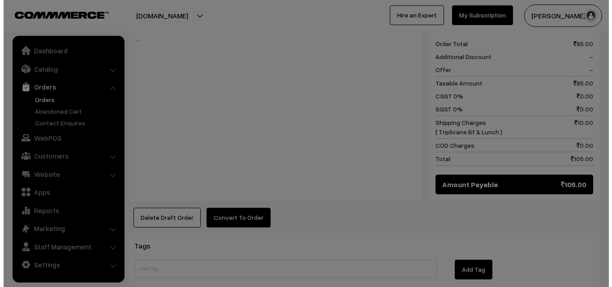
scroll to position [404, 0]
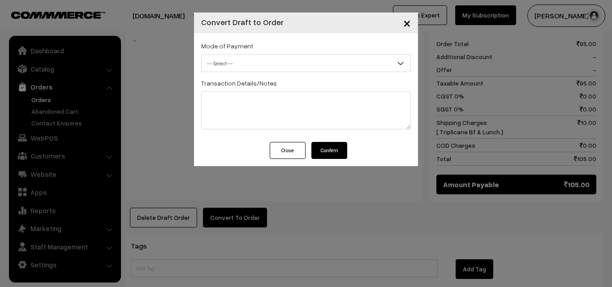
click at [335, 141] on div "Mode of Payment -- Select -- COD Cash -- Select -- Transaction Details/Notes" at bounding box center [306, 87] width 224 height 109
click at [288, 70] on span "-- Select --" at bounding box center [306, 64] width 209 height 16
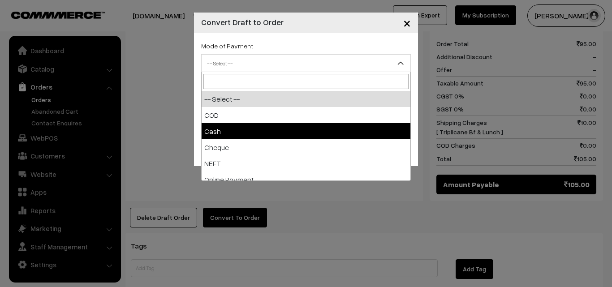
select select "2"
checkbox input "true"
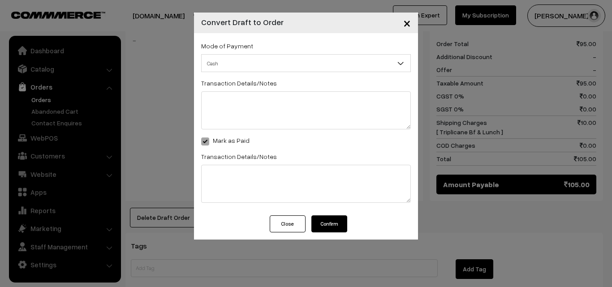
click at [333, 223] on button "Confirm" at bounding box center [329, 223] width 36 height 17
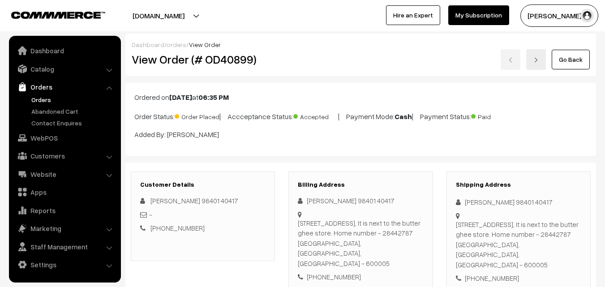
scroll to position [403, 0]
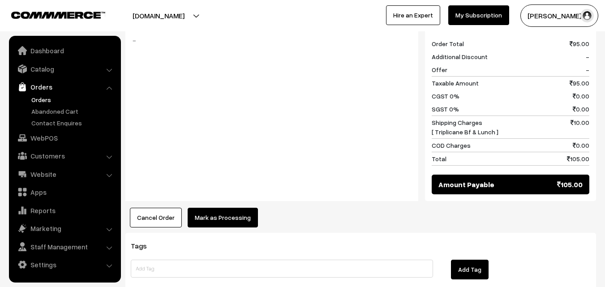
click at [219, 208] on button "Mark as Processing" at bounding box center [223, 218] width 70 height 20
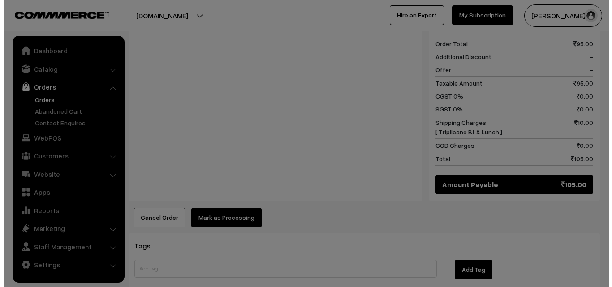
scroll to position [404, 0]
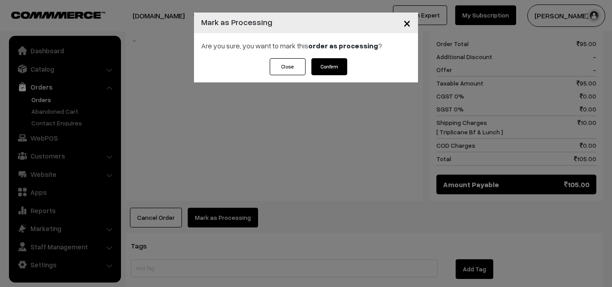
click at [333, 67] on button "Confirm" at bounding box center [329, 66] width 36 height 17
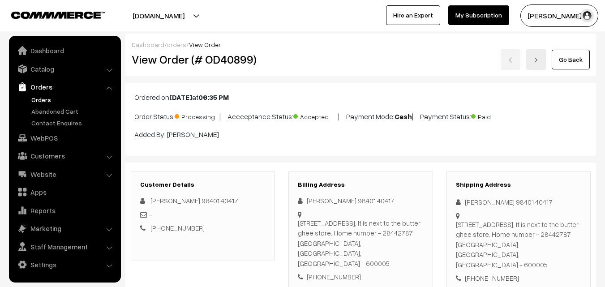
drag, startPoint x: 159, startPoint y: 57, endPoint x: 438, endPoint y: 30, distance: 280.3
click at [285, 39] on div "Dashboard / orders / View Order View Order (# OD40899) Go Back" at bounding box center [360, 55] width 471 height 43
click at [269, 65] on h2 "View Order (# OD40899)" at bounding box center [204, 59] width 144 height 14
drag, startPoint x: 159, startPoint y: 58, endPoint x: 298, endPoint y: 69, distance: 140.1
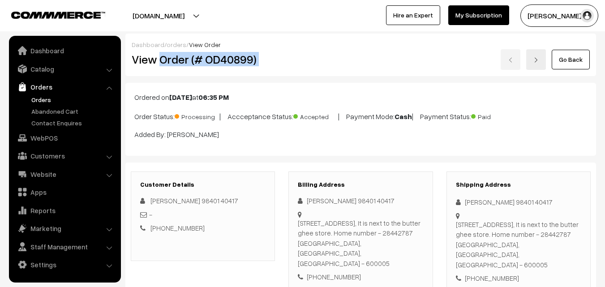
click at [306, 70] on div "Dashboard / orders / View Order View Order (# OD40899) Go Back" at bounding box center [360, 55] width 471 height 43
copy div "Order (# OD40899)"
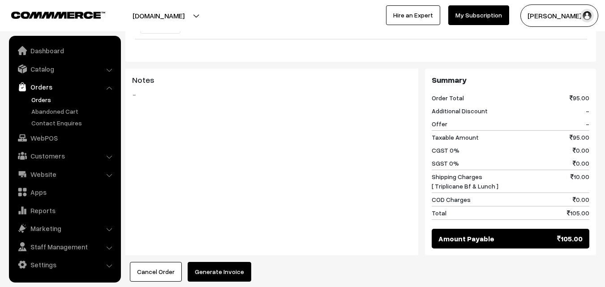
scroll to position [403, 0]
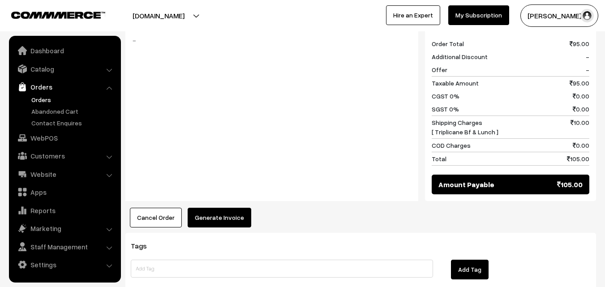
click at [210, 208] on button "Generate Invoice" at bounding box center [220, 218] width 64 height 20
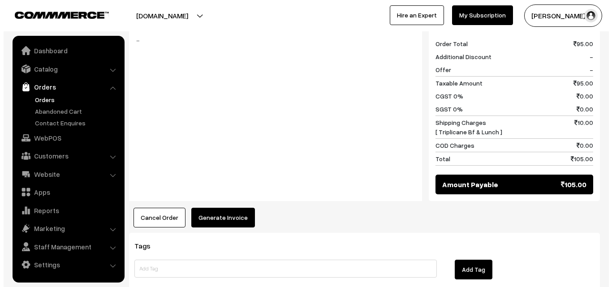
scroll to position [404, 0]
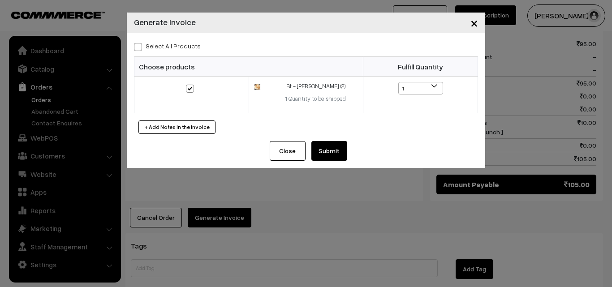
click at [321, 156] on button "Submit" at bounding box center [329, 151] width 36 height 20
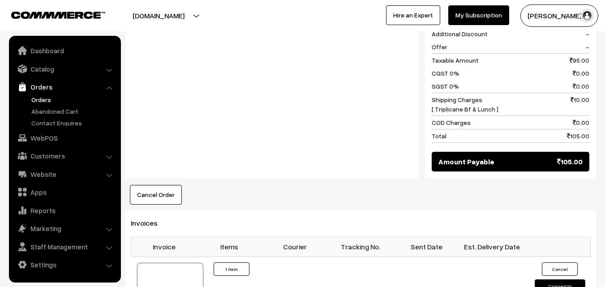
scroll to position [448, 0]
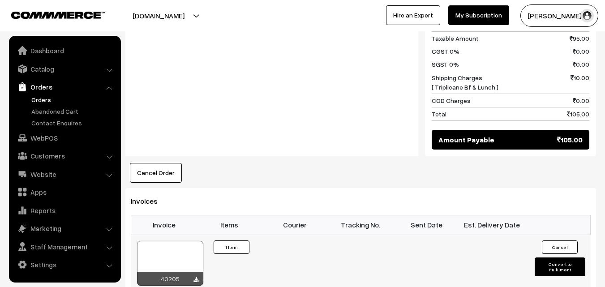
click at [175, 241] on div at bounding box center [170, 263] width 66 height 45
click at [48, 135] on link "WebPOS" at bounding box center [64, 138] width 107 height 16
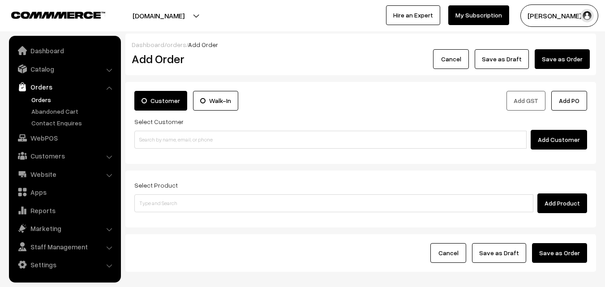
click at [172, 140] on input at bounding box center [330, 140] width 392 height 18
click at [153, 136] on input "98401 40417" at bounding box center [330, 140] width 392 height 18
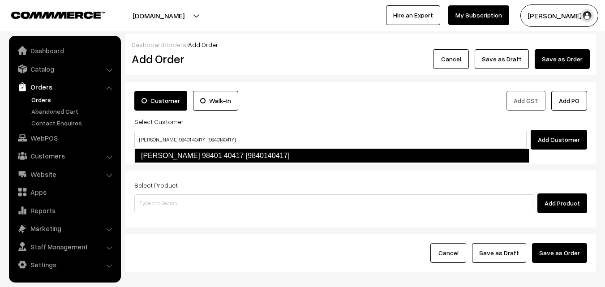
type input "Sugantha 98401 40417 [9840140417]"
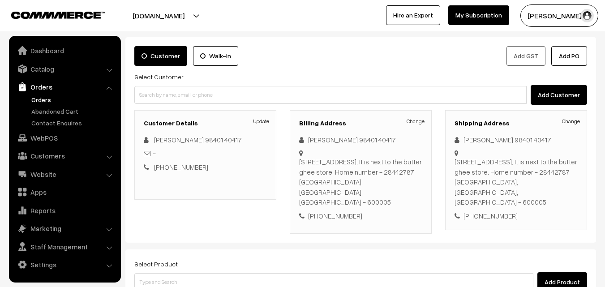
scroll to position [163, 0]
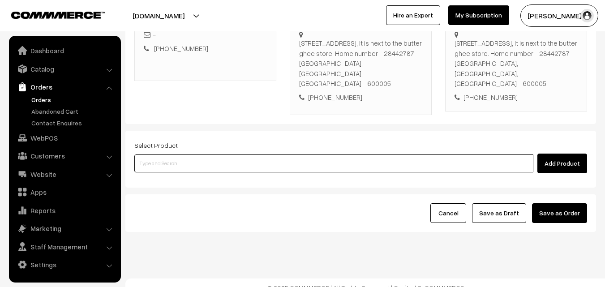
click at [206, 158] on input at bounding box center [333, 164] width 399 height 18
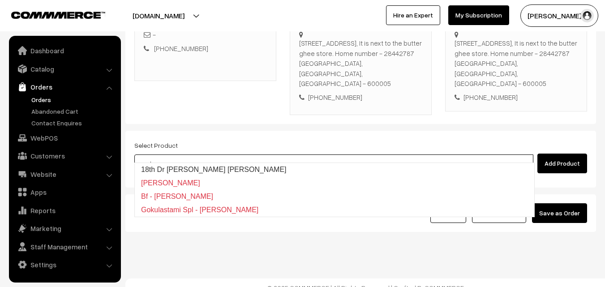
type input "18th Dr Vegitable Rava Kichadi"
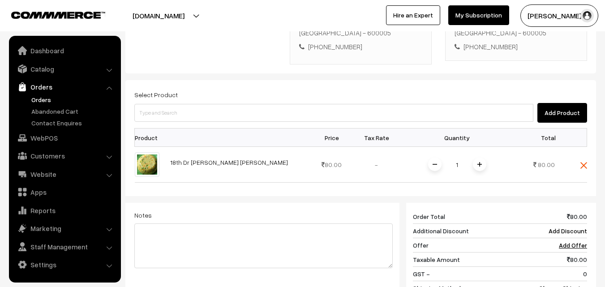
scroll to position [298, 0]
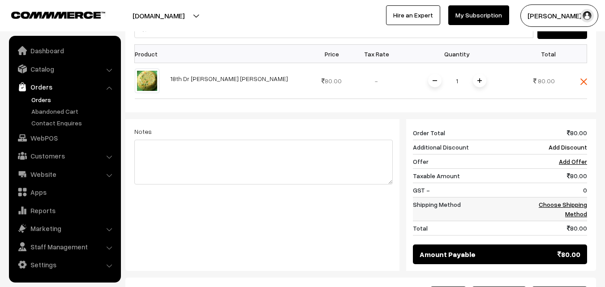
click at [581, 201] on link "Choose Shipping Method" at bounding box center [563, 209] width 48 height 17
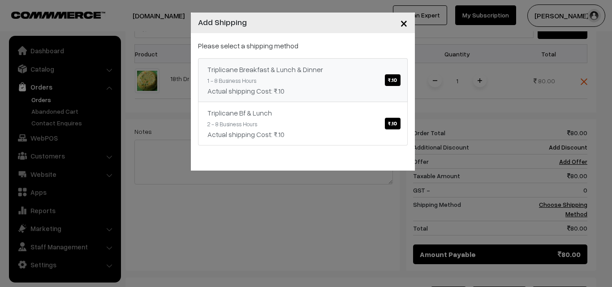
click at [325, 81] on link "Triplicane Breakfast & Lunch & Dinner ₹.10 1 - 8 Business Hours Actual shipping…" at bounding box center [303, 80] width 210 height 44
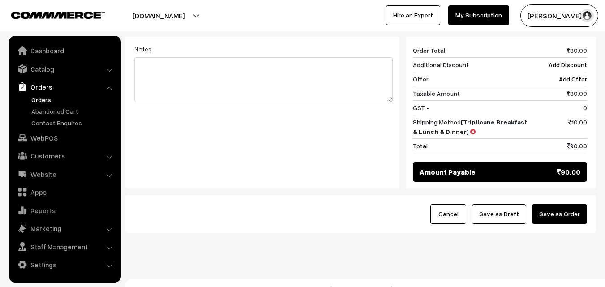
scroll to position [381, 0]
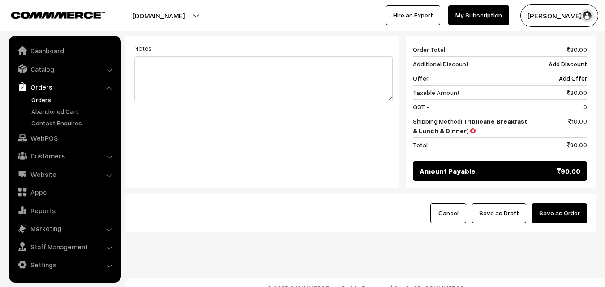
click at [511, 206] on button "Save as Draft" at bounding box center [499, 213] width 54 height 20
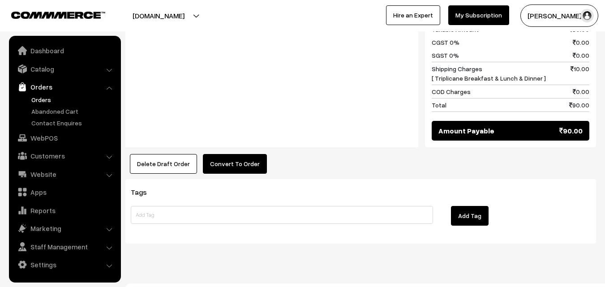
scroll to position [461, 0]
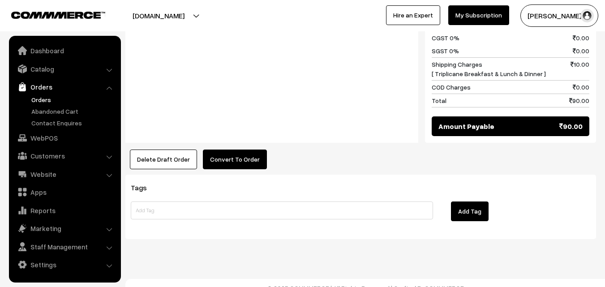
drag, startPoint x: 262, startPoint y: 146, endPoint x: 253, endPoint y: 149, distance: 8.8
click at [260, 150] on div "Delete Draft Order × Delete Draft Order Are you sure, you want to delete this d…" at bounding box center [360, 160] width 471 height 20
click at [257, 152] on button "Convert To Order" at bounding box center [235, 160] width 64 height 20
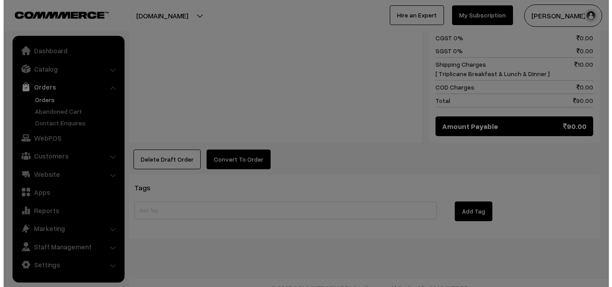
scroll to position [462, 0]
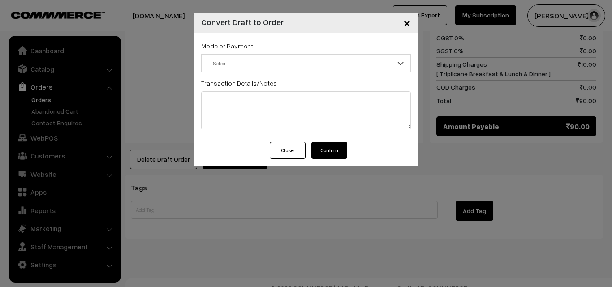
click at [308, 65] on span "-- Select --" at bounding box center [306, 64] width 209 height 16
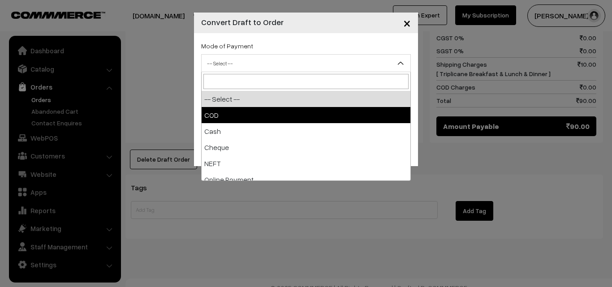
select select "1"
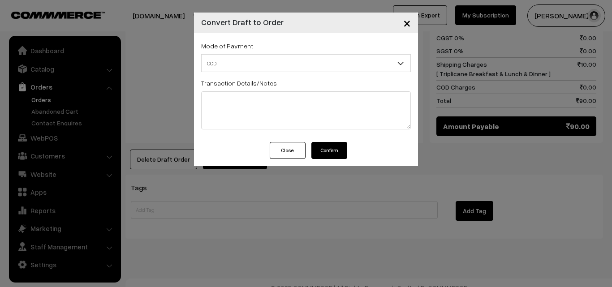
click at [331, 156] on button "Confirm" at bounding box center [329, 150] width 36 height 17
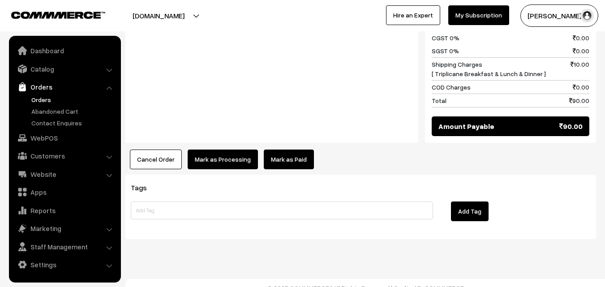
click at [230, 150] on button "Mark as Processing" at bounding box center [223, 160] width 70 height 20
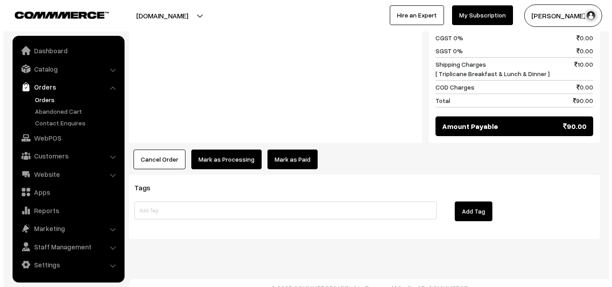
scroll to position [462, 0]
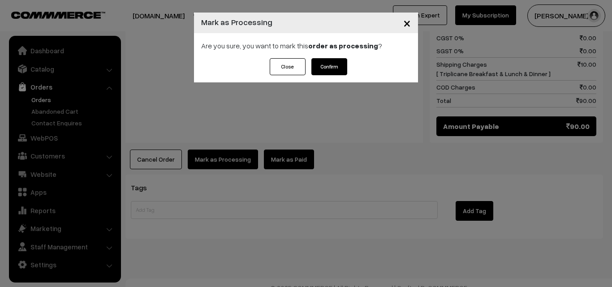
click at [335, 69] on button "Confirm" at bounding box center [329, 66] width 36 height 17
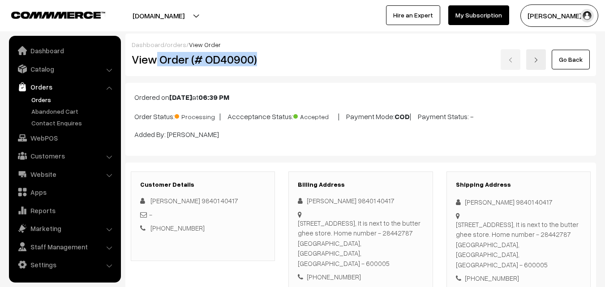
drag, startPoint x: 167, startPoint y: 59, endPoint x: 275, endPoint y: 53, distance: 108.5
click at [275, 53] on div "View Order (# OD40900)" at bounding box center [203, 59] width 157 height 21
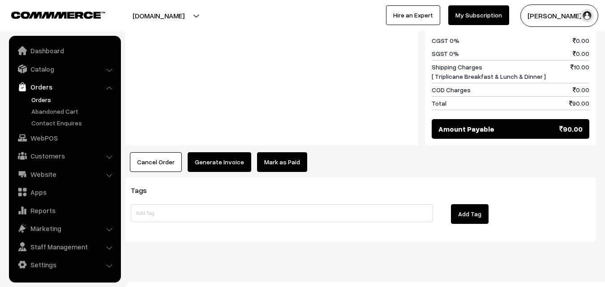
scroll to position [461, 0]
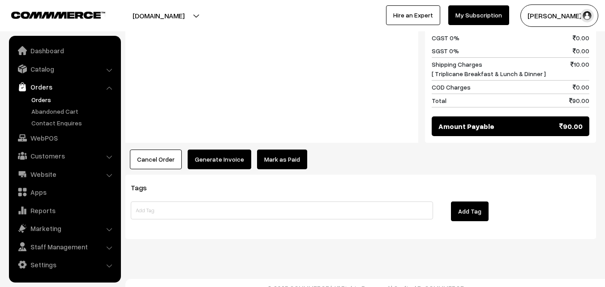
click at [225, 150] on button "Generate Invoice" at bounding box center [220, 160] width 64 height 20
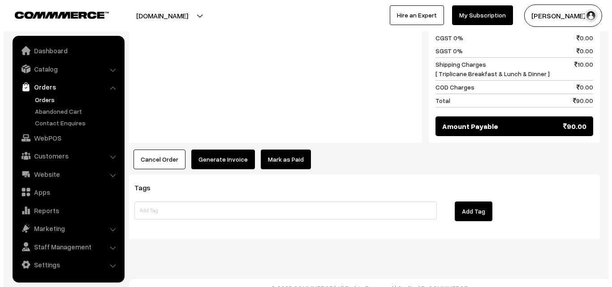
scroll to position [462, 0]
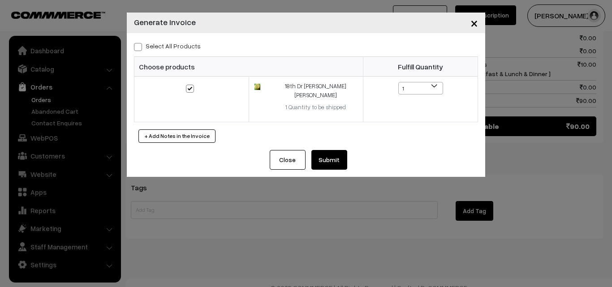
click at [320, 150] on button "Submit" at bounding box center [329, 160] width 36 height 20
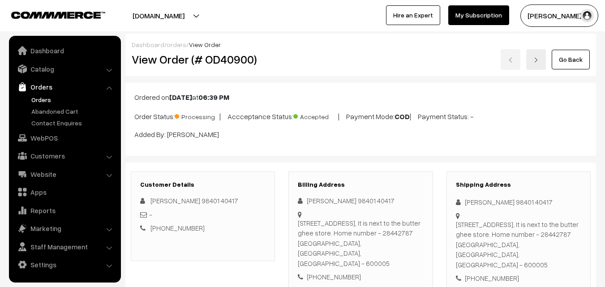
scroll to position [461, 0]
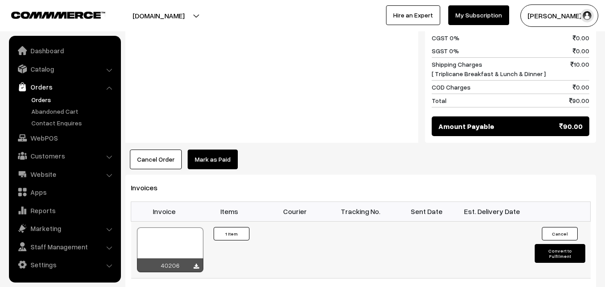
click at [174, 235] on div at bounding box center [170, 250] width 66 height 45
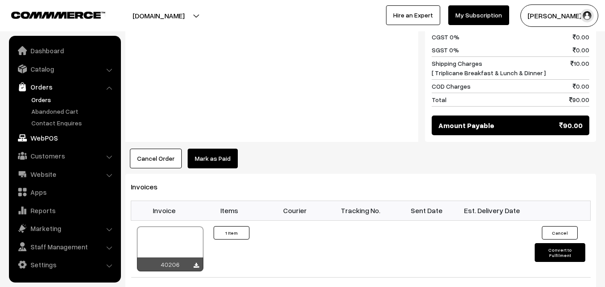
click at [41, 136] on link "WebPOS" at bounding box center [64, 138] width 107 height 16
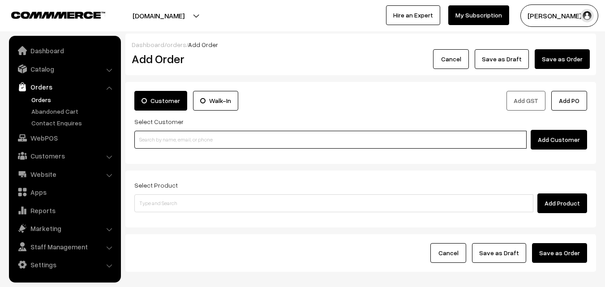
click at [182, 137] on input at bounding box center [330, 140] width 392 height 18
paste input "98842 43647"
click at [162, 138] on input "98842 43647" at bounding box center [330, 140] width 392 height 18
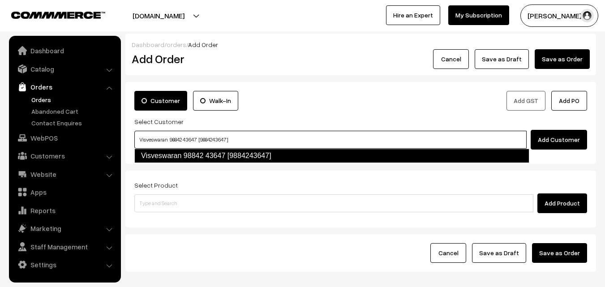
type input "Visveswaran 98842 43647 [9884243647]"
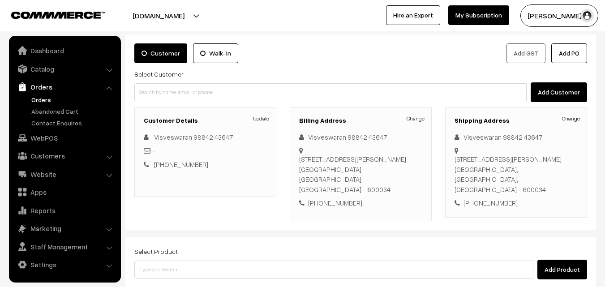
scroll to position [134, 0]
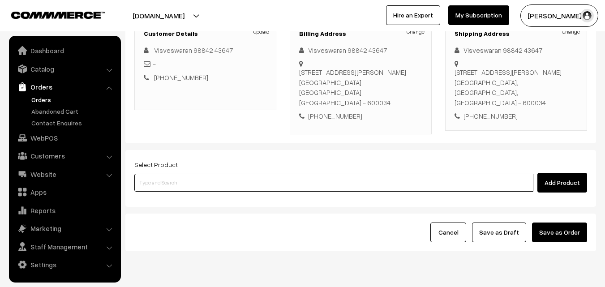
click at [239, 176] on input at bounding box center [333, 183] width 399 height 18
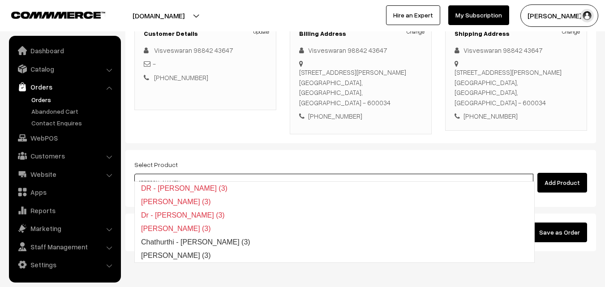
type input "Poorna Kozhukattai (3)"
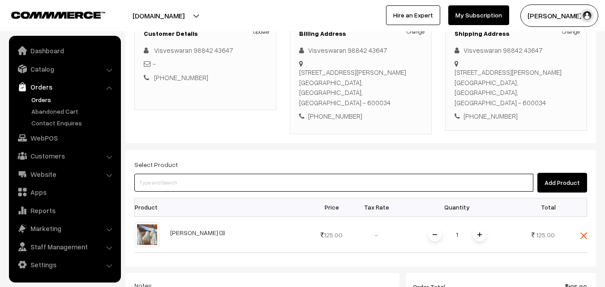
click at [239, 176] on input at bounding box center [333, 183] width 399 height 18
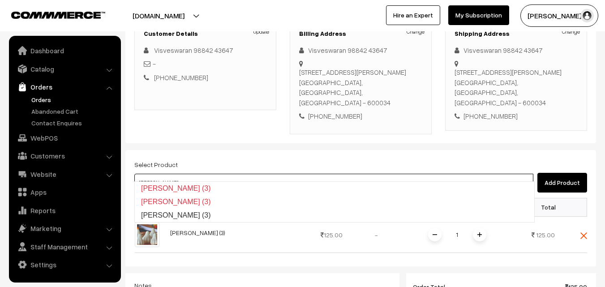
type input "Kara Pidi Kozhukattai (3)"
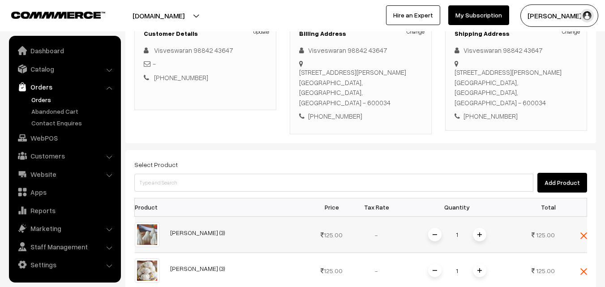
click at [480, 232] on img at bounding box center [479, 234] width 4 height 4
click at [481, 232] on img at bounding box center [479, 234] width 4 height 4
click at [478, 268] on img at bounding box center [479, 270] width 4 height 4
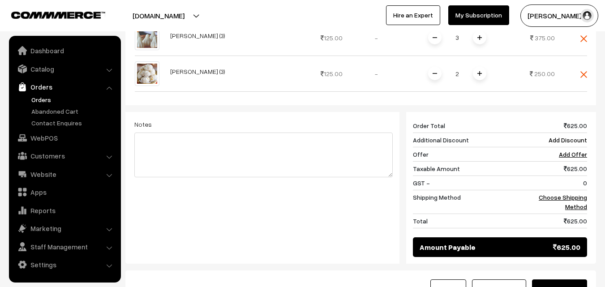
scroll to position [408, 0]
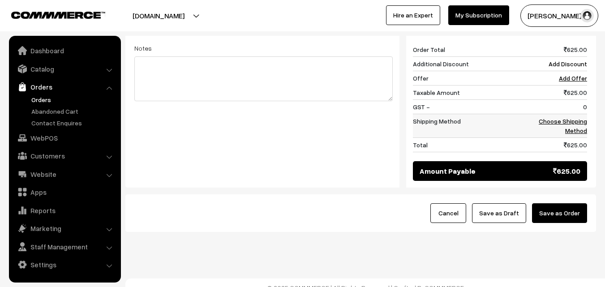
click at [579, 117] on link "Choose Shipping Method" at bounding box center [563, 125] width 48 height 17
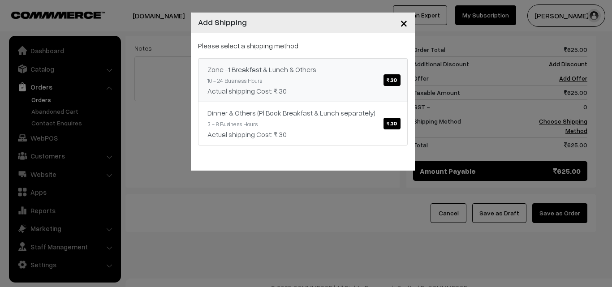
click at [328, 81] on link "Zone -1 Breakfast & Lunch & Others ₹.30 10 - 24 Business Hours Actual shipping …" at bounding box center [303, 80] width 210 height 44
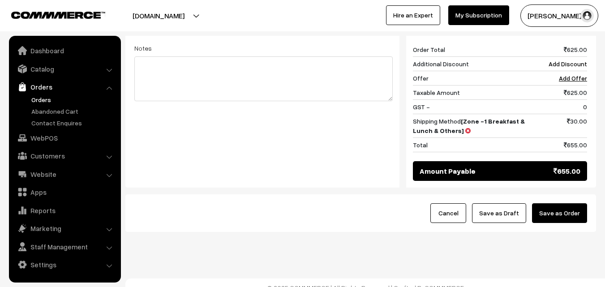
click at [499, 203] on button "Save as Draft" at bounding box center [499, 213] width 54 height 20
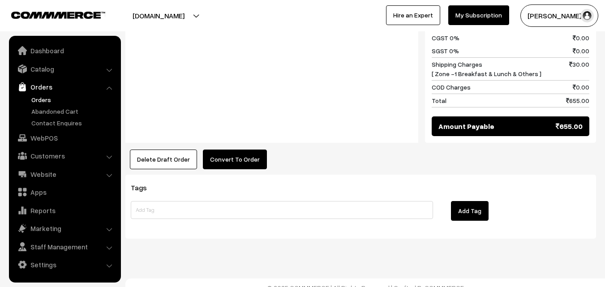
click at [244, 150] on button "Convert To Order" at bounding box center [235, 160] width 64 height 20
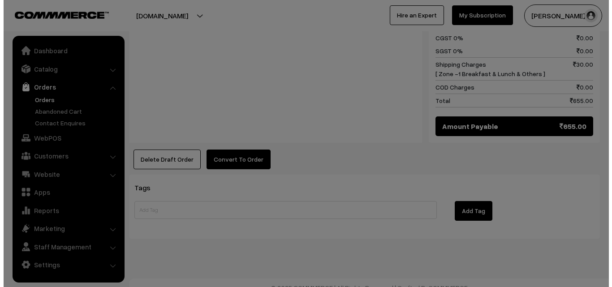
scroll to position [506, 0]
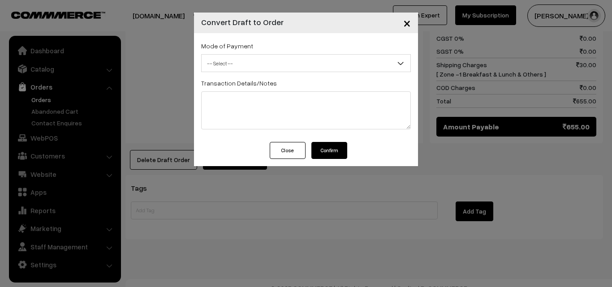
click at [283, 54] on span "-- Select --" at bounding box center [306, 63] width 210 height 18
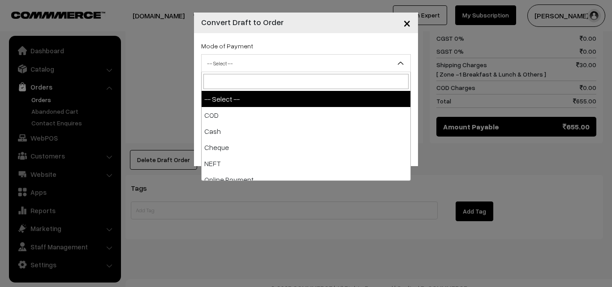
drag, startPoint x: 280, startPoint y: 66, endPoint x: 273, endPoint y: 79, distance: 15.4
click at [280, 66] on span "-- Select --" at bounding box center [306, 64] width 209 height 16
click at [259, 57] on span "-- Select --" at bounding box center [306, 64] width 209 height 16
select select "1"
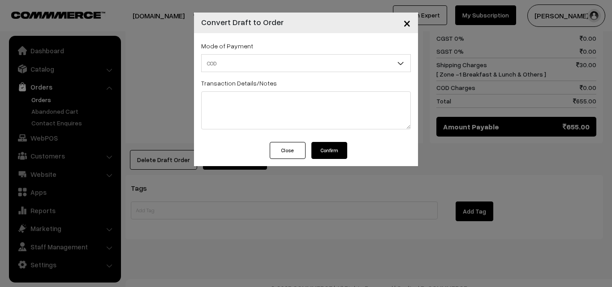
click at [325, 150] on button "Confirm" at bounding box center [329, 150] width 36 height 17
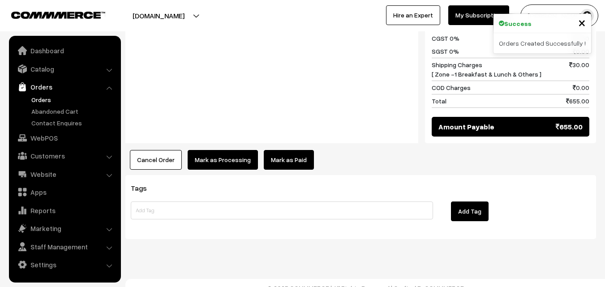
click at [235, 152] on button "Mark as Processing" at bounding box center [223, 160] width 70 height 20
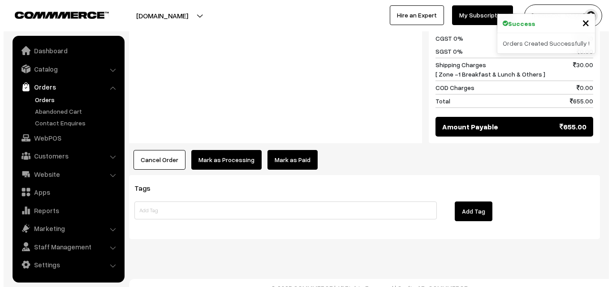
scroll to position [506, 0]
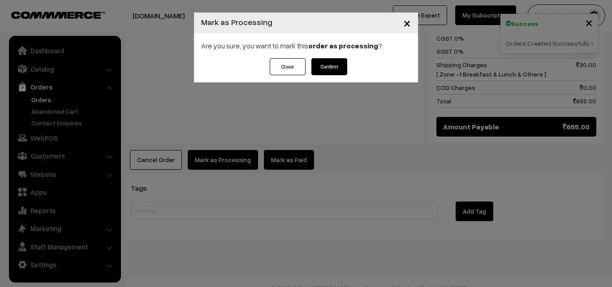
click at [339, 63] on button "Confirm" at bounding box center [329, 66] width 36 height 17
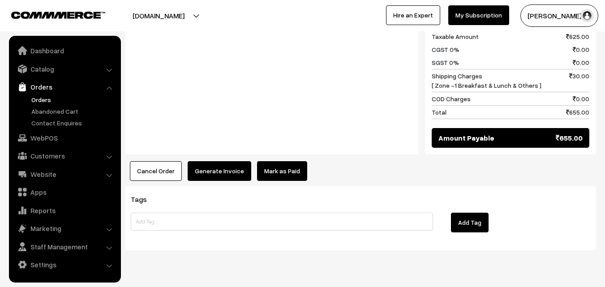
click at [216, 161] on button "Generate Invoice" at bounding box center [220, 171] width 64 height 20
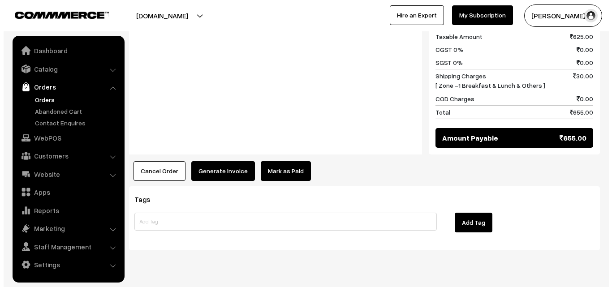
scroll to position [494, 0]
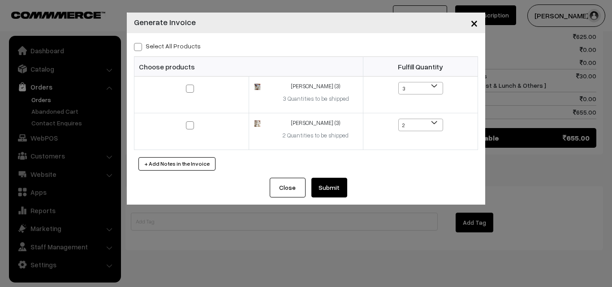
click at [190, 48] on label "Select All Products" at bounding box center [167, 45] width 67 height 9
click at [140, 48] on input "Select All Products" at bounding box center [137, 46] width 6 height 6
checkbox input "true"
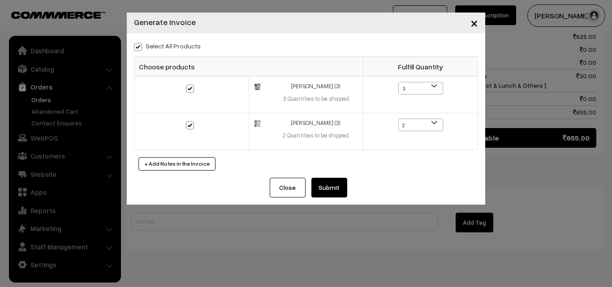
drag, startPoint x: 335, startPoint y: 192, endPoint x: 325, endPoint y: 186, distance: 11.6
click at [332, 192] on button "Submit" at bounding box center [329, 188] width 36 height 20
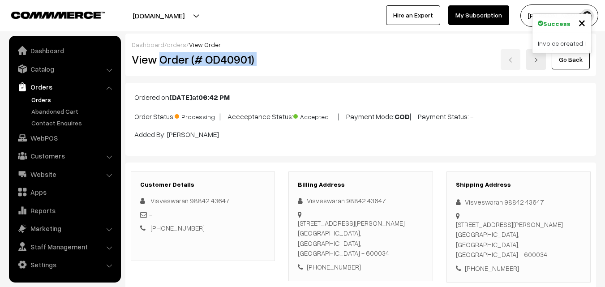
drag, startPoint x: 161, startPoint y: 60, endPoint x: 293, endPoint y: 63, distance: 132.1
click at [293, 63] on div "View Order (# OD40901) Go Back" at bounding box center [361, 59] width 472 height 21
copy div "Order (# OD40901)"
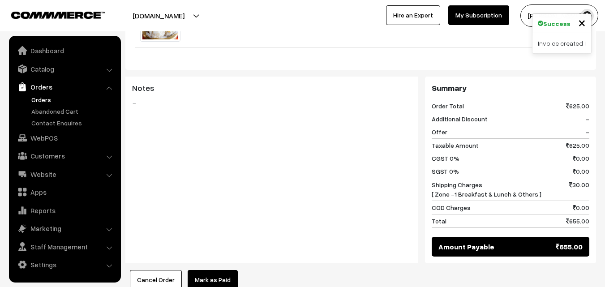
scroll to position [493, 0]
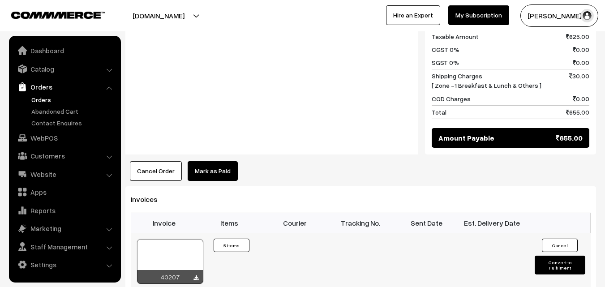
drag, startPoint x: 167, startPoint y: 244, endPoint x: 168, endPoint y: 238, distance: 6.0
click at [167, 243] on div at bounding box center [170, 261] width 66 height 45
click at [56, 134] on link "WebPOS" at bounding box center [64, 138] width 107 height 16
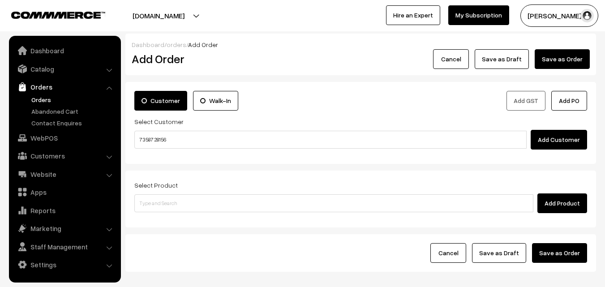
click at [158, 138] on input "73587 28156" at bounding box center [330, 140] width 392 height 18
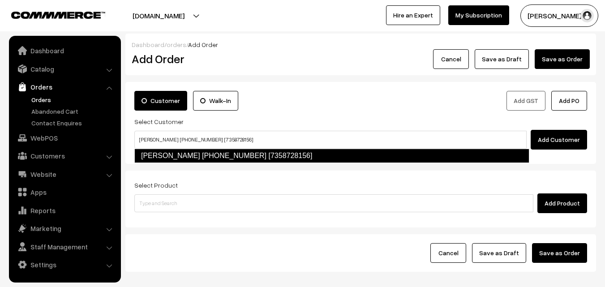
type input "[PERSON_NAME] [PHONE_NUMBER] [7358728156]"
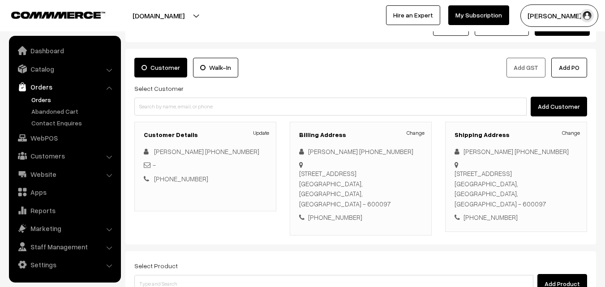
scroll to position [134, 0]
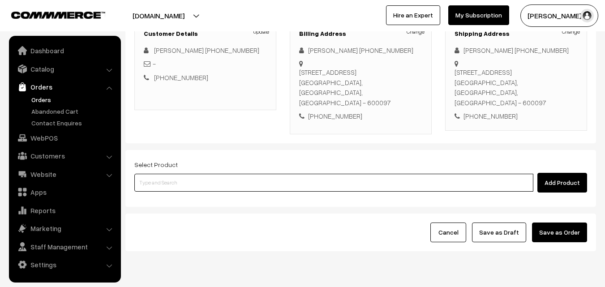
drag, startPoint x: 245, startPoint y: 180, endPoint x: 228, endPoint y: 183, distance: 16.7
click at [244, 179] on input at bounding box center [333, 183] width 399 height 18
click at [251, 174] on input at bounding box center [333, 183] width 399 height 18
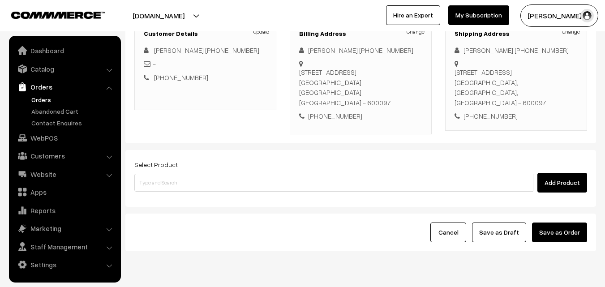
click at [197, 162] on div "Select Product Add Product" at bounding box center [360, 176] width 453 height 34
click at [170, 186] on div "Select Product Add Product" at bounding box center [360, 178] width 471 height 57
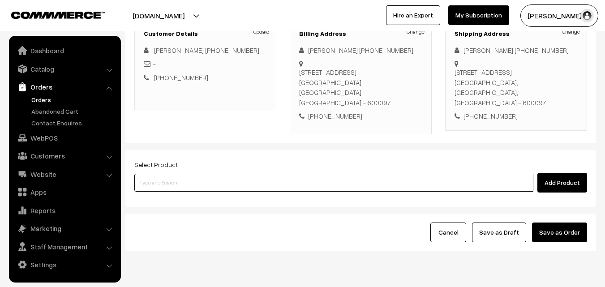
click at [169, 176] on input at bounding box center [333, 183] width 399 height 18
paste input "Kozhukarttai Combo"
click at [180, 174] on input "Kozhukarttai Combo" at bounding box center [333, 183] width 399 height 18
click at [160, 174] on input "Kozhukarttai Combo" at bounding box center [333, 183] width 399 height 18
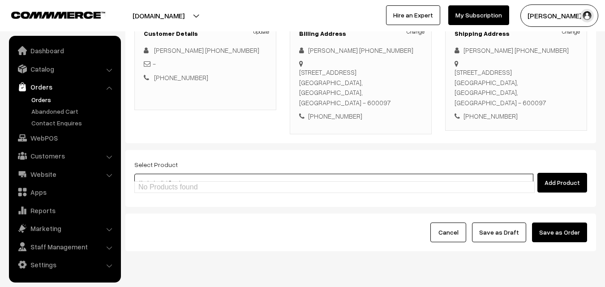
click at [159, 174] on input "Kozhukarttai Combo" at bounding box center [333, 183] width 399 height 18
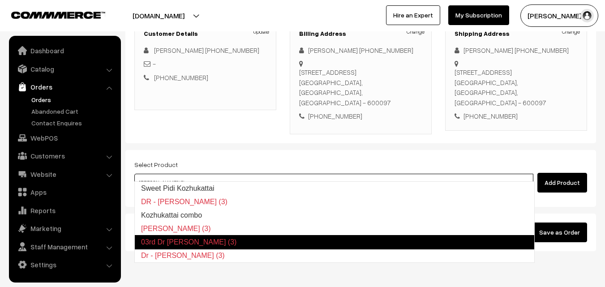
type input "Kozhukattai combo"
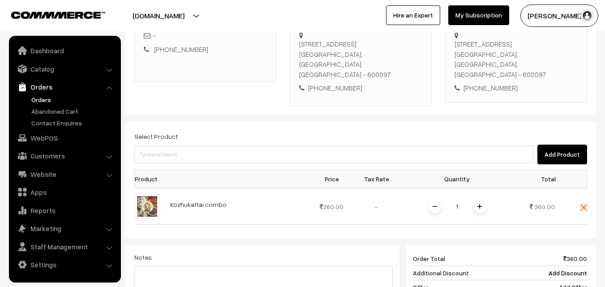
scroll to position [269, 0]
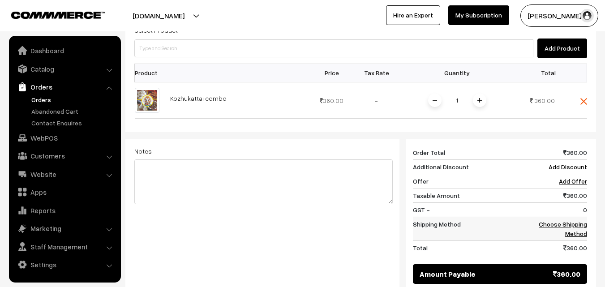
click at [577, 220] on link "Choose Shipping Method" at bounding box center [563, 228] width 48 height 17
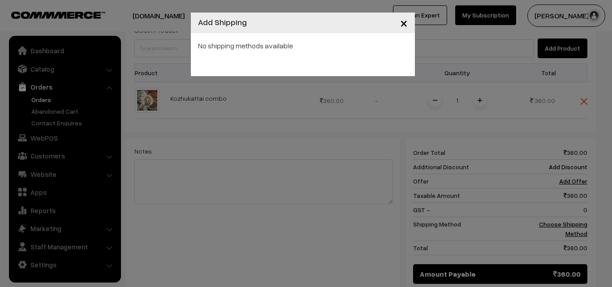
click at [351, 180] on div "× Add Shipping No shipping methods available" at bounding box center [306, 143] width 612 height 287
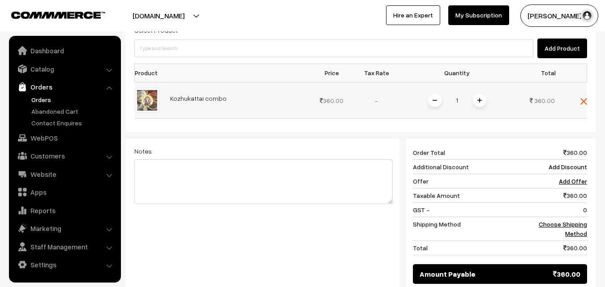
click at [477, 94] on span at bounding box center [479, 100] width 13 height 13
drag, startPoint x: 588, startPoint y: 216, endPoint x: 579, endPoint y: 216, distance: 9.0
click at [588, 216] on div "720 Order Total 720.00 Additional Discount Add Discount Offer Add Offer Taxable…" at bounding box center [496, 215] width 194 height 152
click at [572, 220] on link "Choose Shipping Method" at bounding box center [563, 228] width 48 height 17
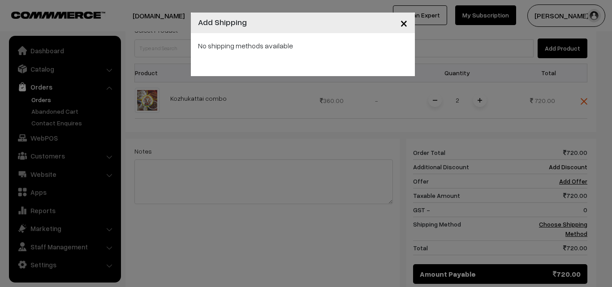
click at [572, 215] on div "× Add Shipping No shipping methods available" at bounding box center [306, 143] width 612 height 287
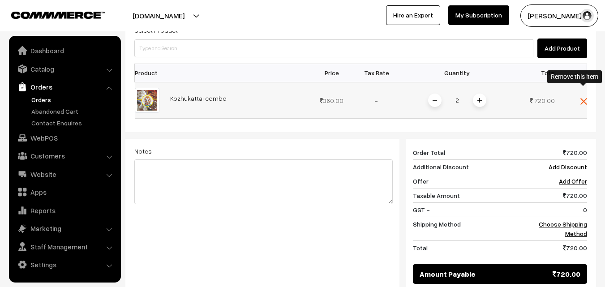
click at [583, 98] on img at bounding box center [583, 101] width 7 height 7
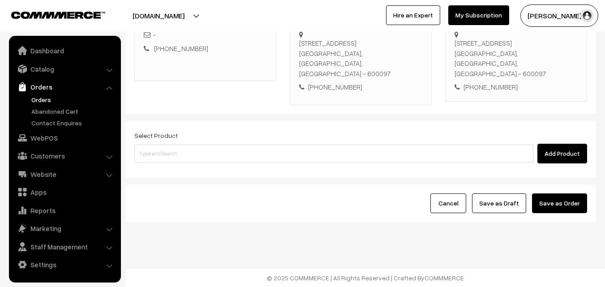
scroll to position [153, 0]
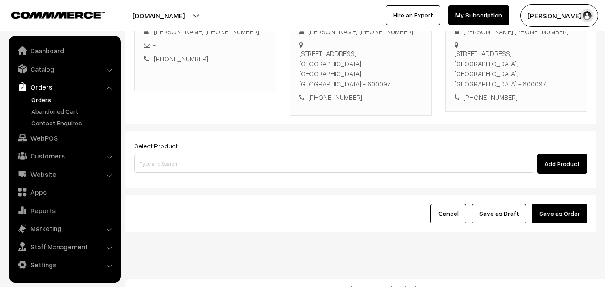
click at [357, 163] on div "Add Product" at bounding box center [360, 164] width 453 height 20
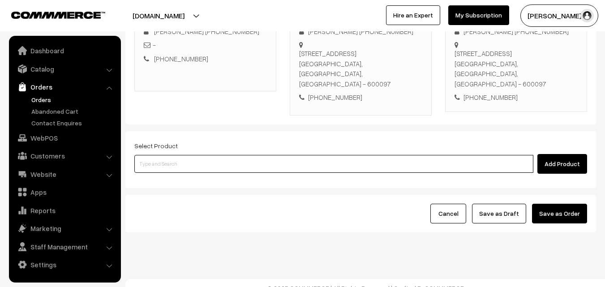
click at [361, 155] on input at bounding box center [333, 164] width 399 height 18
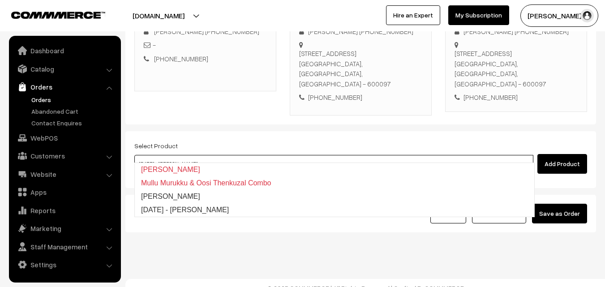
type input "[PERSON_NAME]"
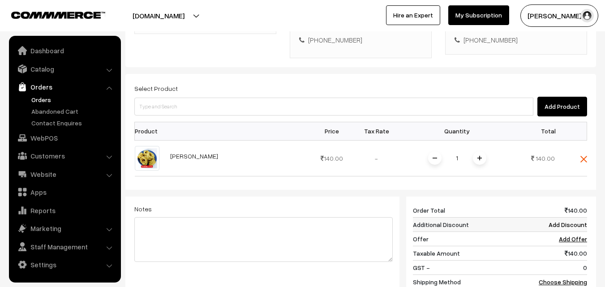
scroll to position [288, 0]
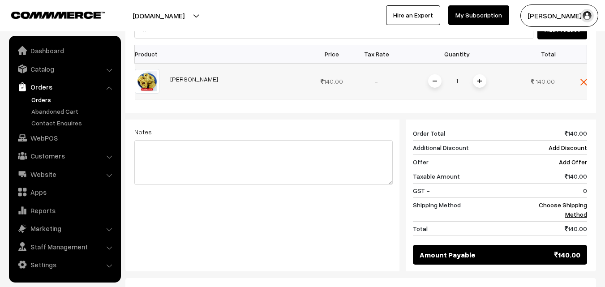
click at [479, 79] on img at bounding box center [479, 81] width 4 height 4
click at [565, 201] on link "Choose Shipping Method" at bounding box center [563, 209] width 48 height 17
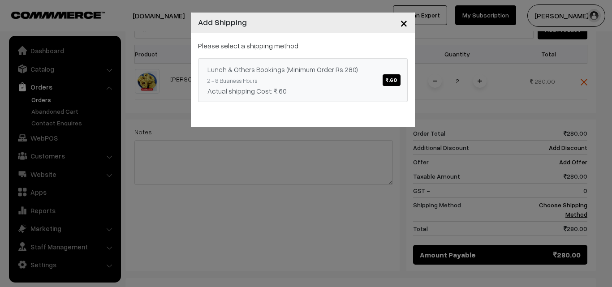
click at [318, 82] on link "Lunch & Others Bookings (Minimum Order Rs.280) ₹.60 2 - 8 Business Hours Actual…" at bounding box center [303, 80] width 210 height 44
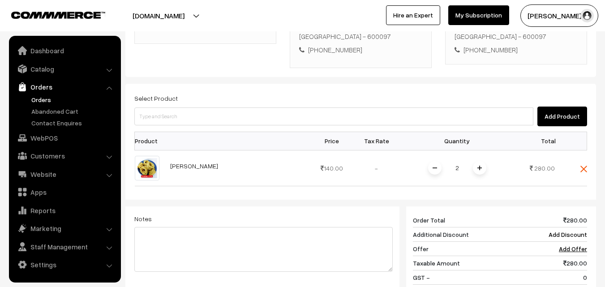
scroll to position [198, 0]
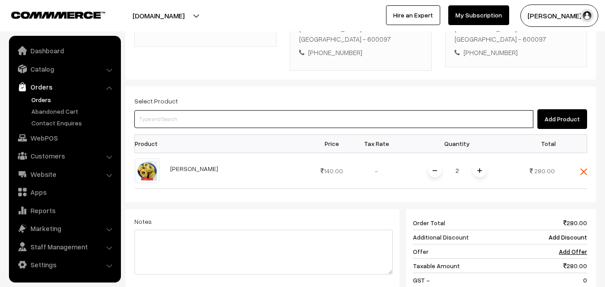
click at [247, 110] on input at bounding box center [333, 119] width 399 height 18
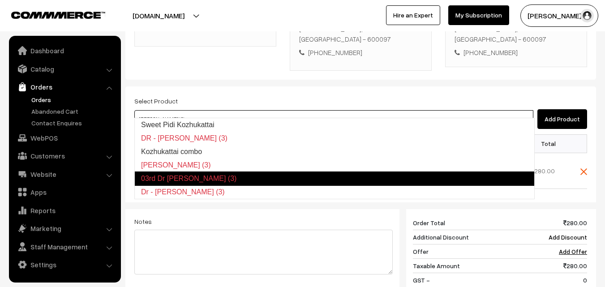
type input "Kozhukattai combo"
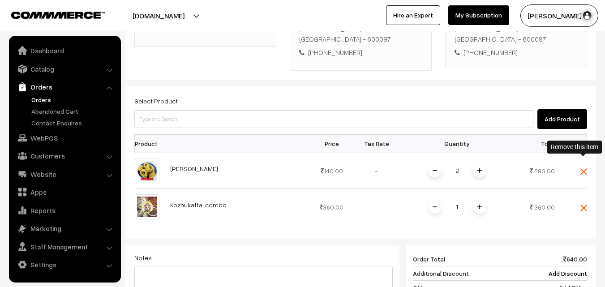
click at [585, 168] on img at bounding box center [583, 171] width 7 height 7
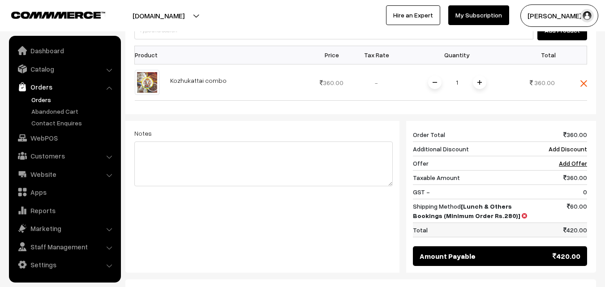
scroll to position [372, 0]
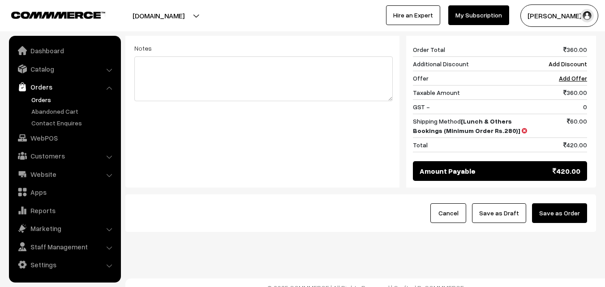
click at [501, 206] on button "Save as Draft" at bounding box center [499, 213] width 54 height 20
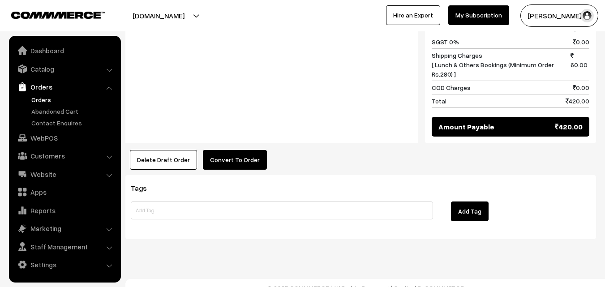
click at [224, 150] on button "Convert To Order" at bounding box center [235, 160] width 64 height 20
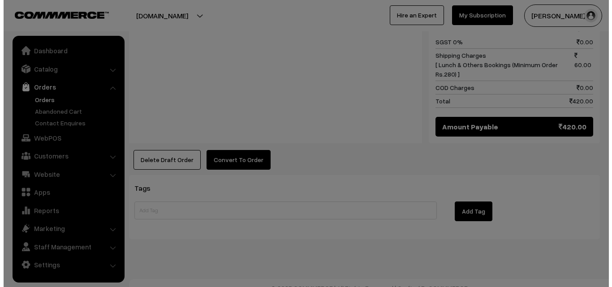
scroll to position [453, 0]
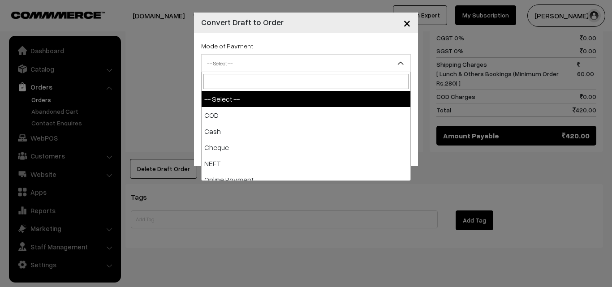
click at [232, 62] on span "-- Select --" at bounding box center [306, 64] width 209 height 16
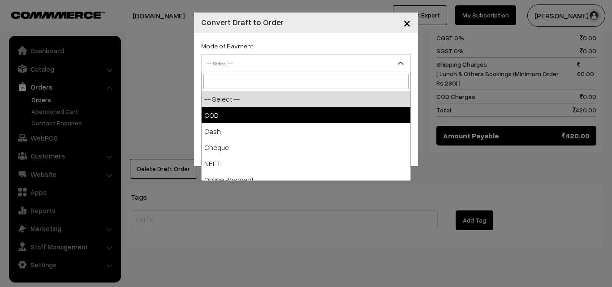
select select "1"
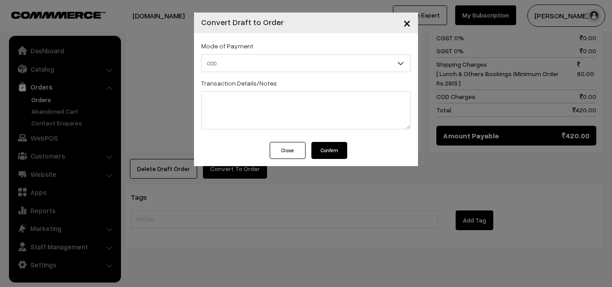
click at [335, 156] on button "Confirm" at bounding box center [329, 150] width 36 height 17
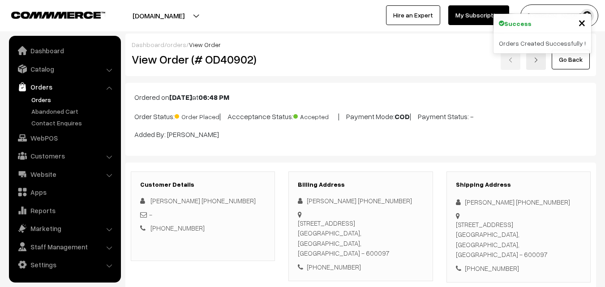
scroll to position [452, 0]
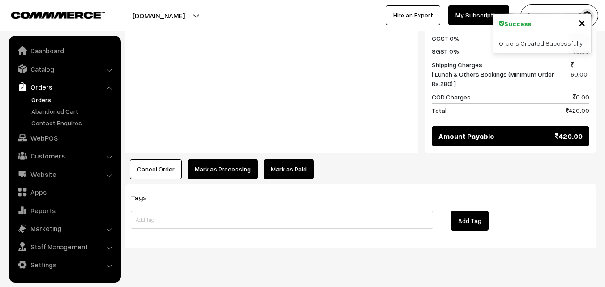
click at [219, 167] on button "Mark as Processing" at bounding box center [223, 169] width 70 height 20
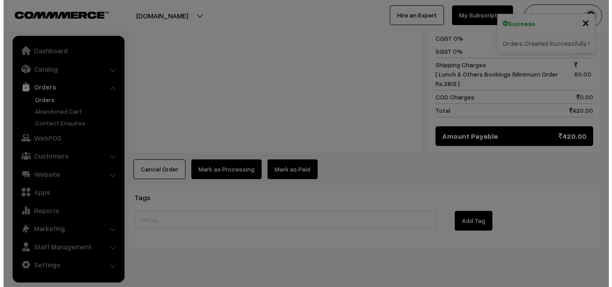
scroll to position [453, 0]
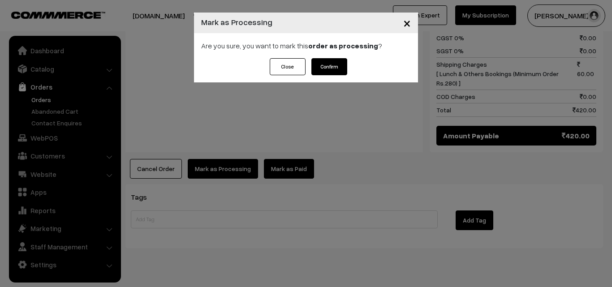
drag, startPoint x: 347, startPoint y: 68, endPoint x: 344, endPoint y: 64, distance: 4.8
click at [346, 68] on div "Close Confirm" at bounding box center [306, 70] width 224 height 24
click at [343, 64] on button "Confirm" at bounding box center [329, 66] width 36 height 17
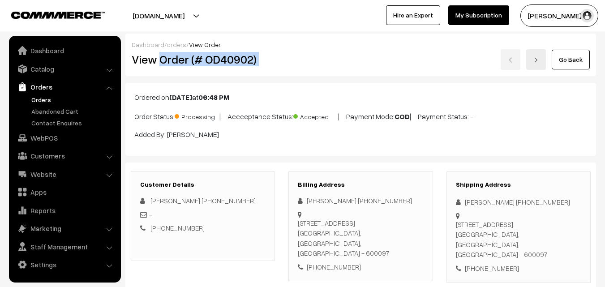
drag, startPoint x: 161, startPoint y: 62, endPoint x: 330, endPoint y: 69, distance: 169.0
click at [340, 70] on div "Dashboard / orders / View Order View Order (# OD40902) Go Back" at bounding box center [360, 55] width 471 height 43
copy div "Order (# OD40902)"
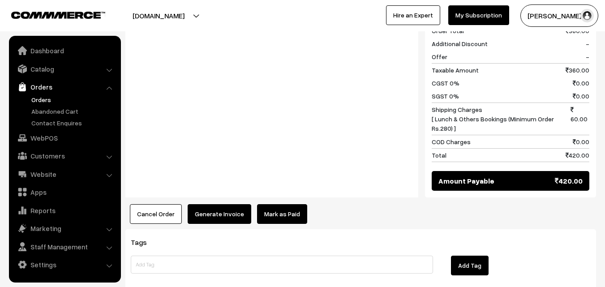
scroll to position [462, 0]
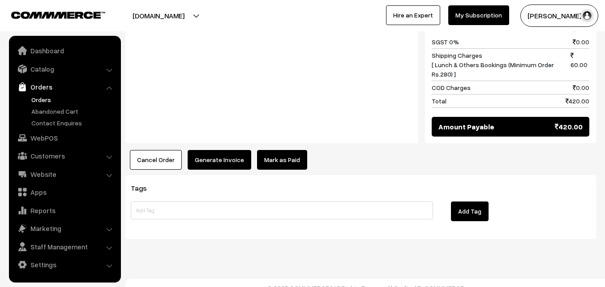
click at [231, 153] on button "Generate Invoice" at bounding box center [220, 160] width 64 height 20
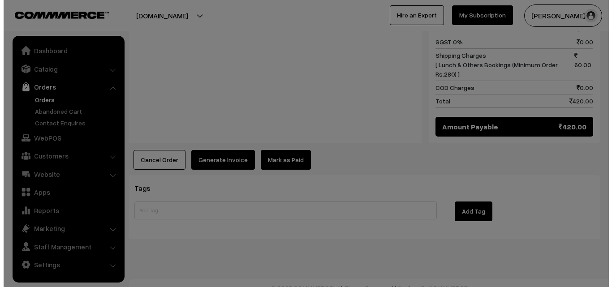
scroll to position [453, 0]
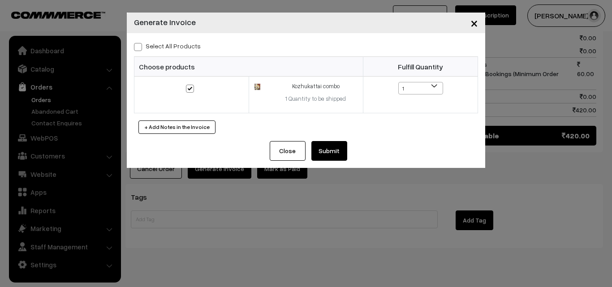
drag, startPoint x: 340, startPoint y: 162, endPoint x: 335, endPoint y: 161, distance: 5.0
click at [341, 162] on div "Close Submit Back Fulfill Items" at bounding box center [306, 154] width 358 height 27
click at [329, 152] on button "Submit" at bounding box center [329, 151] width 36 height 20
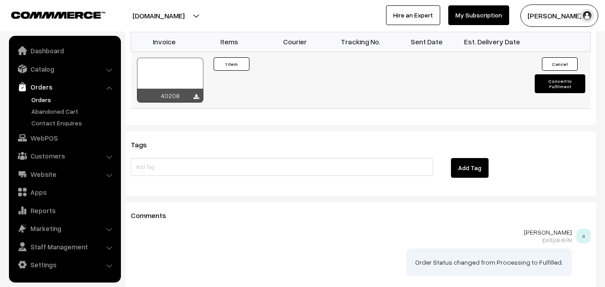
scroll to position [631, 0]
click at [168, 63] on div at bounding box center [170, 80] width 66 height 45
click at [55, 140] on link "WebPOS" at bounding box center [64, 138] width 107 height 16
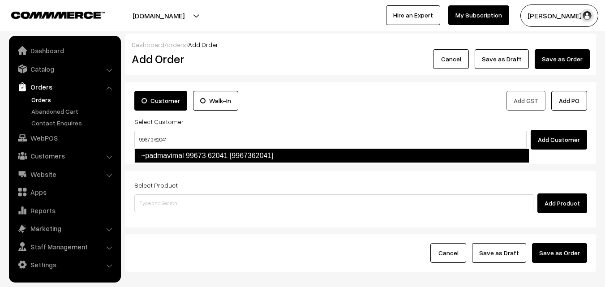
click at [163, 153] on link "~padmavimal 99673 62041 [9967362041]" at bounding box center [331, 156] width 395 height 14
type input "99673 62041"
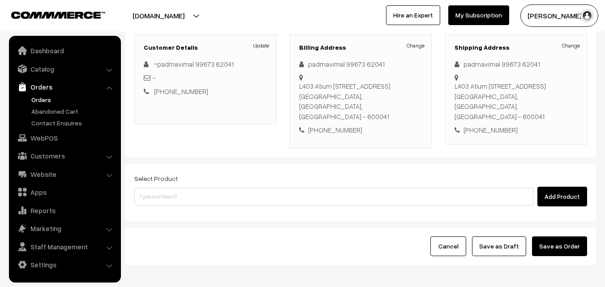
scroll to position [134, 0]
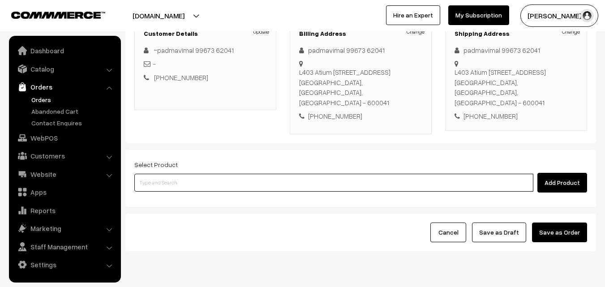
click at [224, 174] on input at bounding box center [333, 183] width 399 height 18
paste input "99673 62041"
type input "99673 62041"
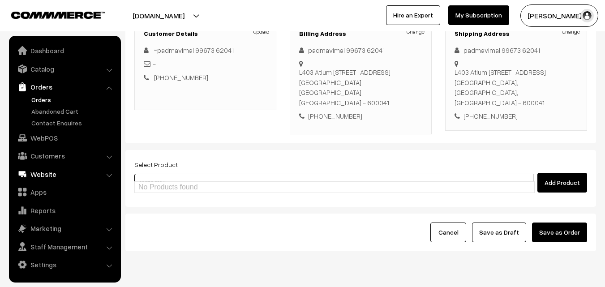
drag, startPoint x: 150, startPoint y: 170, endPoint x: 74, endPoint y: 170, distance: 76.1
click at [74, 170] on body "Thank you for showing interest. Our team will call you shortly. Close [DOMAIN_N…" at bounding box center [302, 91] width 605 height 451
